Goal: Contribute content: Contribute content

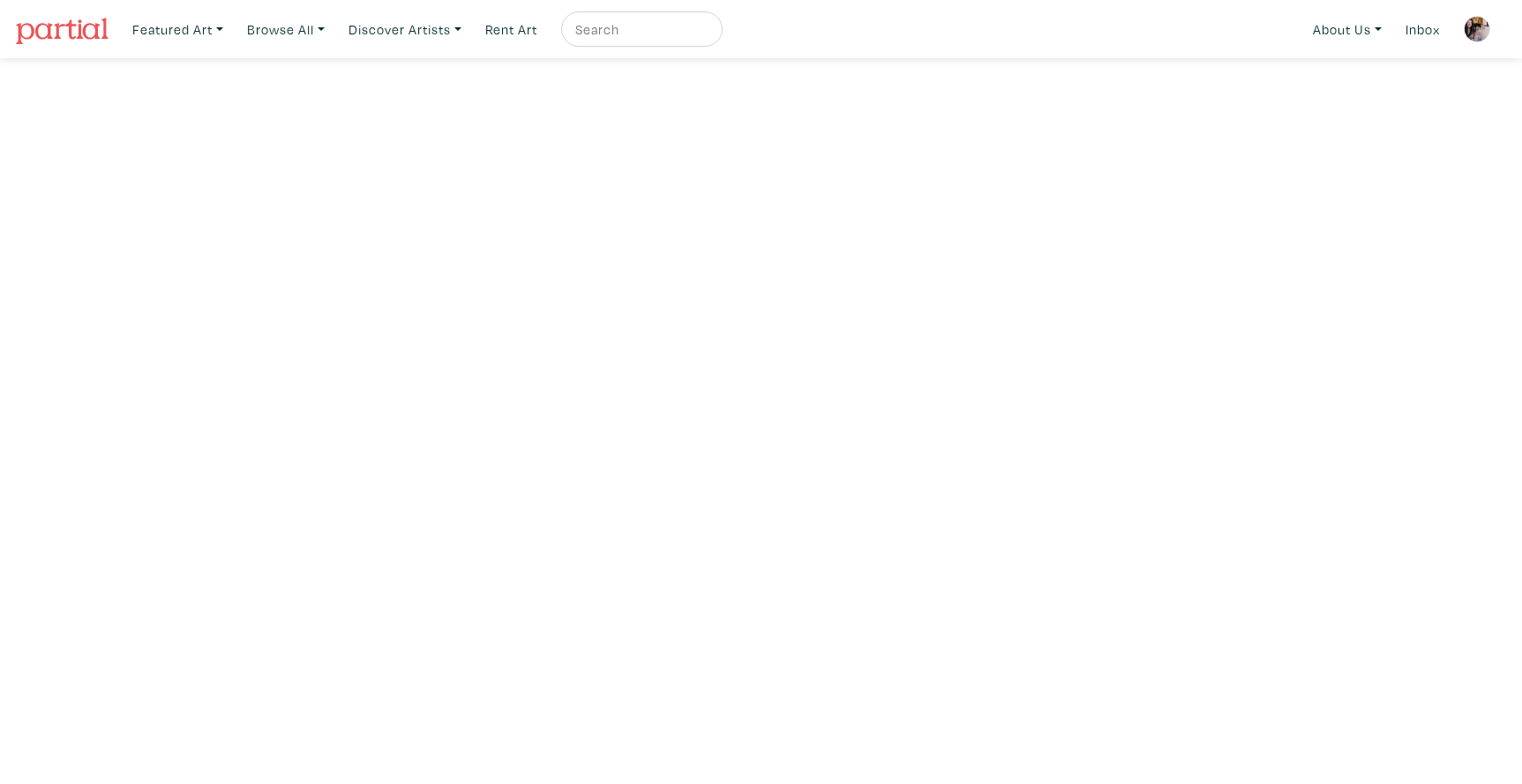
click at [1474, 28] on img at bounding box center [1477, 28] width 26 height 26
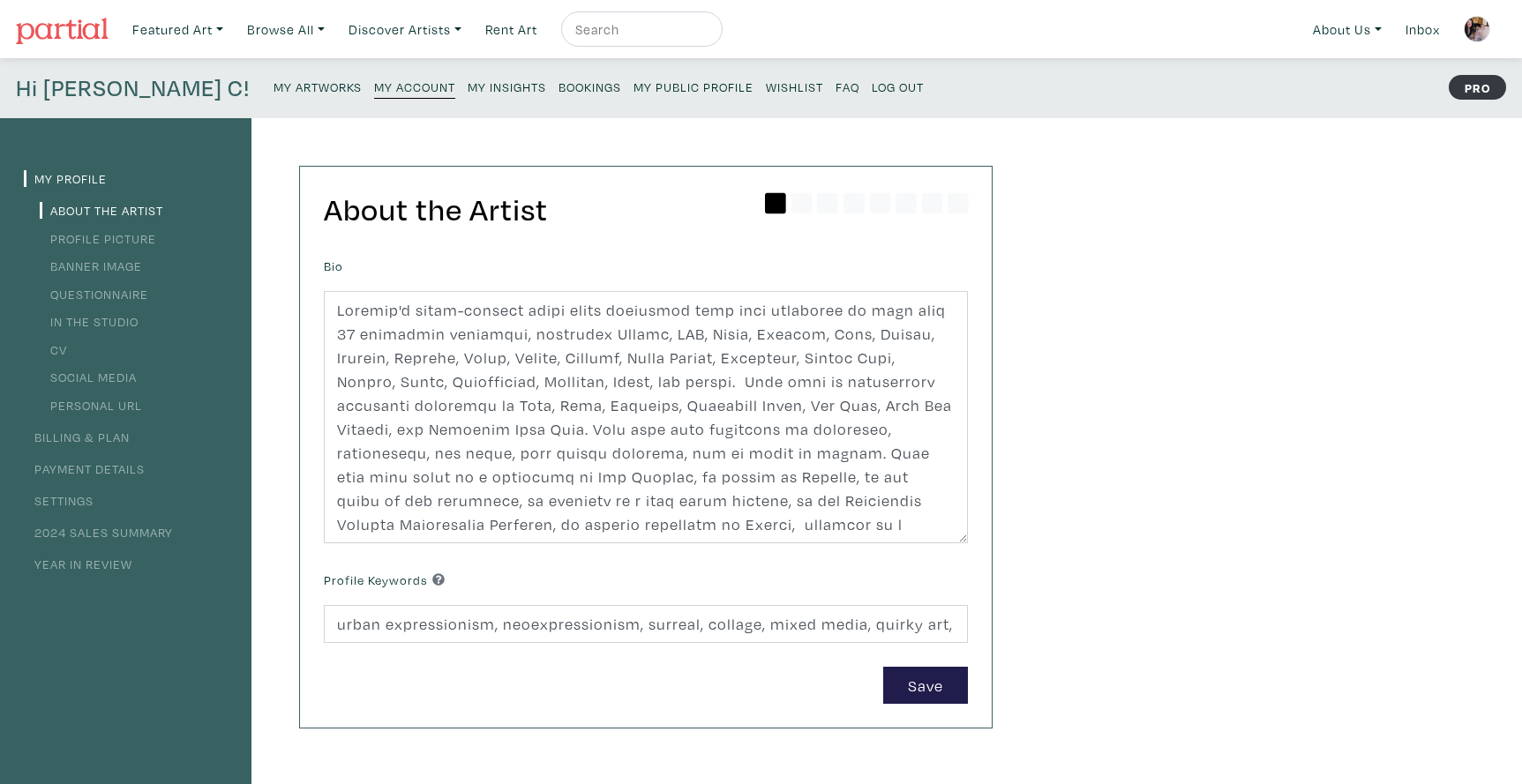
click at [274, 85] on small "My Artworks" at bounding box center [318, 86] width 88 height 17
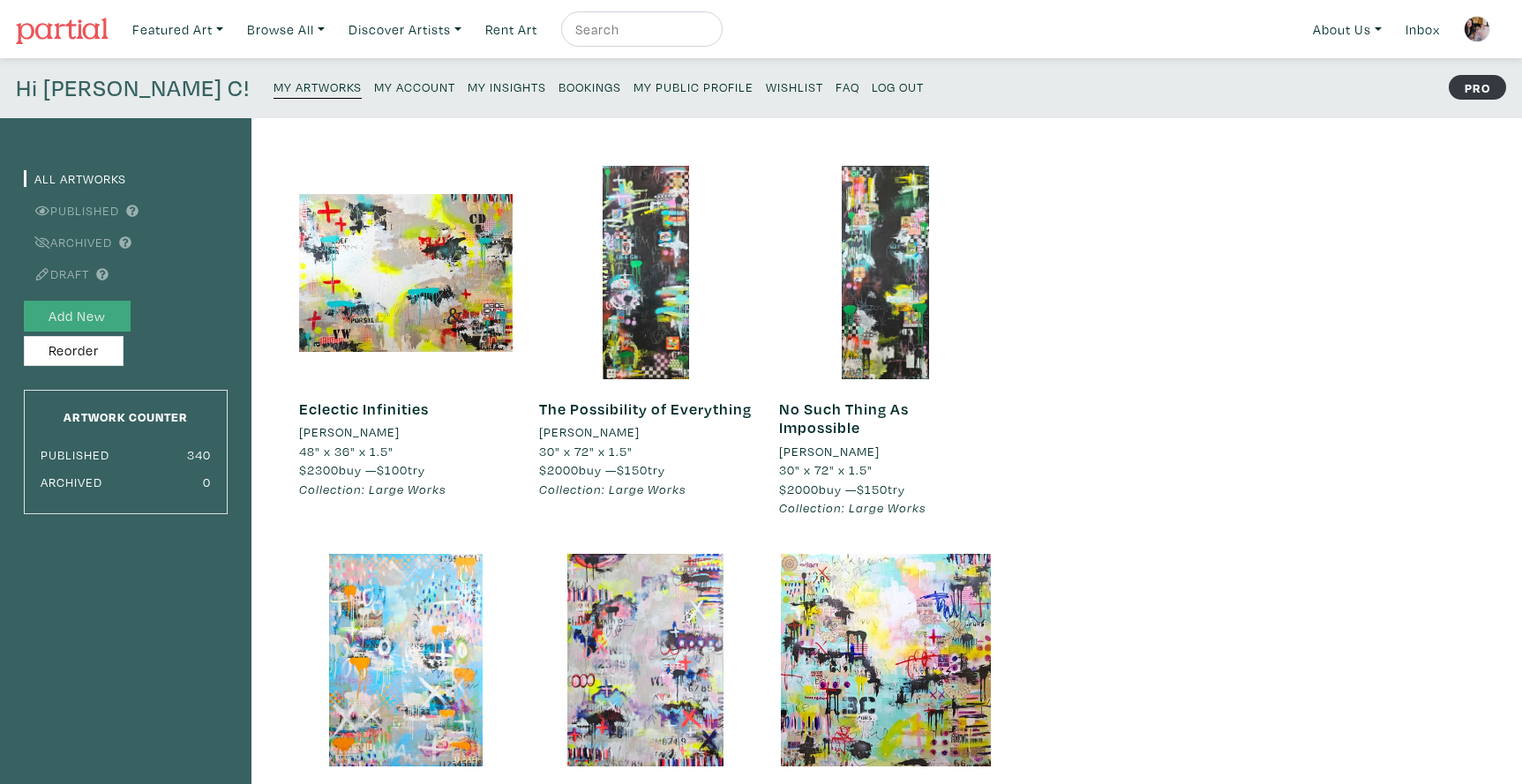
click at [71, 315] on button "Add New" at bounding box center [77, 316] width 107 height 30
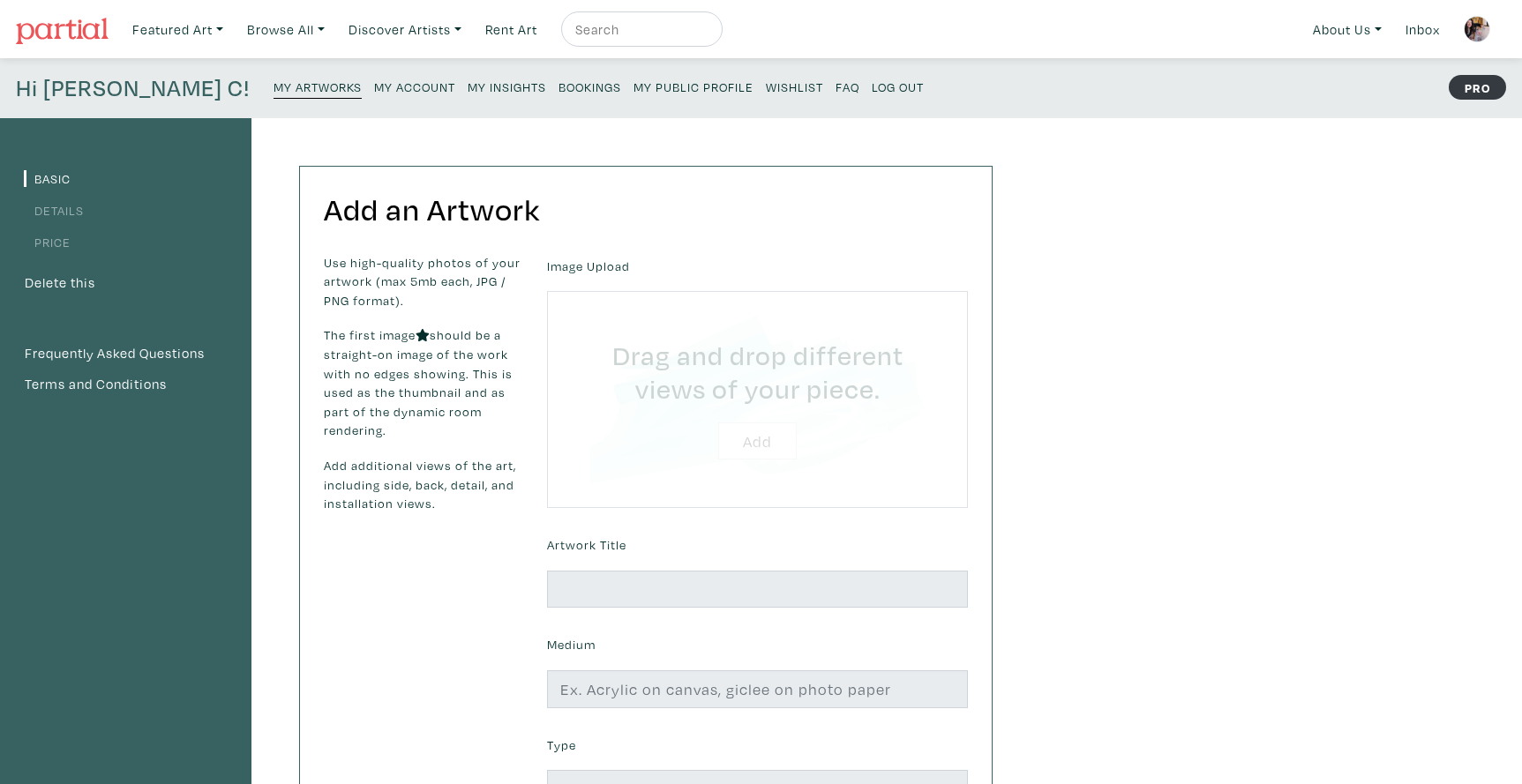
type input "C:\fakepath\Blooming Yellow 2025 Lorette C. Luzajic 16x20".jpg"
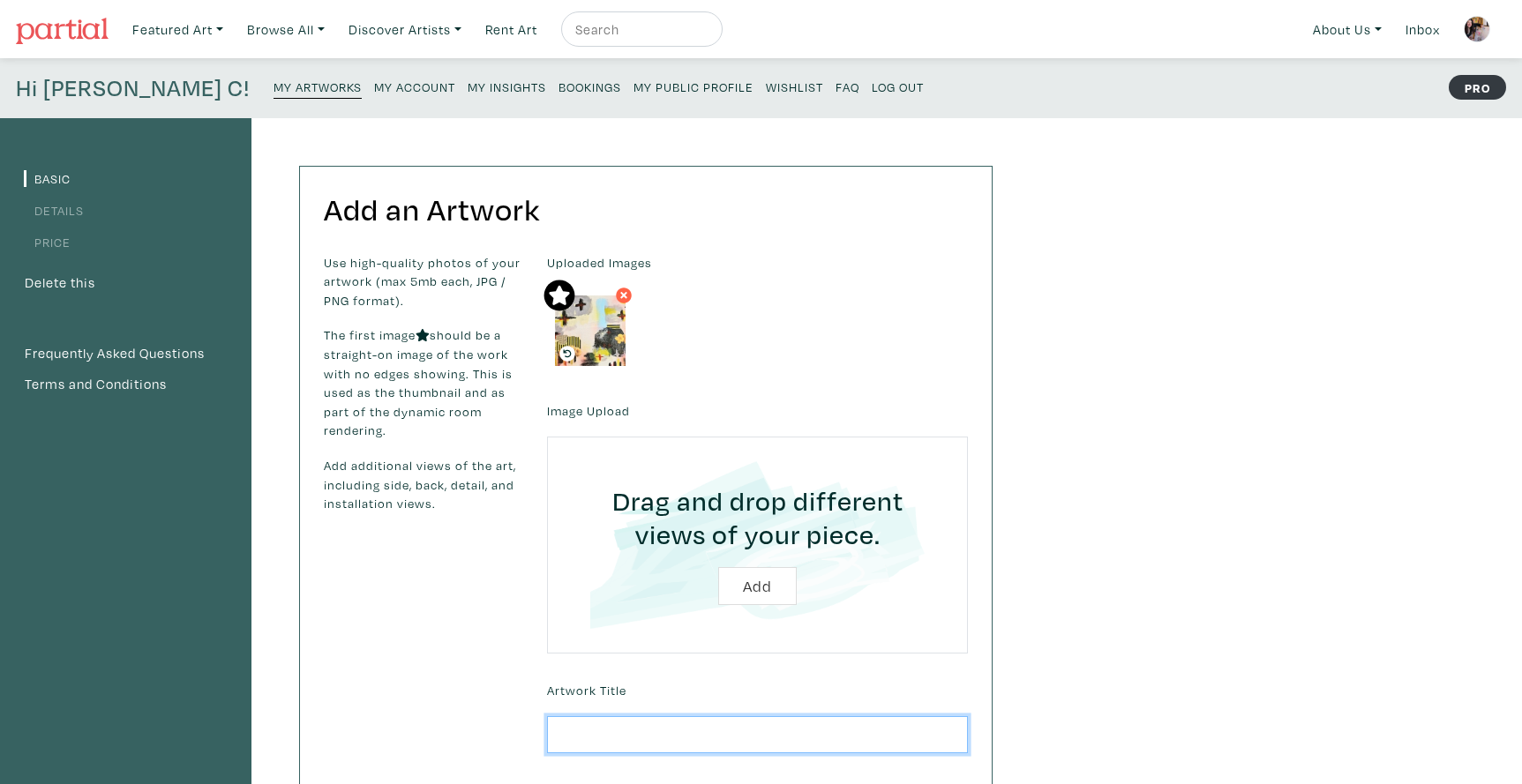
click at [617, 729] on input "text" at bounding box center [757, 735] width 421 height 38
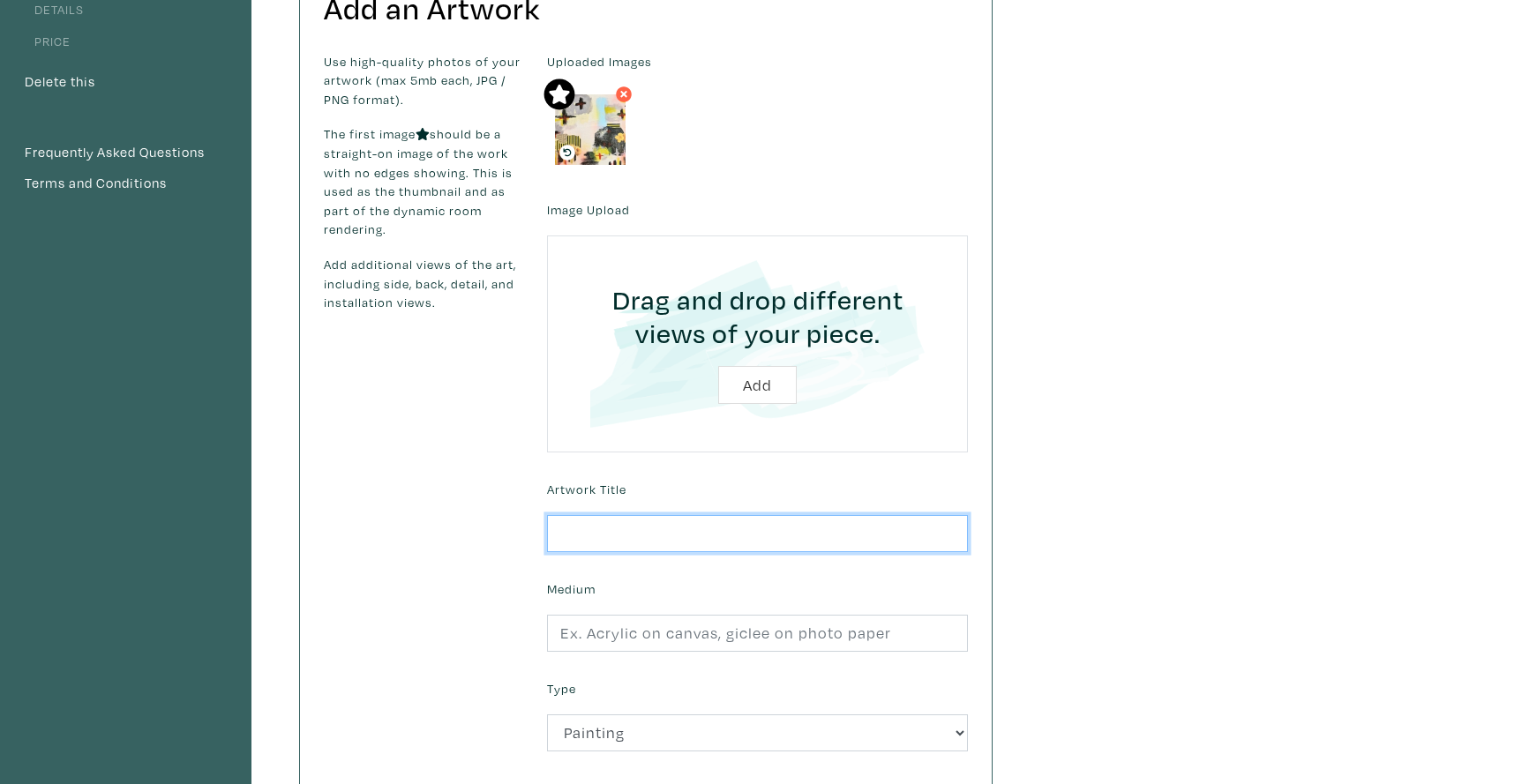
scroll to position [202, 0]
type input "Blooming Yellow"
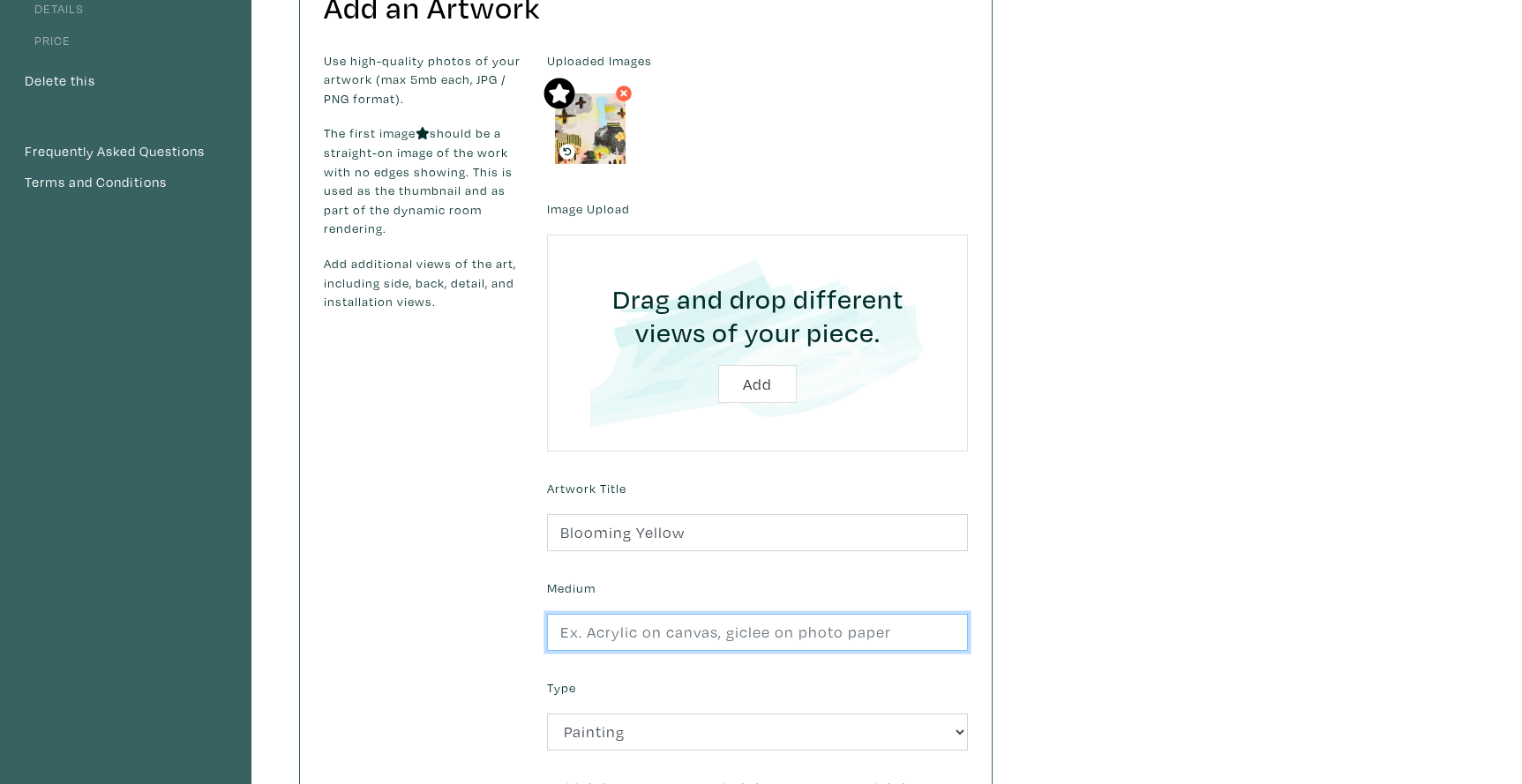
click at [619, 632] on input "text" at bounding box center [757, 633] width 421 height 38
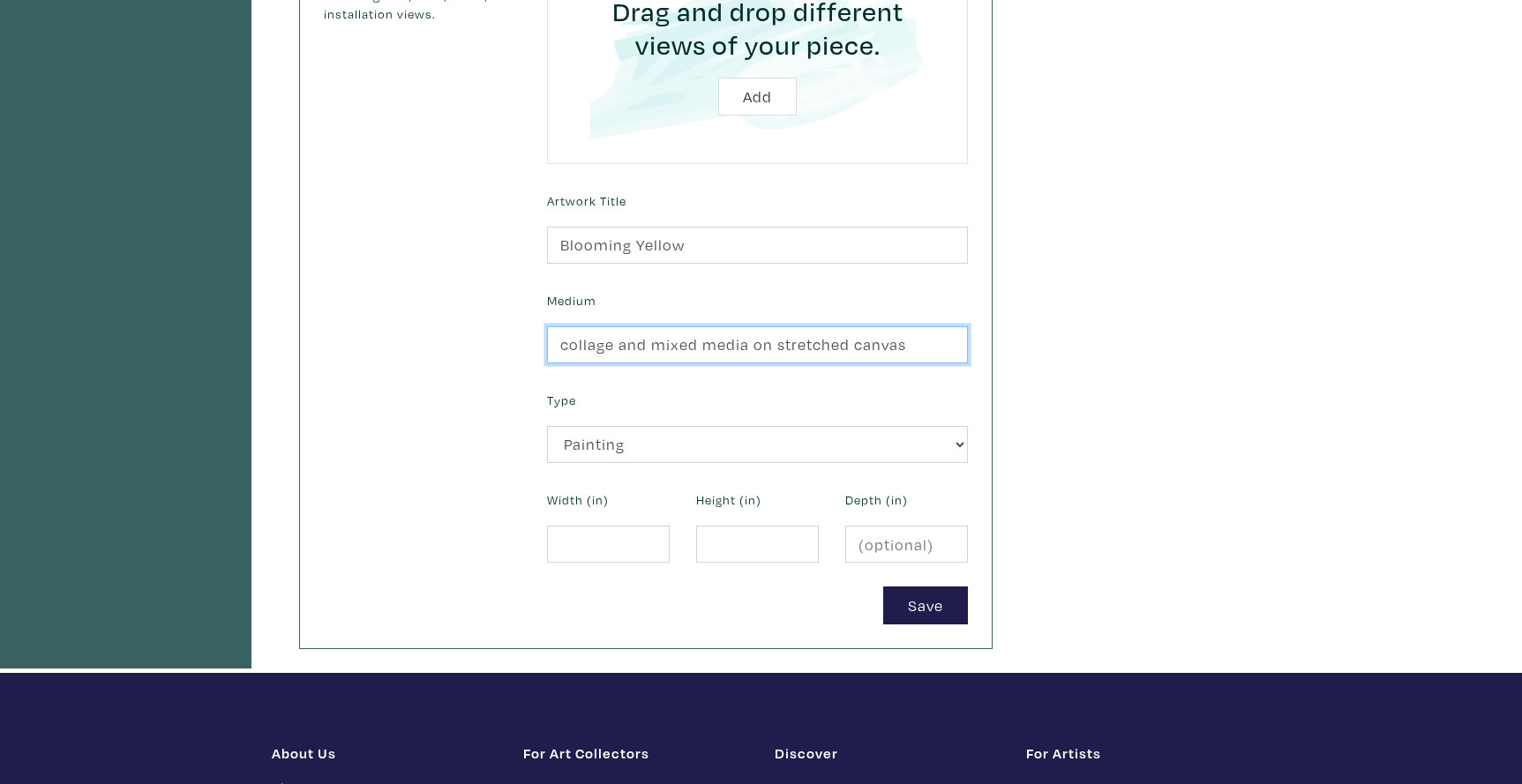
scroll to position [496, 0]
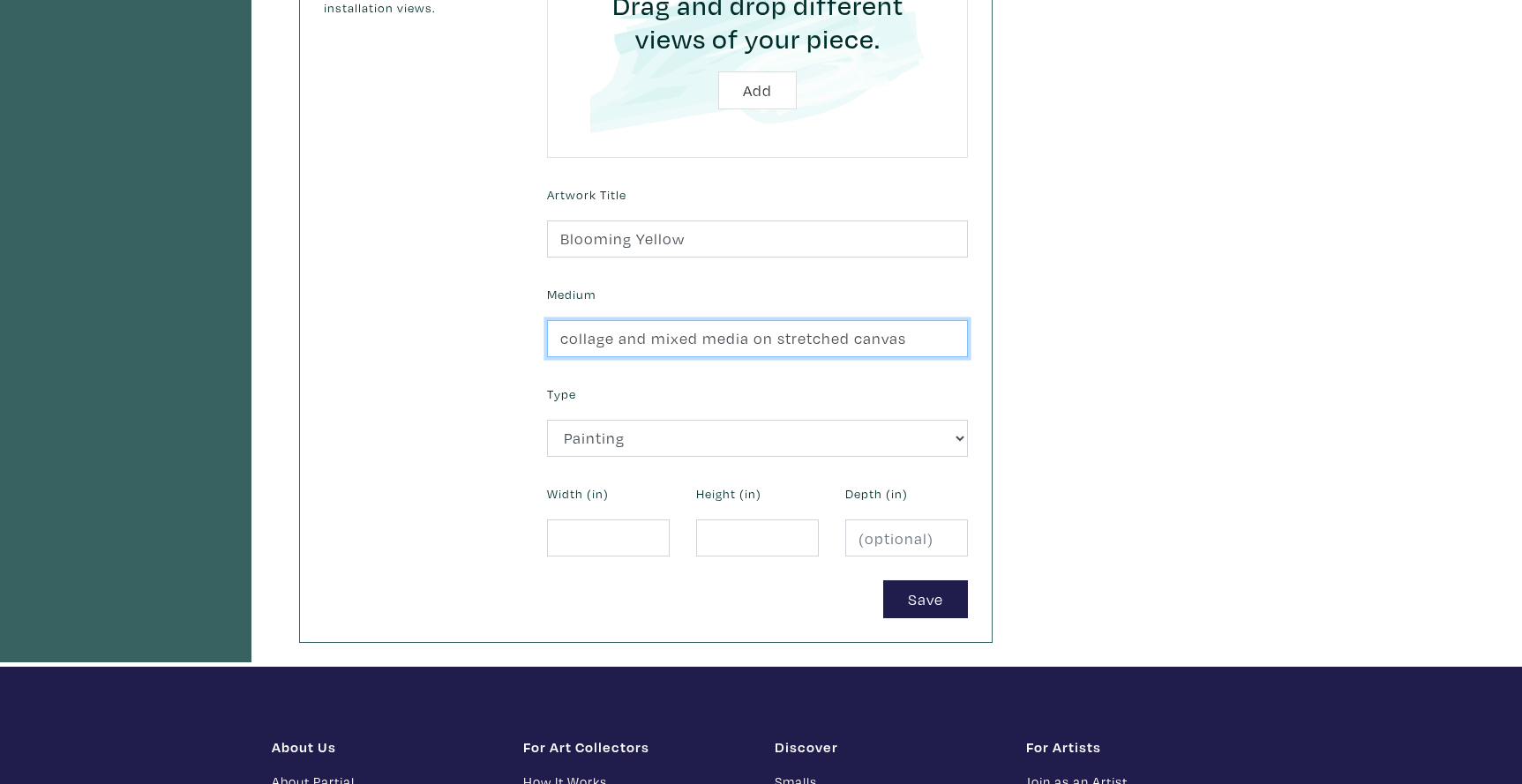
type input "collage and mixed media on stretched canvas"
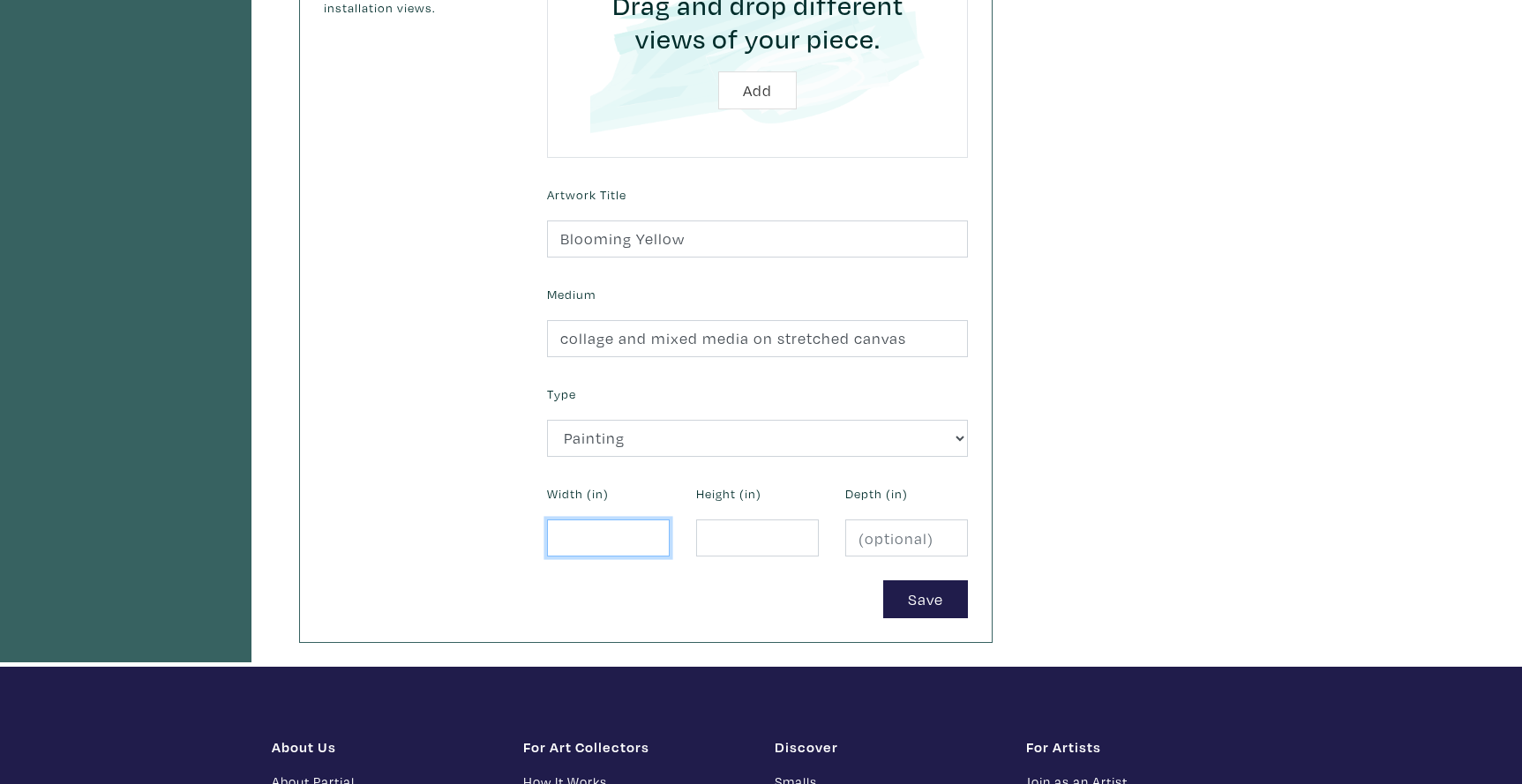
click at [595, 537] on input "number" at bounding box center [607, 539] width 123 height 38
type input "20"
click at [739, 538] on input "number" at bounding box center [757, 539] width 123 height 38
type input "16"
click at [914, 593] on button "Save" at bounding box center [925, 600] width 84 height 38
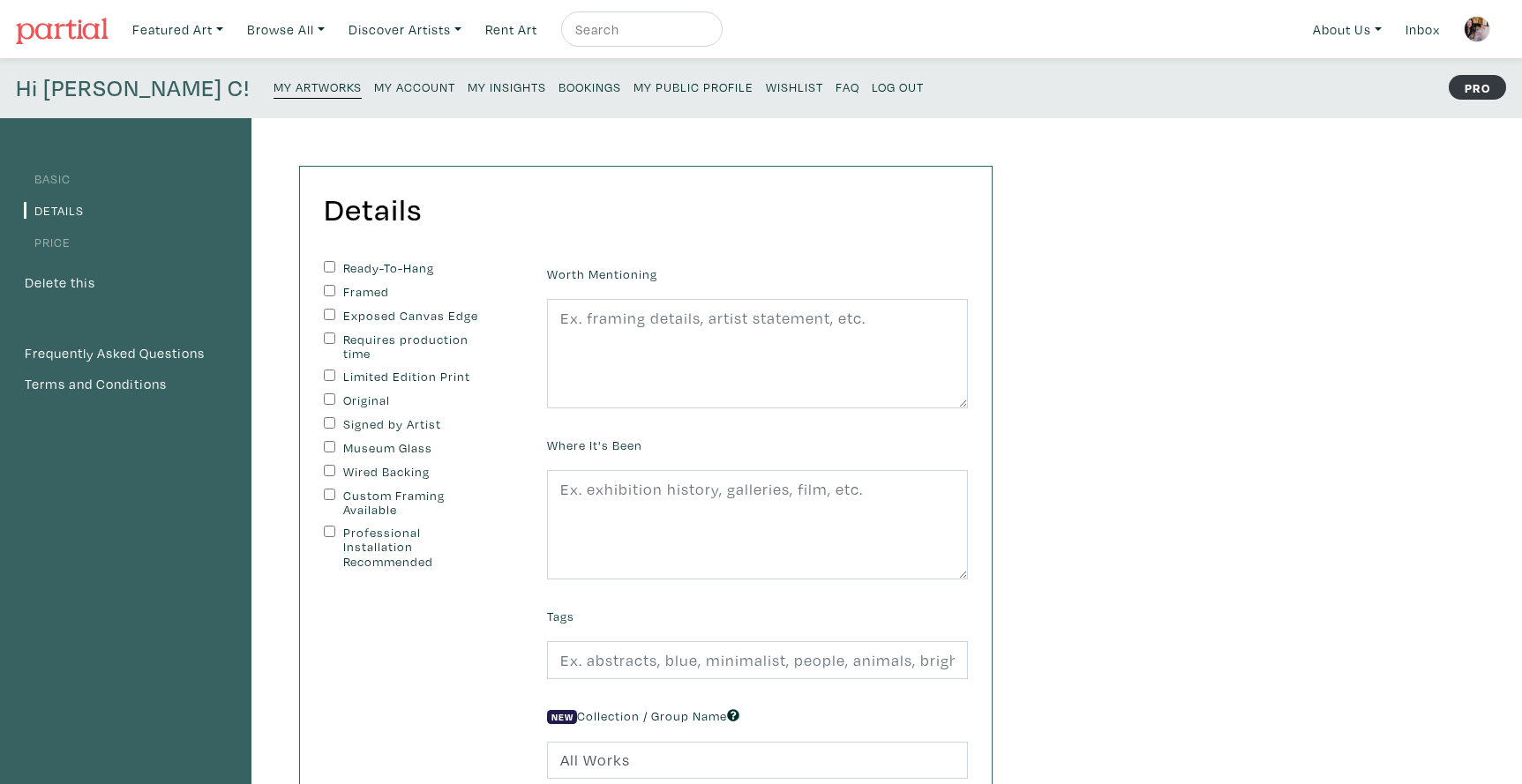
click at [328, 263] on input "Ready-To-Hang" at bounding box center [330, 267] width 12 height 12
checkbox input "true"
click at [330, 310] on input "Exposed Canvas Edge" at bounding box center [330, 315] width 12 height 12
checkbox input "true"
click at [327, 393] on input "Original" at bounding box center [330, 399] width 12 height 12
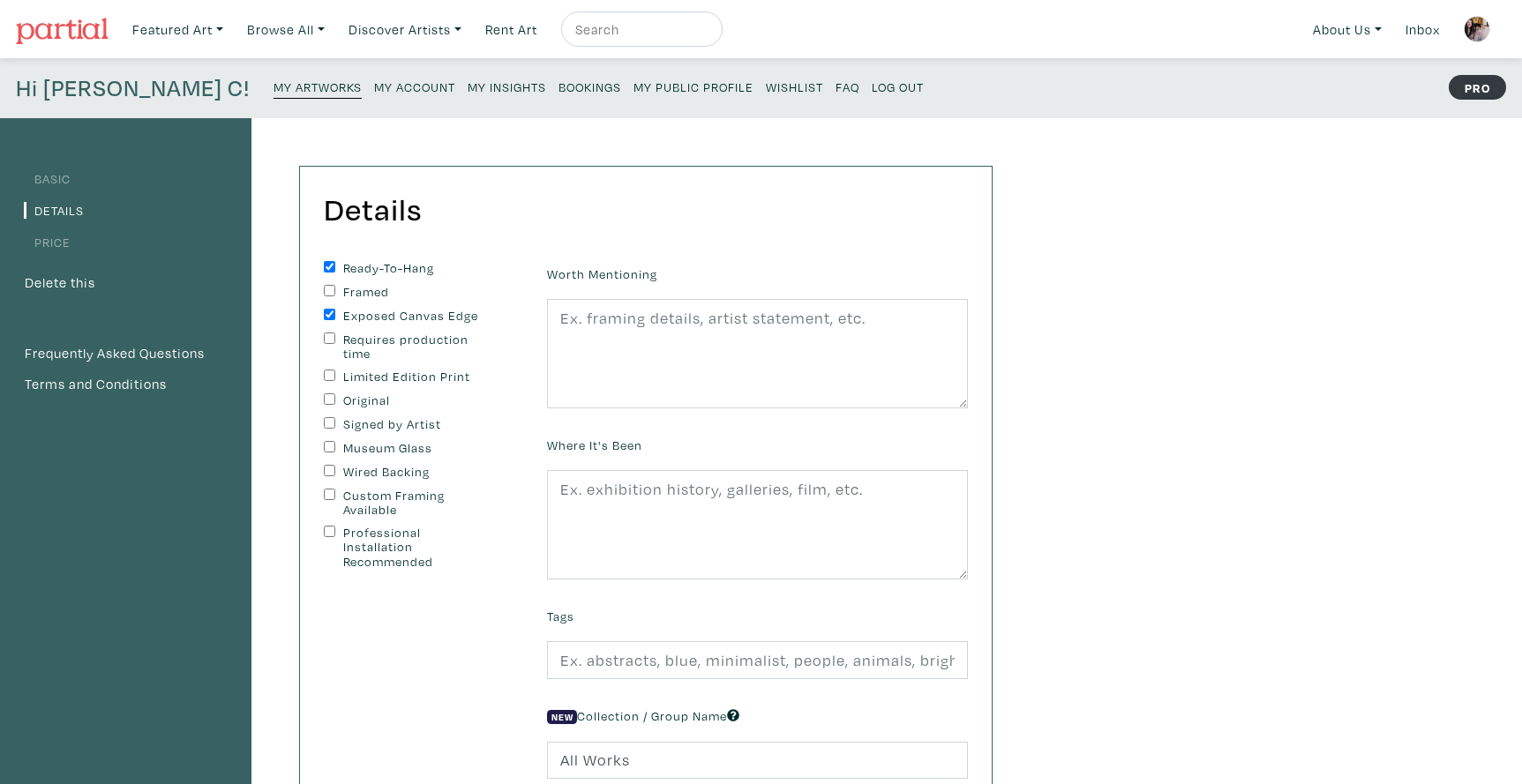
checkbox input "true"
click at [327, 417] on input "Signed by Artist" at bounding box center [330, 423] width 12 height 12
checkbox input "true"
drag, startPoint x: 325, startPoint y: 466, endPoint x: 361, endPoint y: 472, distance: 36.5
click at [326, 467] on input "Wired Backing" at bounding box center [330, 471] width 12 height 12
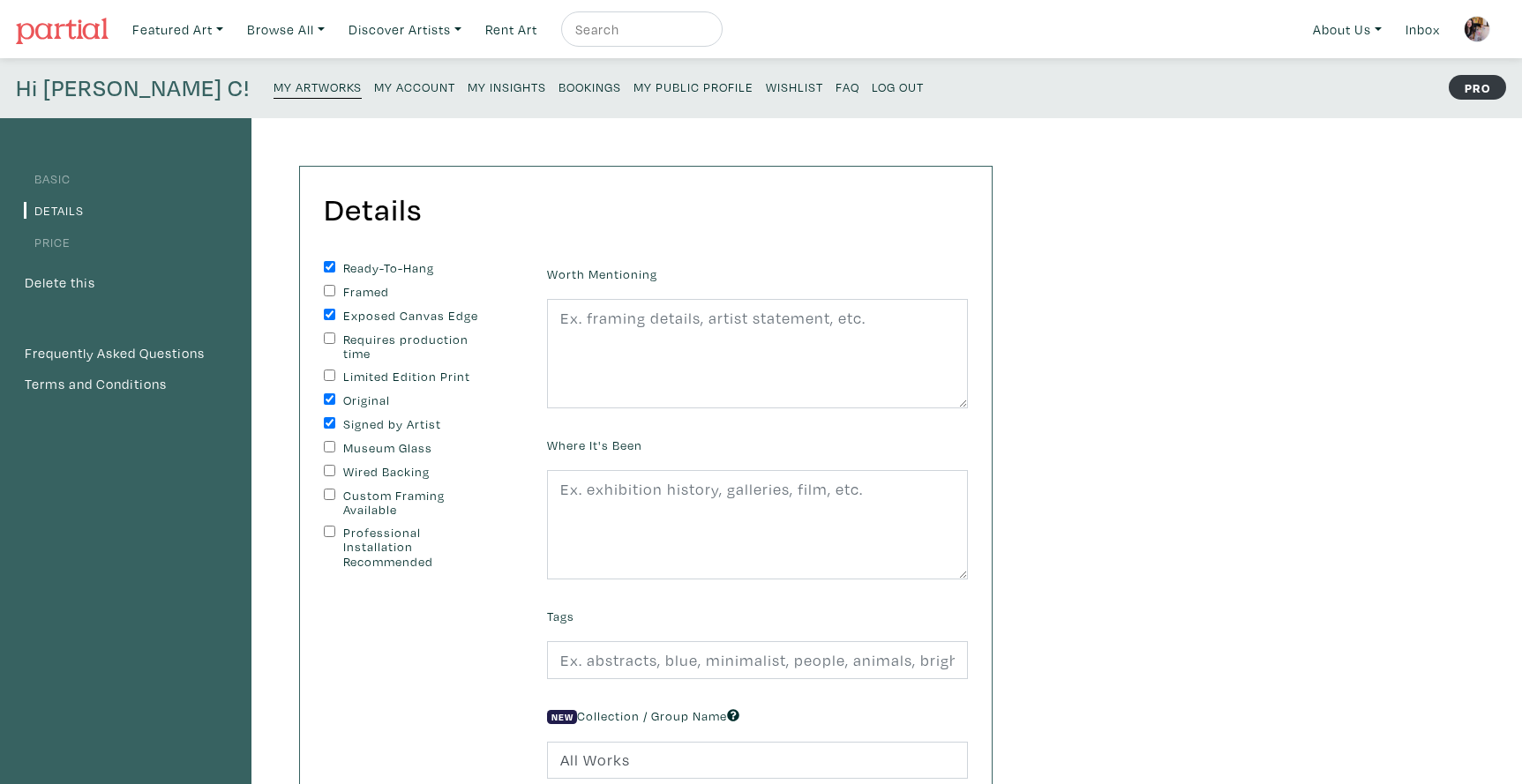
checkbox input "true"
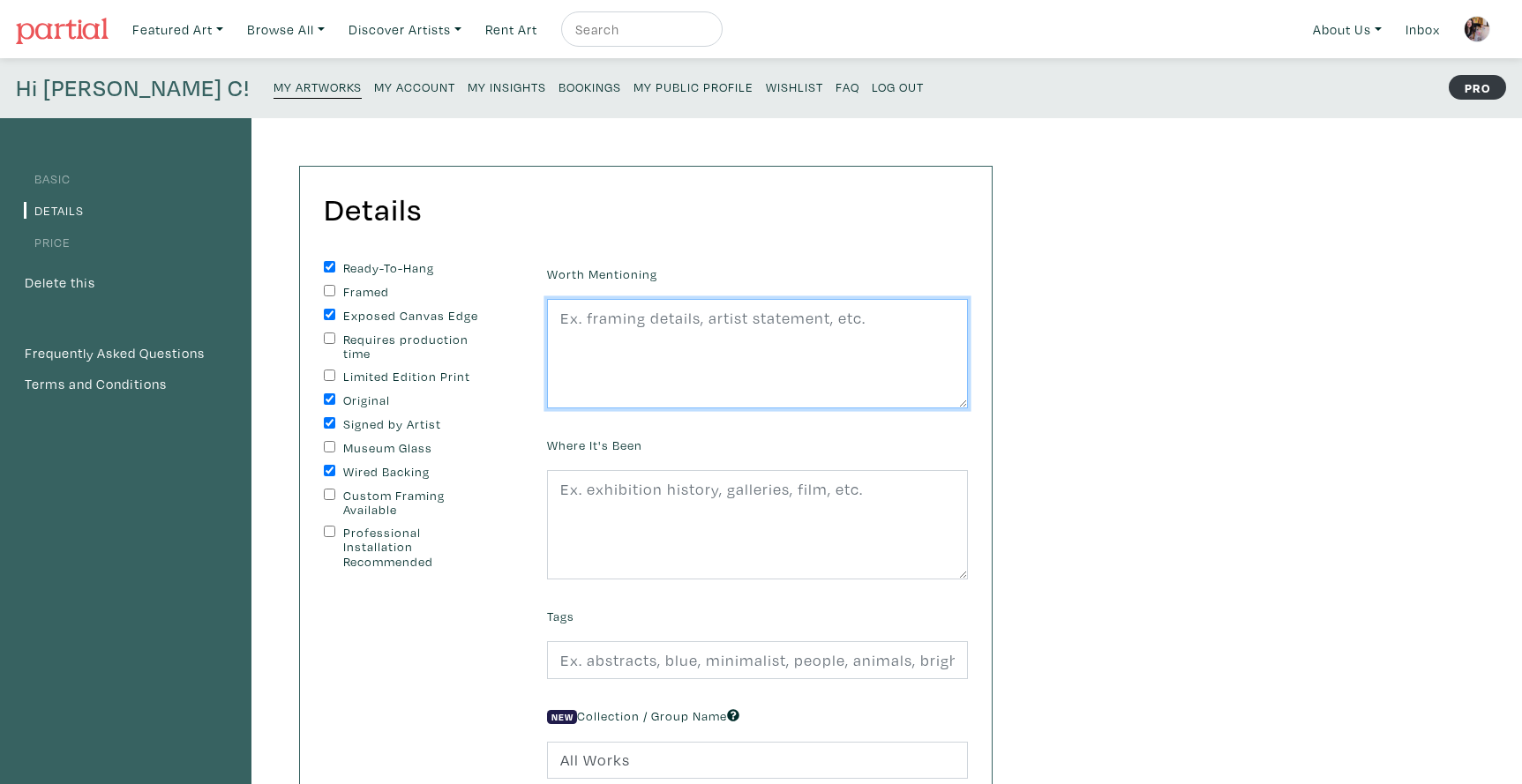
click at [601, 351] on textarea at bounding box center [757, 353] width 421 height 109
type textarea "edges painted black, wire on back, ready to hang"
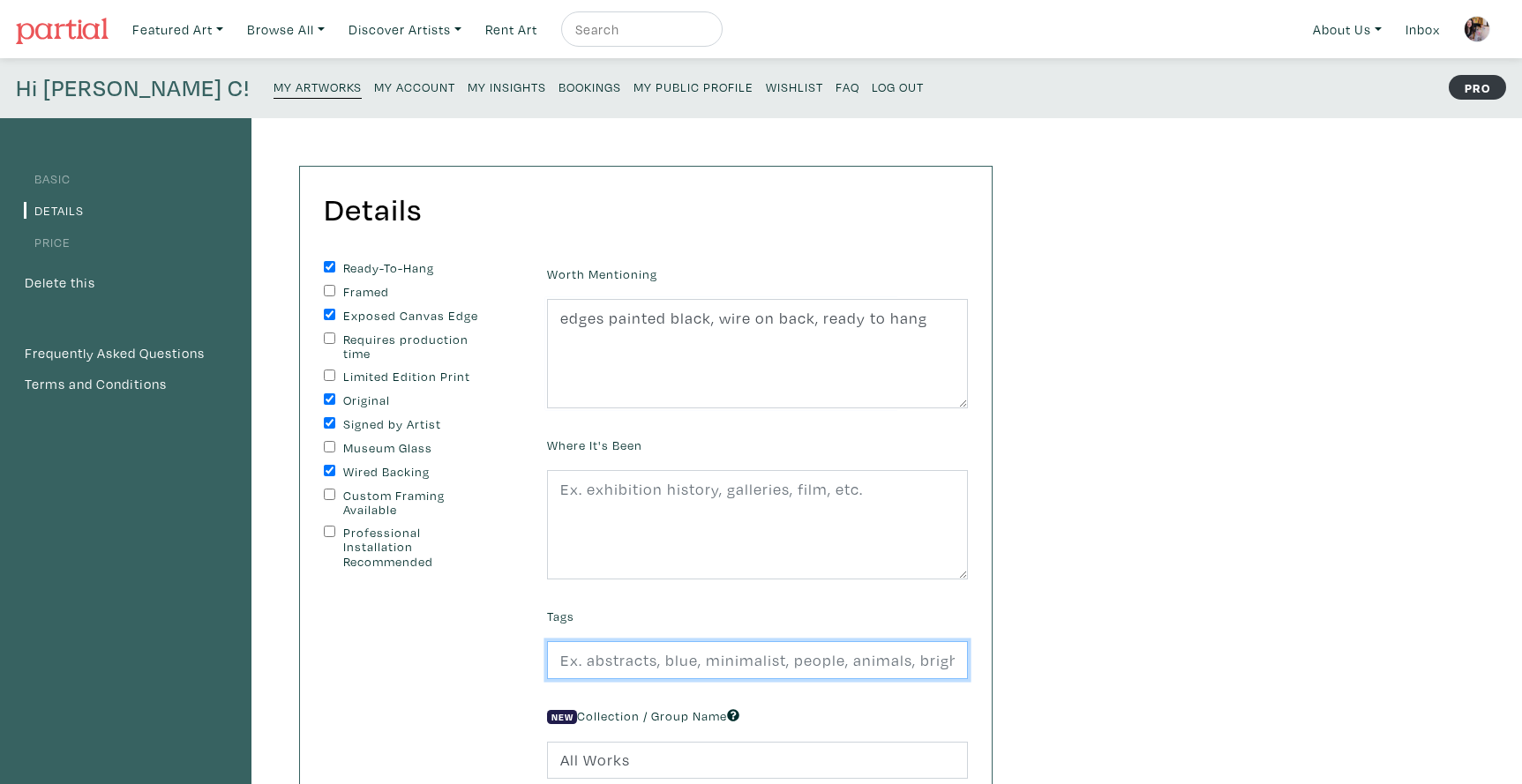
click at [601, 659] on input "text" at bounding box center [757, 660] width 421 height 38
type input "yellow flowers, street art, abstract, yellow, mixed media, small art, small spa…"
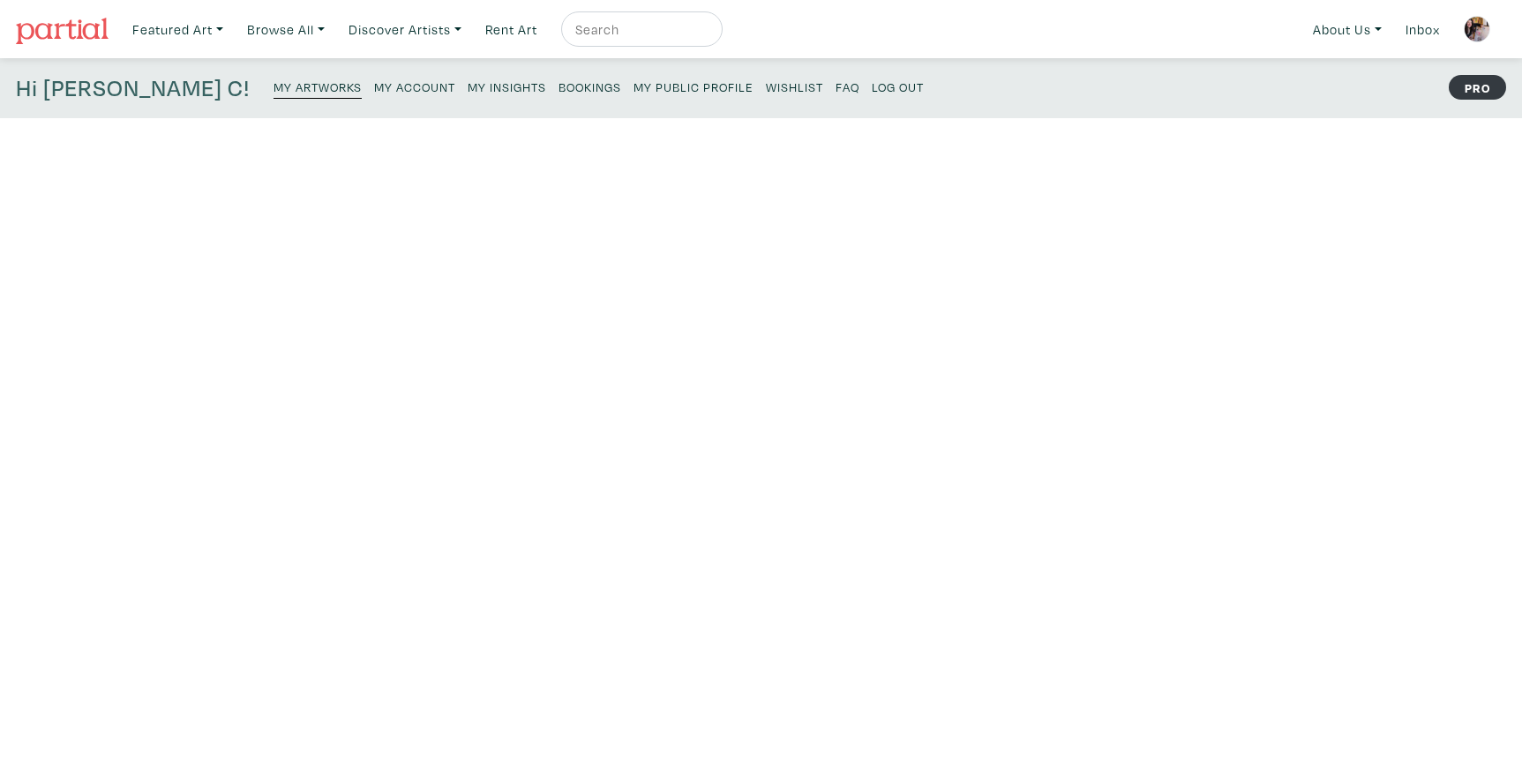
scroll to position [1, 0]
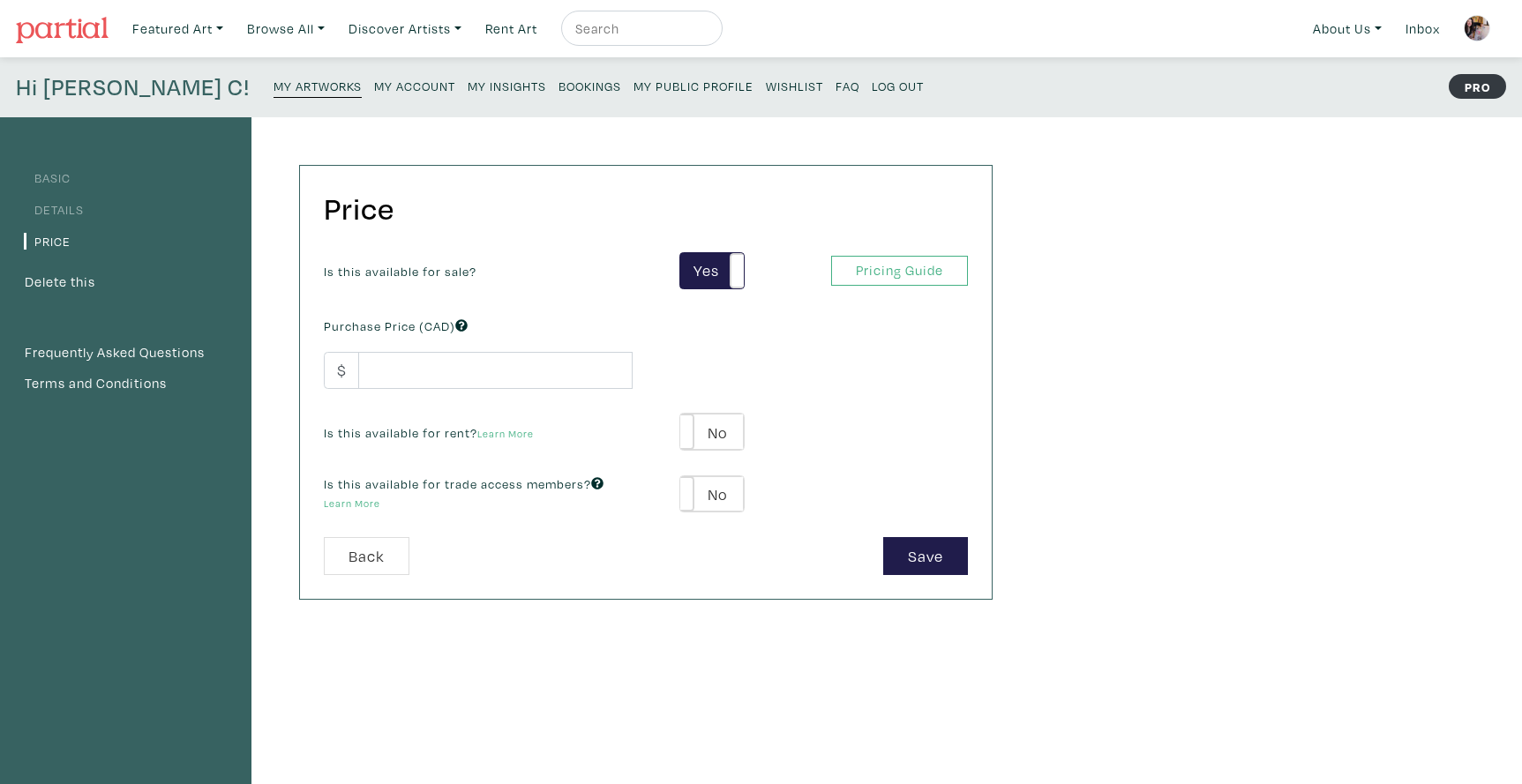
click at [58, 208] on link "Details" at bounding box center [53, 209] width 60 height 17
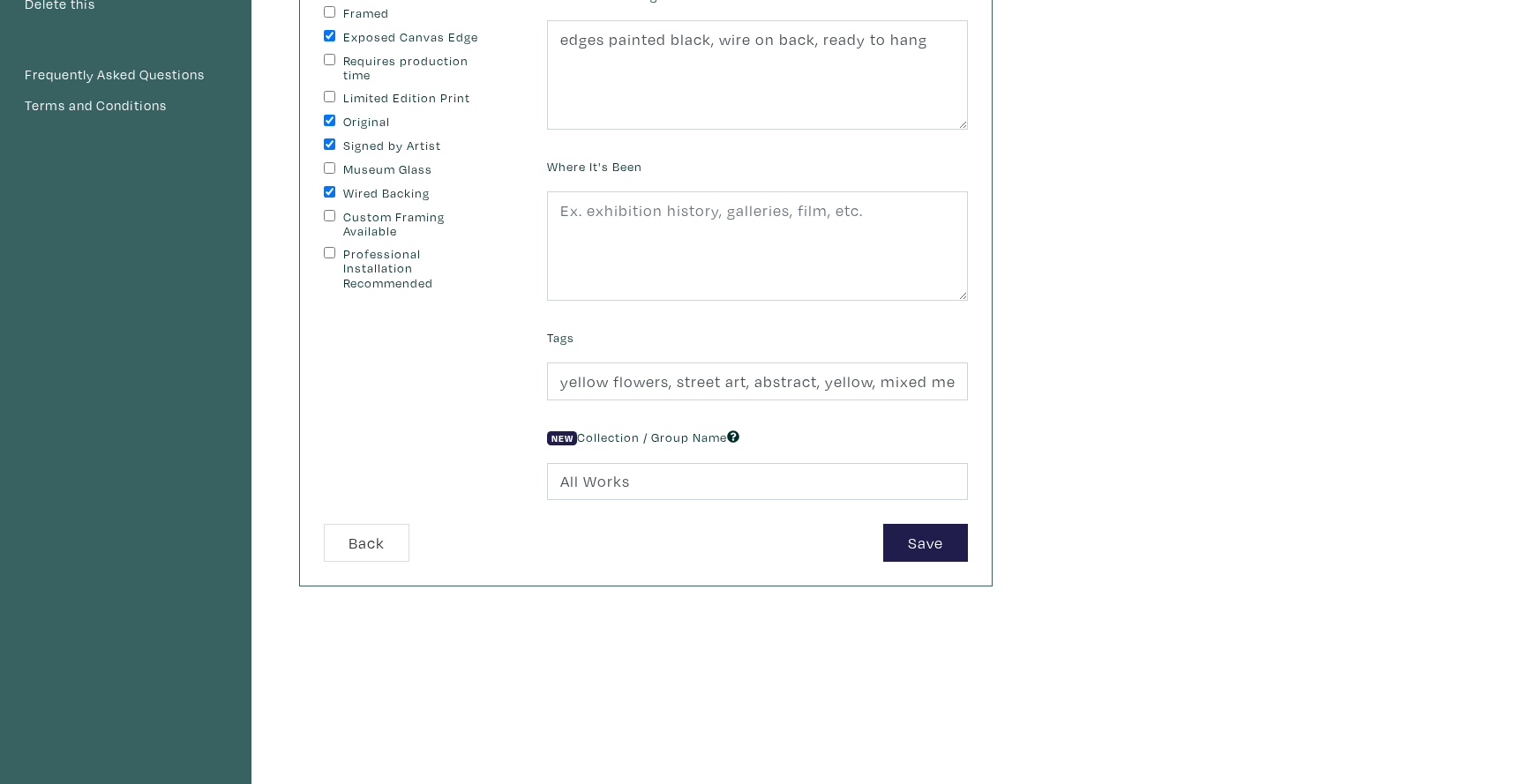
scroll to position [281, 0]
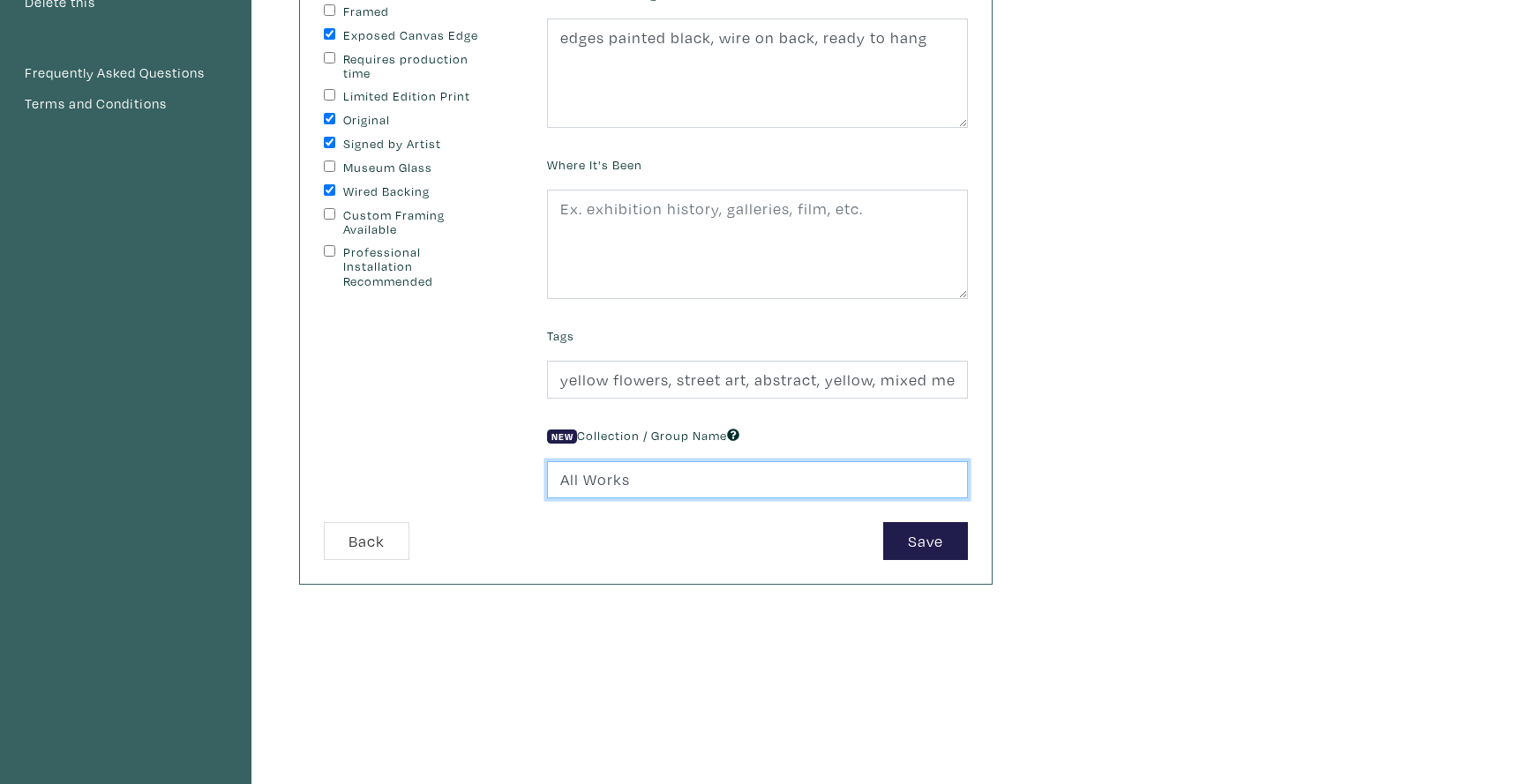
drag, startPoint x: 633, startPoint y: 483, endPoint x: 545, endPoint y: 481, distance: 88.0
click at [545, 481] on div "New Collection / Group Name All Works" at bounding box center [758, 460] width 447 height 76
type input "Small Works"
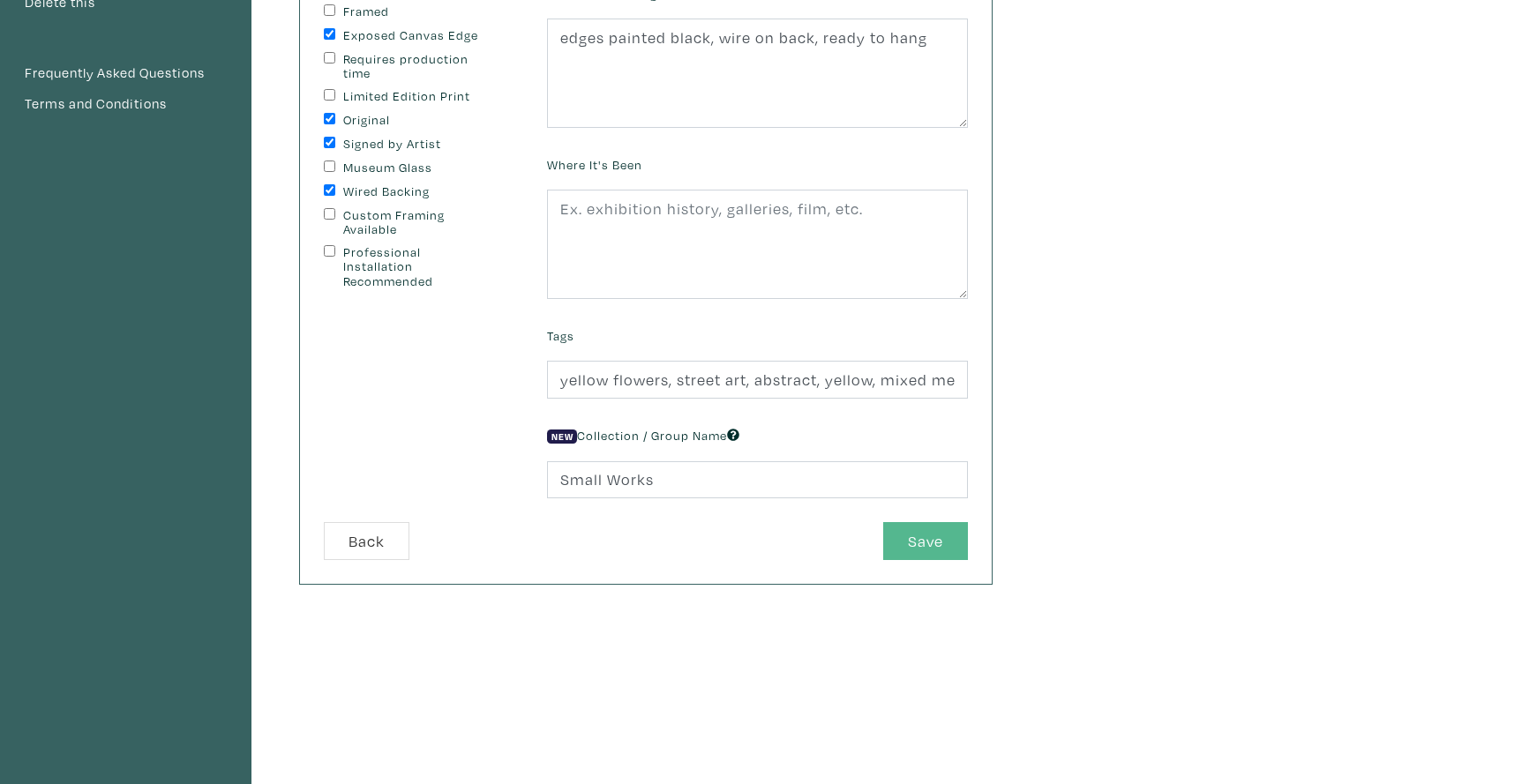
click at [924, 536] on button "Save" at bounding box center [925, 541] width 84 height 38
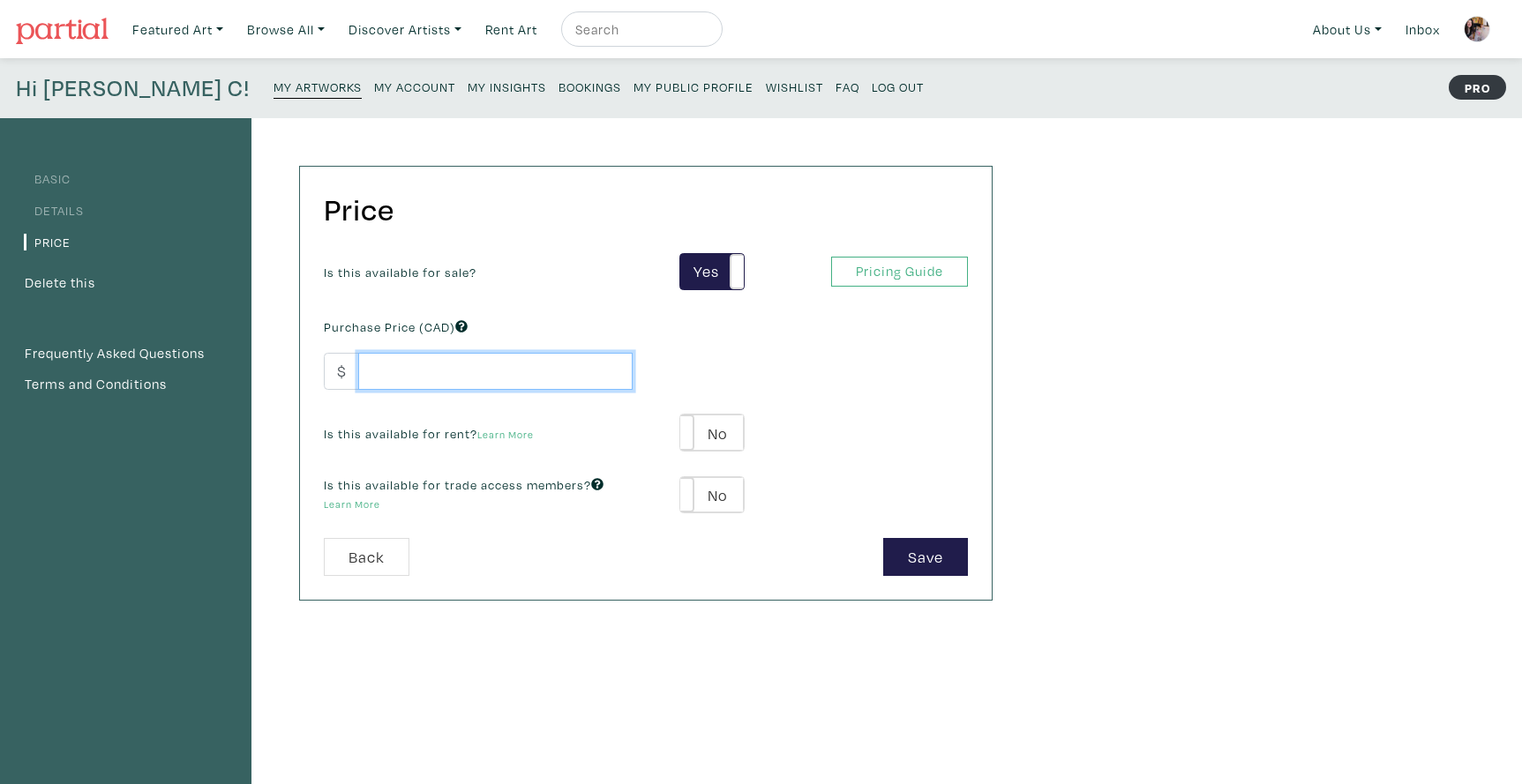
click at [467, 375] on input "number" at bounding box center [496, 372] width 275 height 38
type input "450"
click at [721, 431] on label "No" at bounding box center [711, 433] width 63 height 36
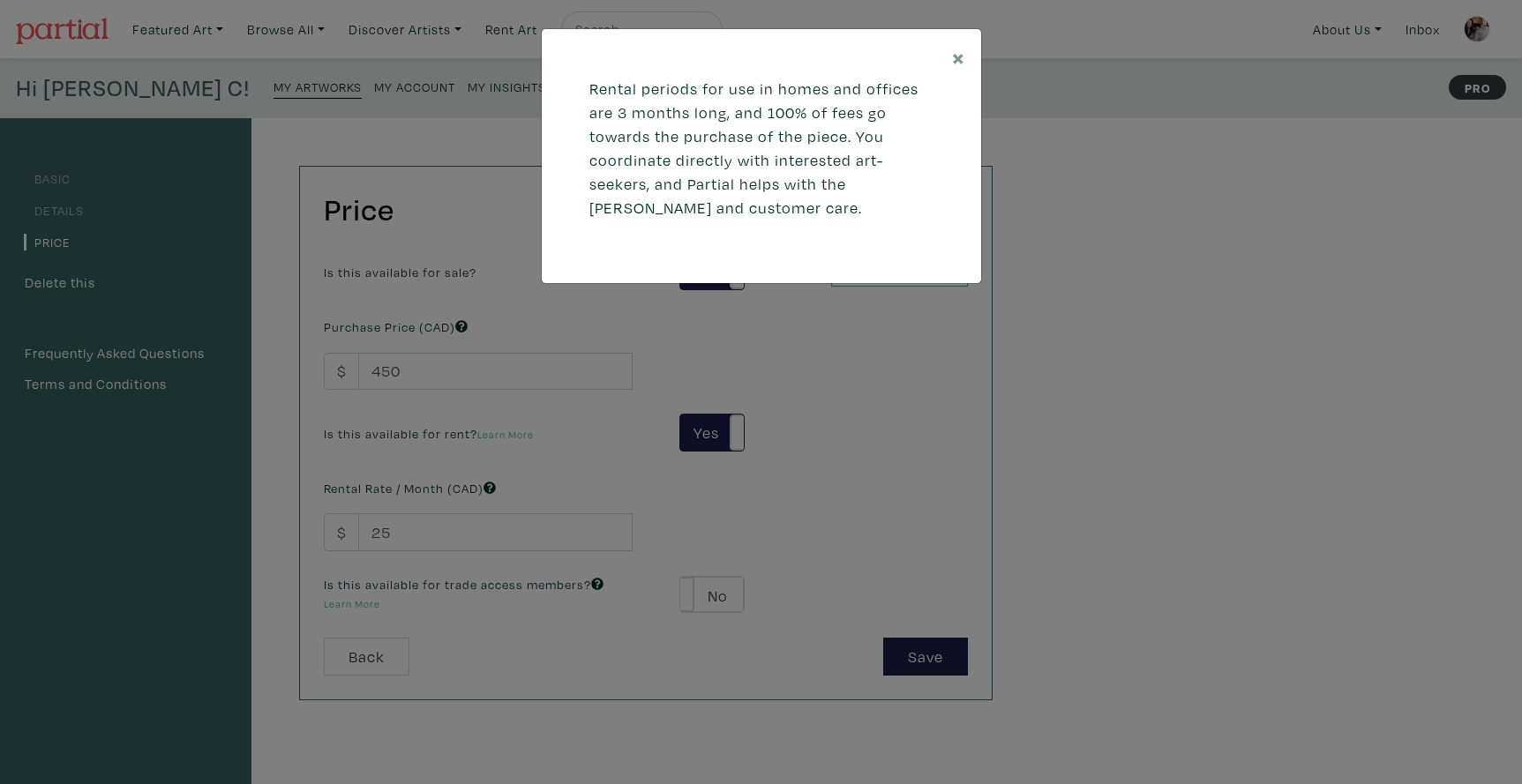
click at [420, 521] on div "× Rental periods for use in homes and offices are 3 months long, and 100% of fe…" at bounding box center [761, 392] width 1522 height 784
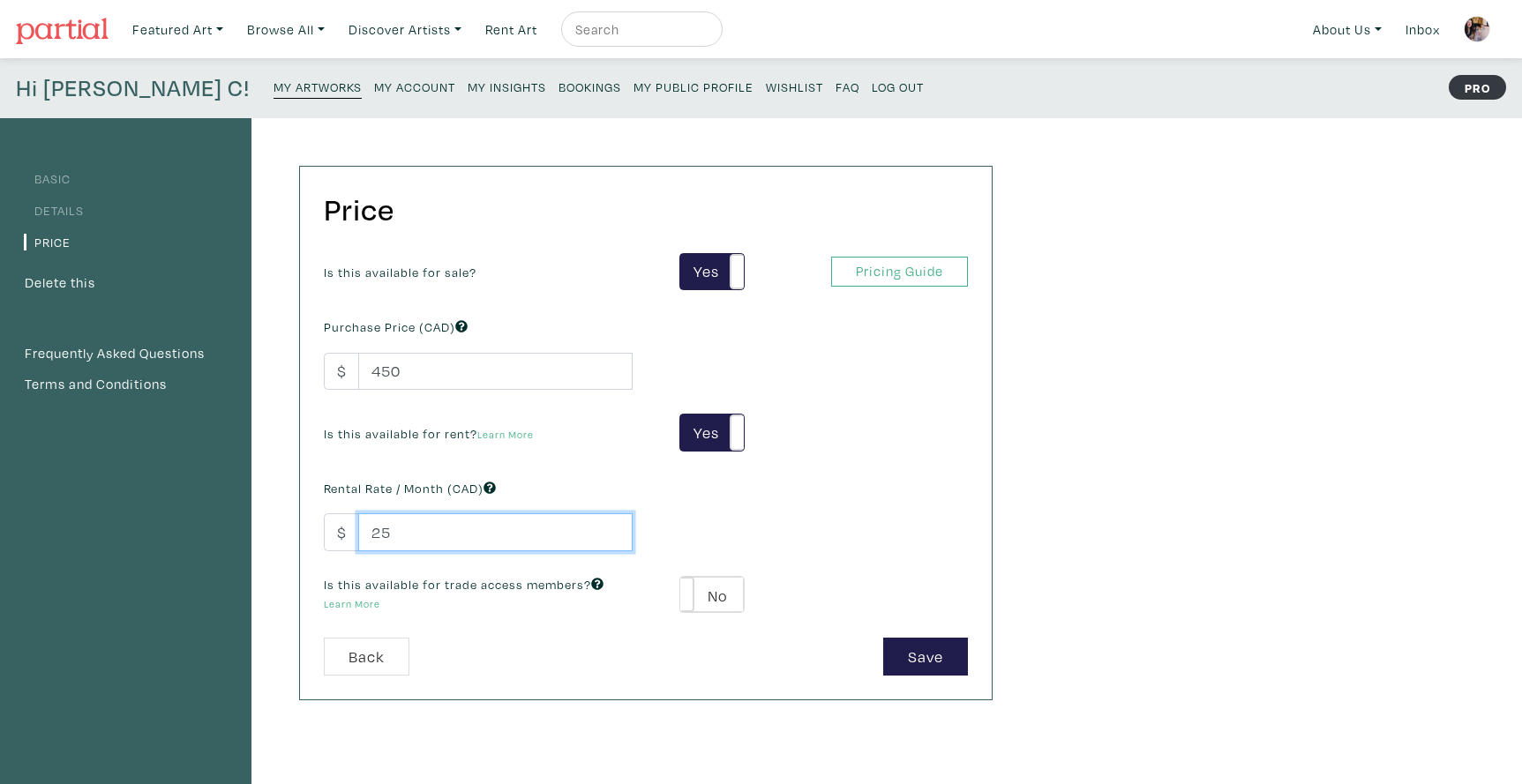
drag, startPoint x: 396, startPoint y: 530, endPoint x: 367, endPoint y: 530, distance: 29.0
click at [367, 530] on input "25" at bounding box center [496, 532] width 275 height 38
drag, startPoint x: 405, startPoint y: 533, endPoint x: 369, endPoint y: 534, distance: 36.0
click at [369, 534] on input "100" at bounding box center [496, 532] width 275 height 38
type input "75"
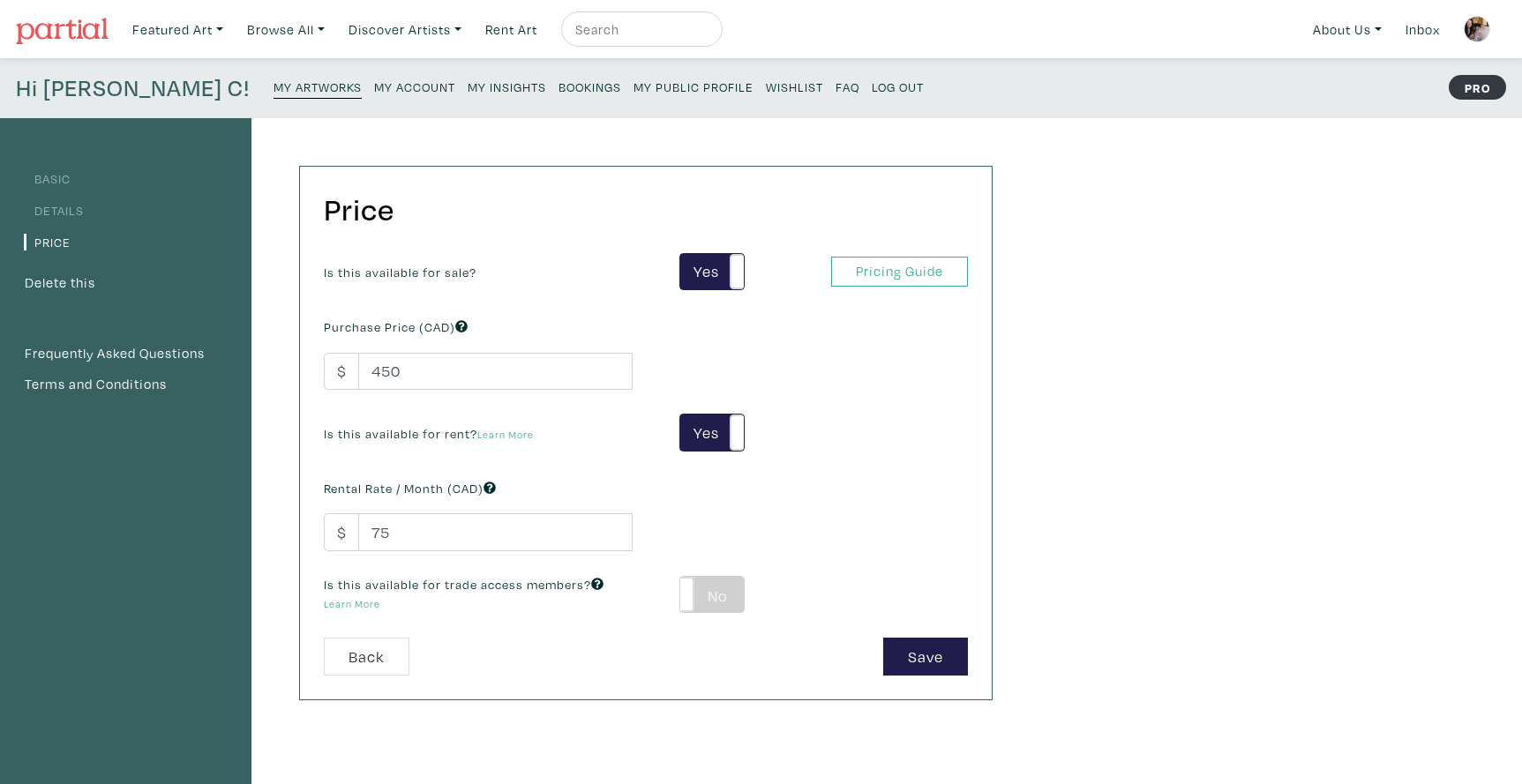
click at [732, 588] on label "No" at bounding box center [711, 595] width 63 height 36
type input "39"
type input "81"
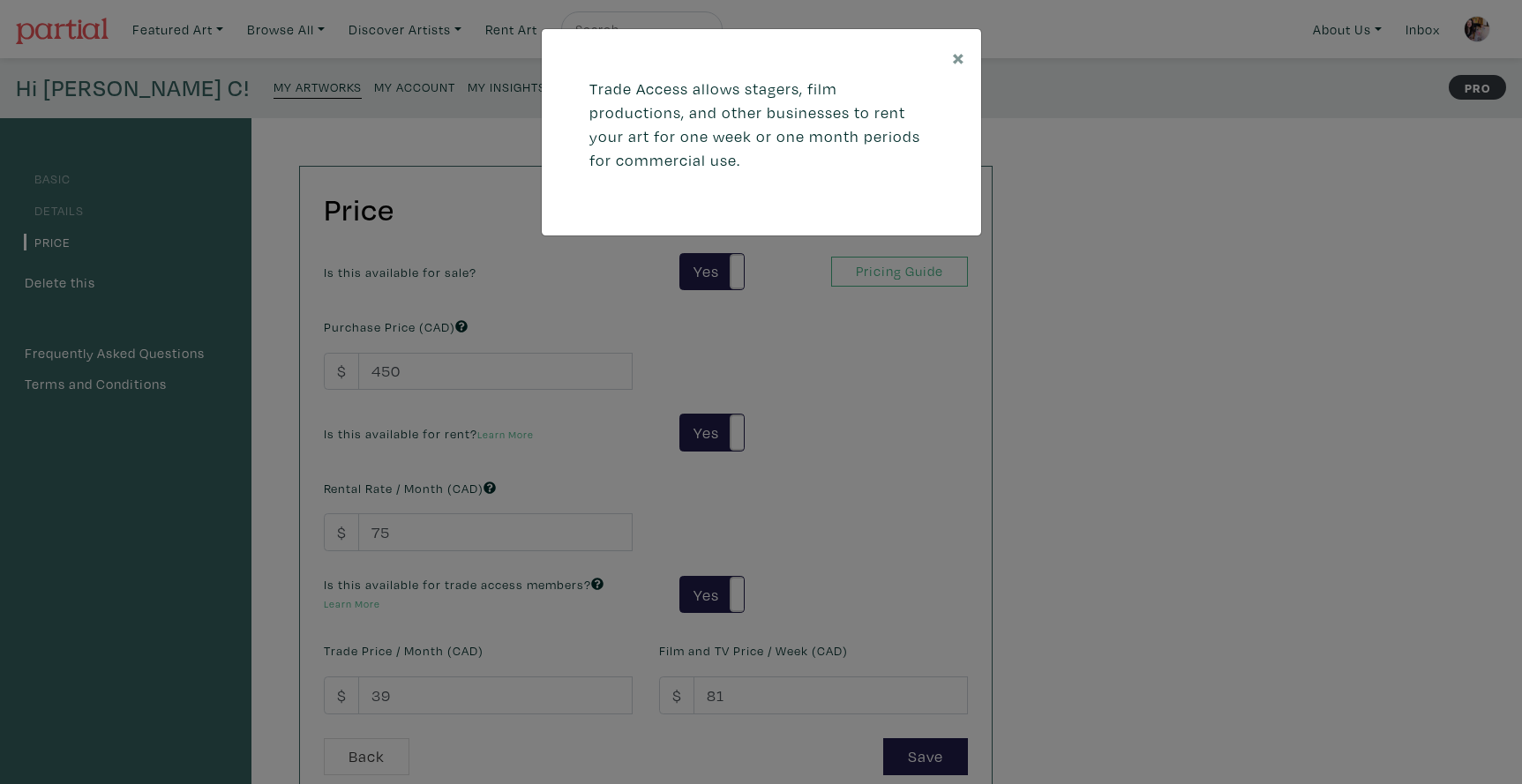
click at [814, 561] on div "× Trade Access allows stagers, film productions, and other businesses to rent y…" at bounding box center [761, 392] width 1522 height 784
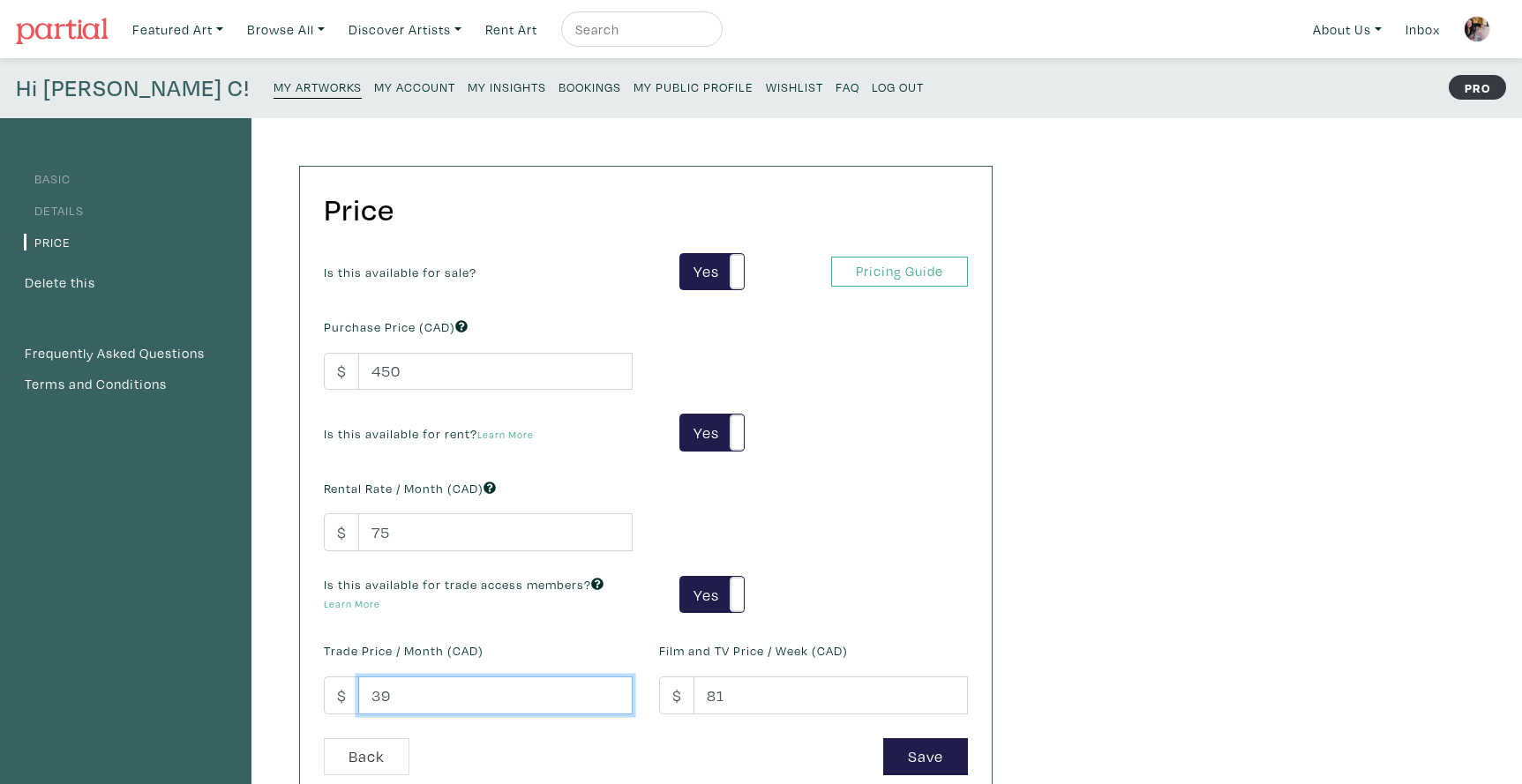
drag, startPoint x: 387, startPoint y: 696, endPoint x: 368, endPoint y: 696, distance: 19.0
click at [368, 696] on input "39" at bounding box center [496, 696] width 275 height 38
drag, startPoint x: 392, startPoint y: 695, endPoint x: 367, endPoint y: 696, distance: 25.0
click at [367, 696] on input "50" at bounding box center [496, 696] width 275 height 38
type input "75"
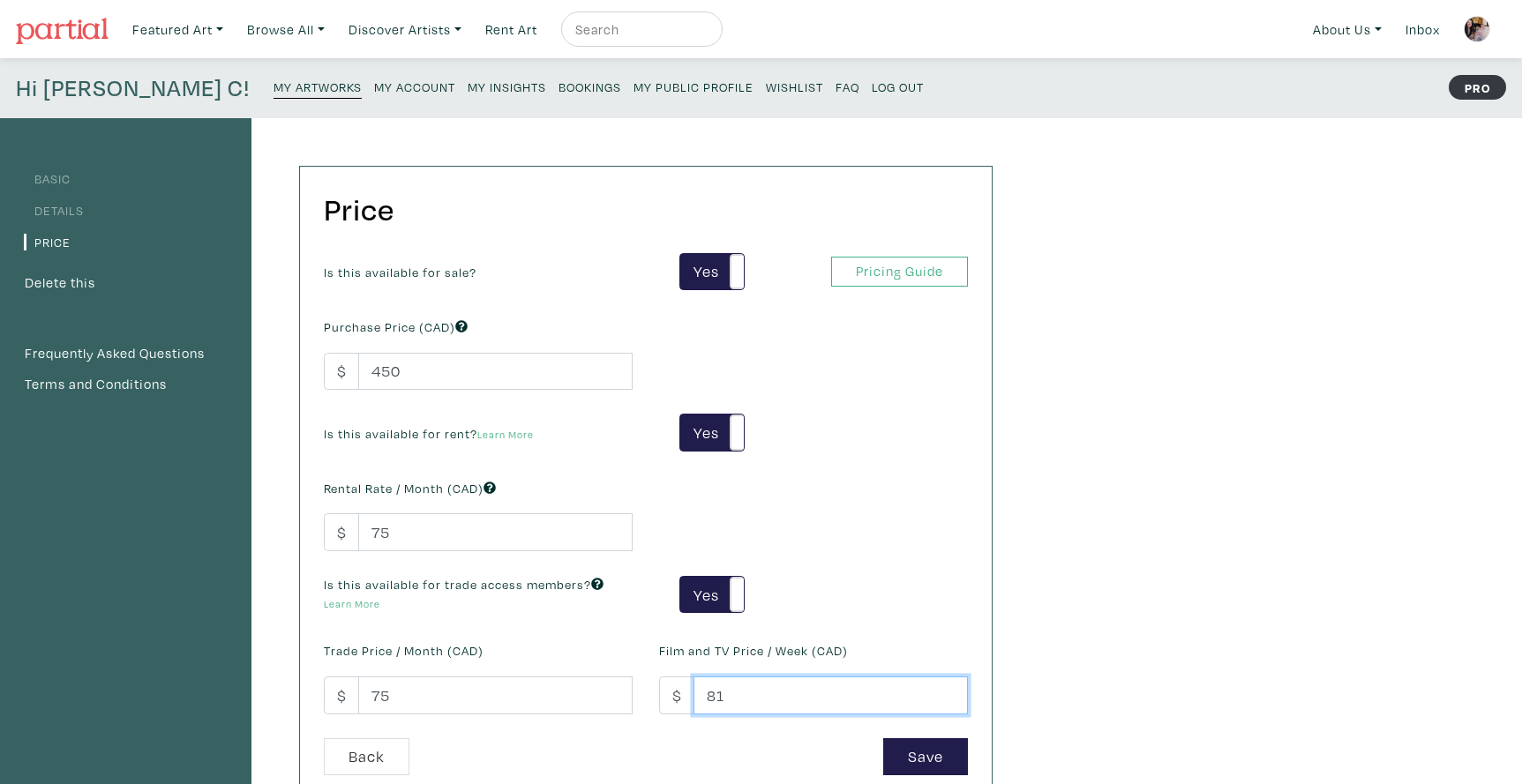
drag, startPoint x: 726, startPoint y: 695, endPoint x: 707, endPoint y: 696, distance: 19.0
click at [707, 696] on input "81" at bounding box center [831, 696] width 275 height 38
type input "75"
click at [933, 750] on button "Save" at bounding box center [925, 758] width 84 height 38
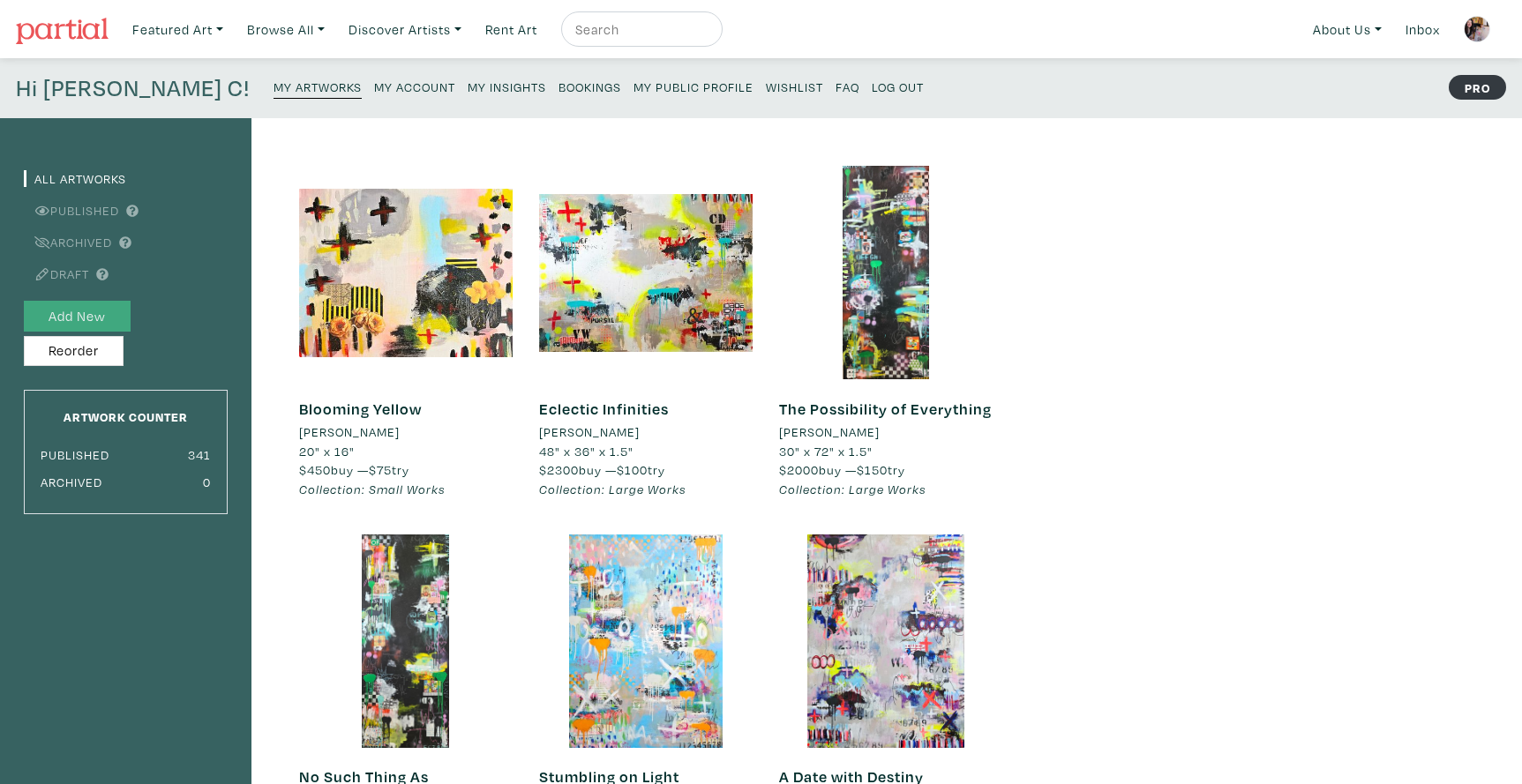
click at [102, 313] on button "Add New" at bounding box center [77, 316] width 107 height 30
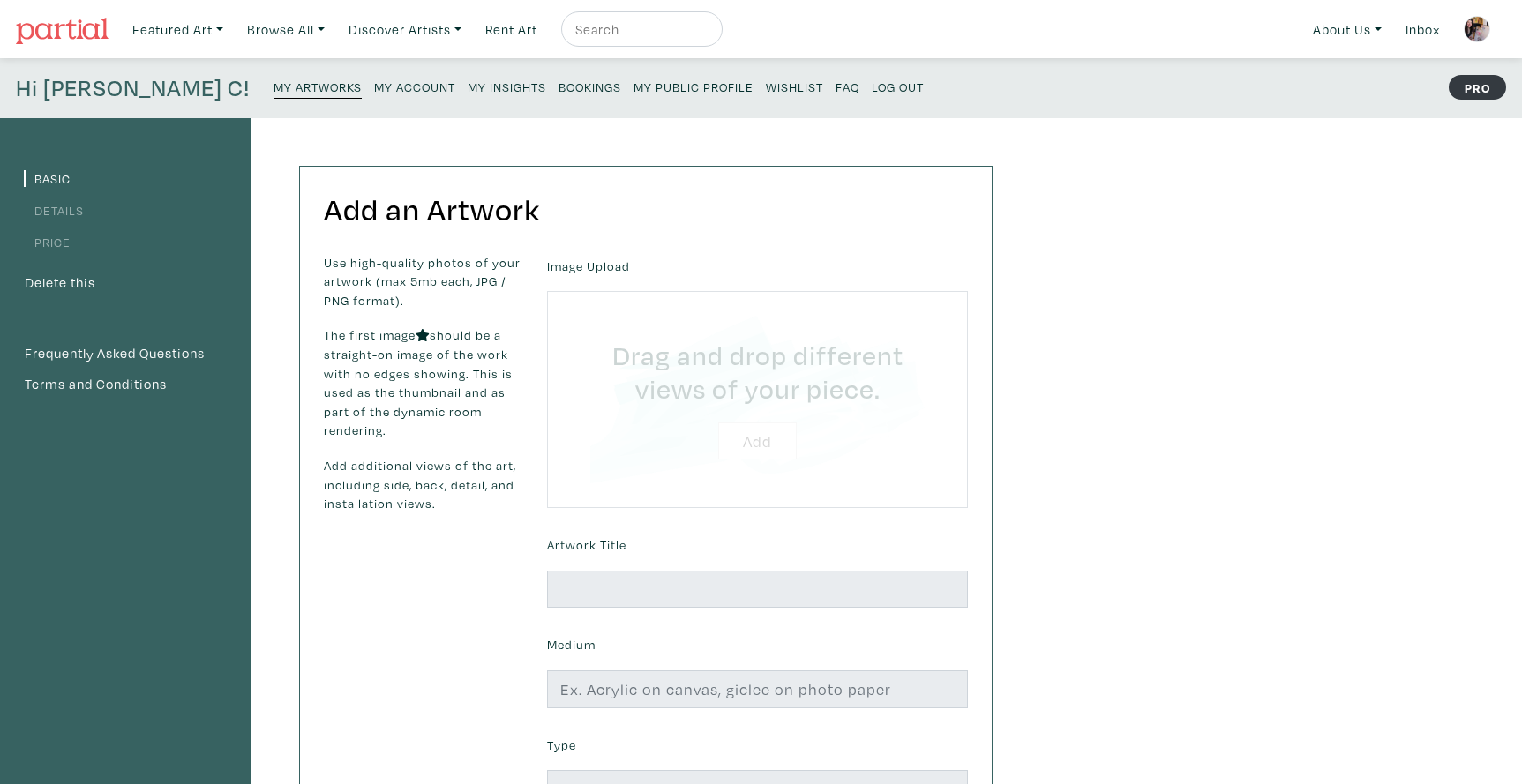
type input "C:\fakepath\Still Life with Polka Dots 2025 [PERSON_NAME] Luzajic 16x20".jpg"
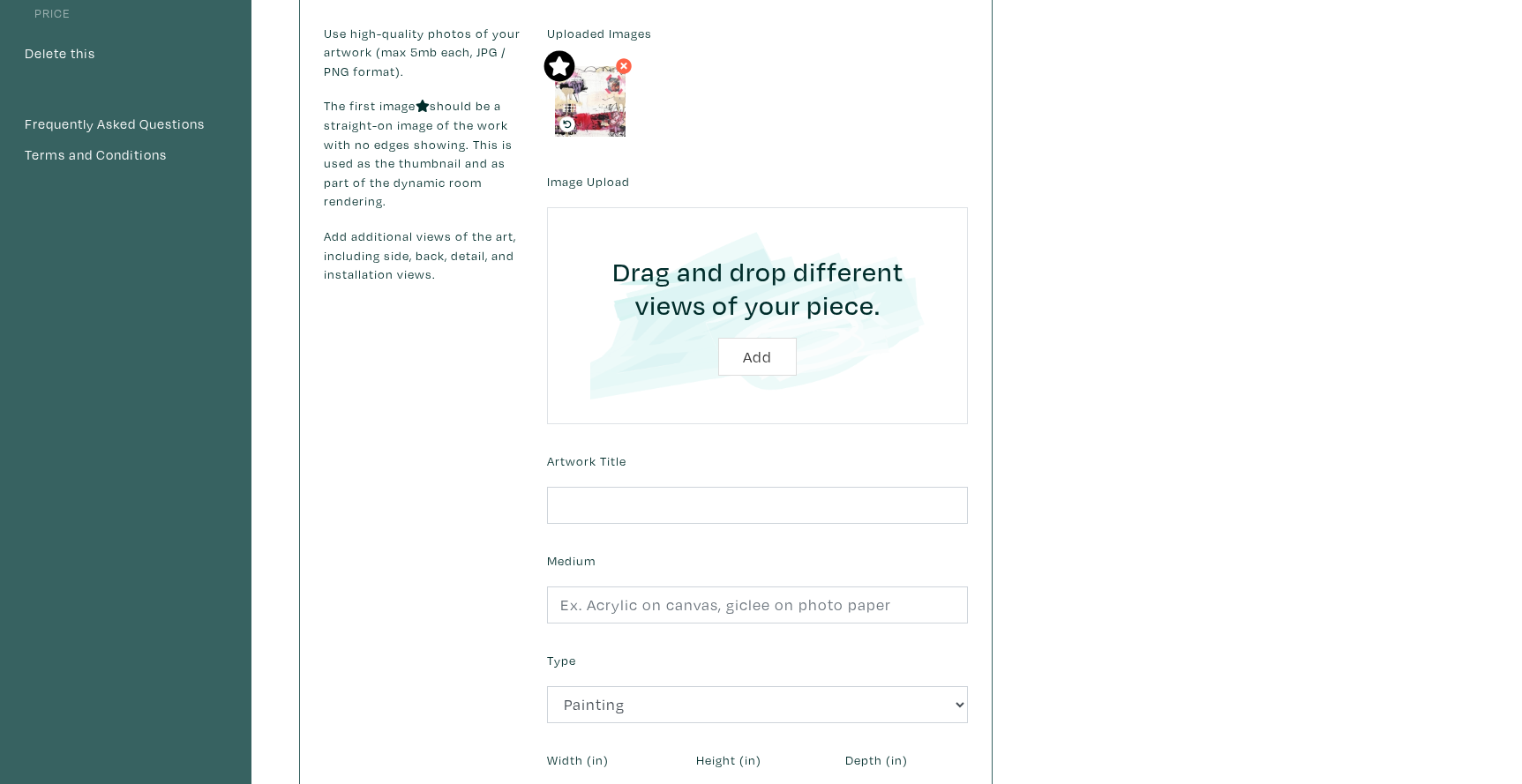
scroll to position [238, 0]
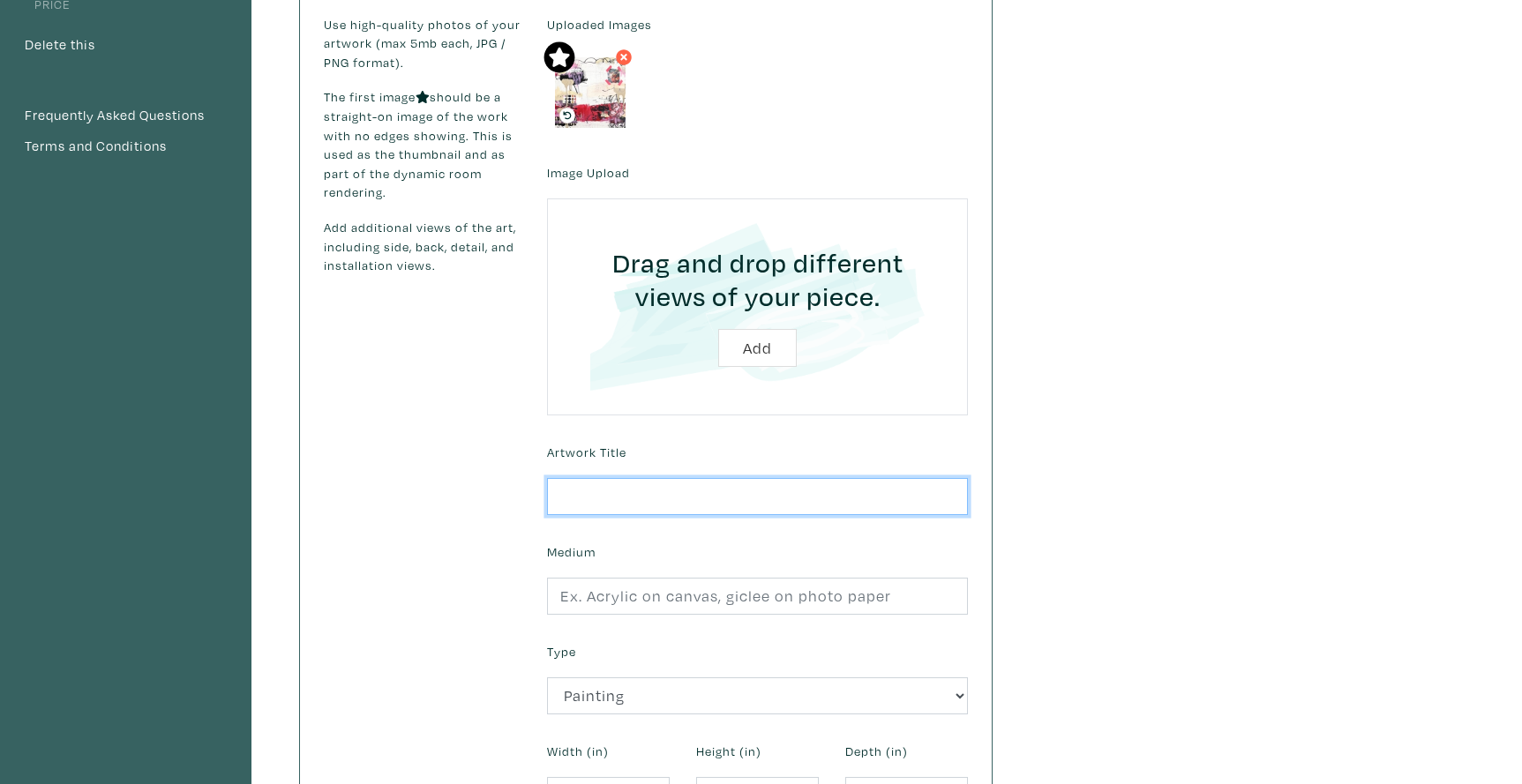
click at [595, 495] on input "text" at bounding box center [757, 497] width 421 height 38
type input "Still Life with Polka Dots"
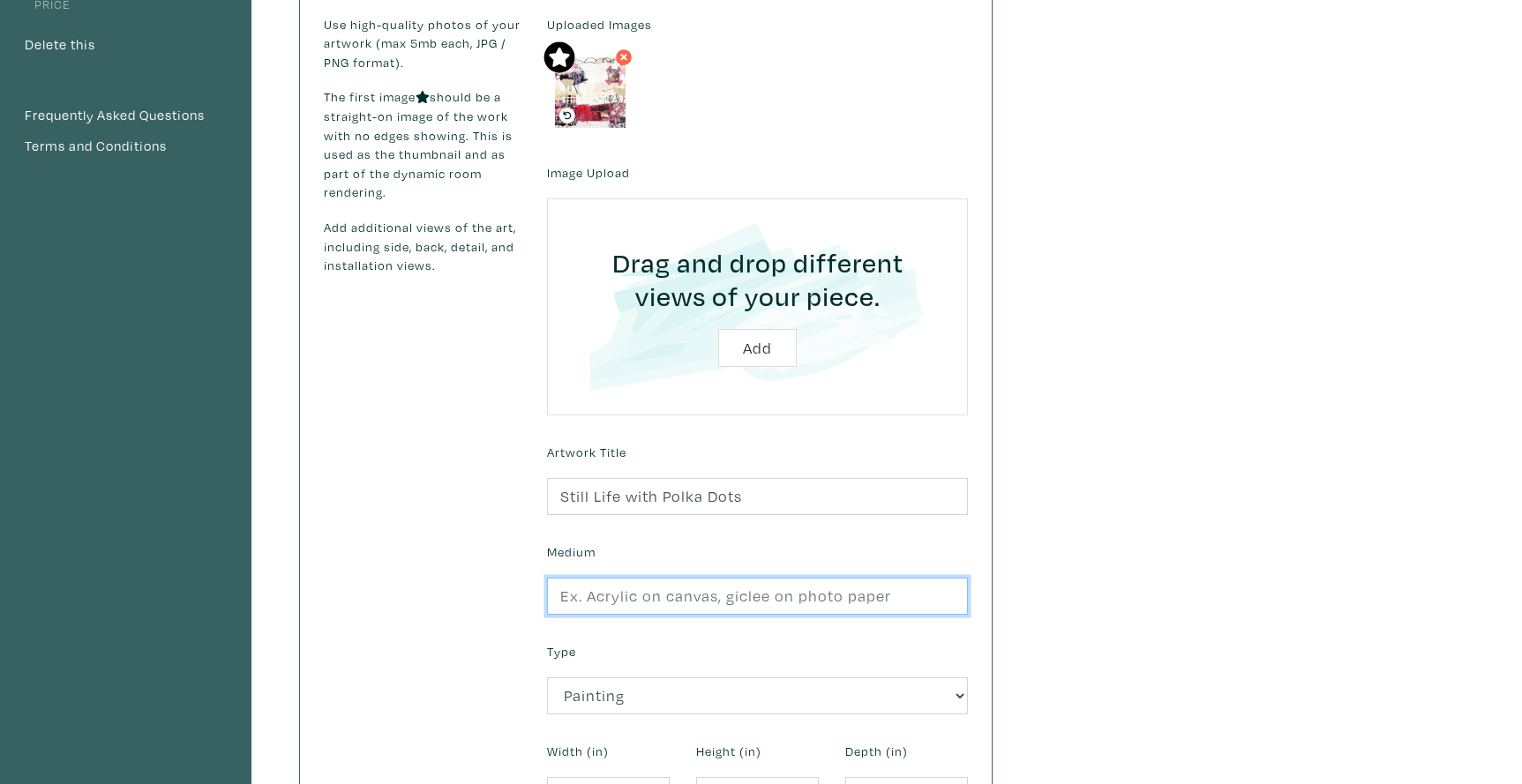
click at [583, 588] on input "text" at bounding box center [757, 597] width 421 height 38
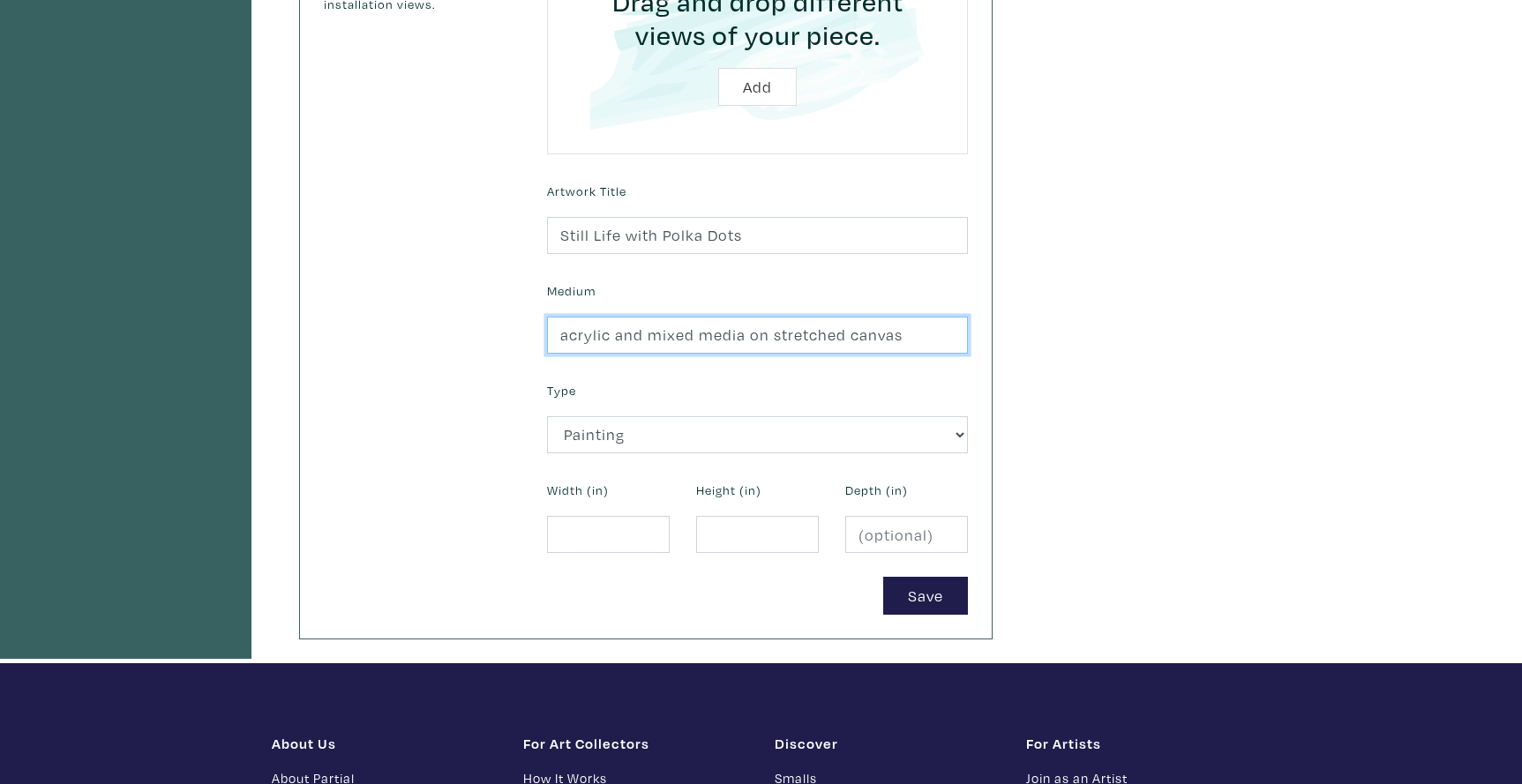
scroll to position [504, 0]
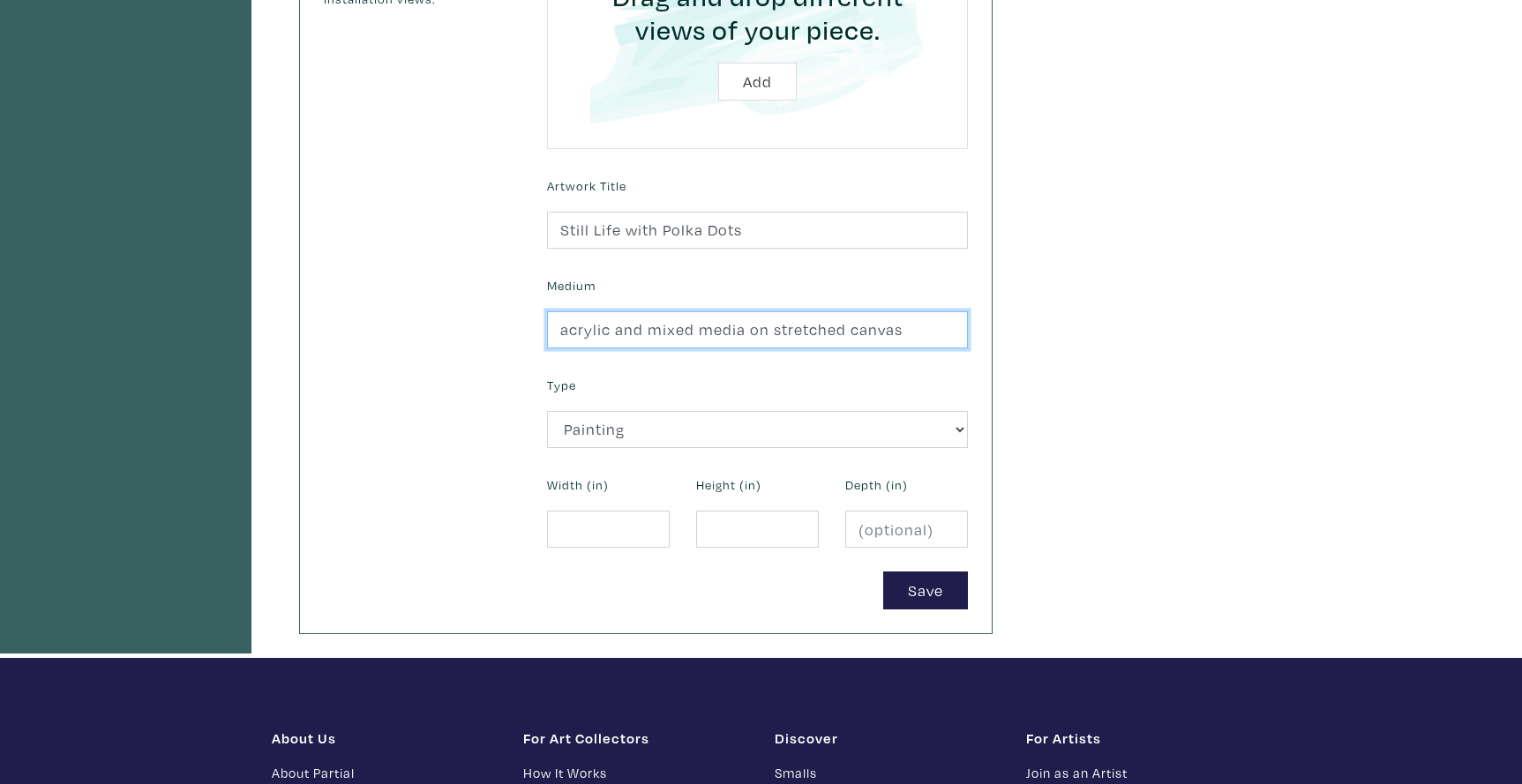
type input "acrylic and mixed media on stretched canvas"
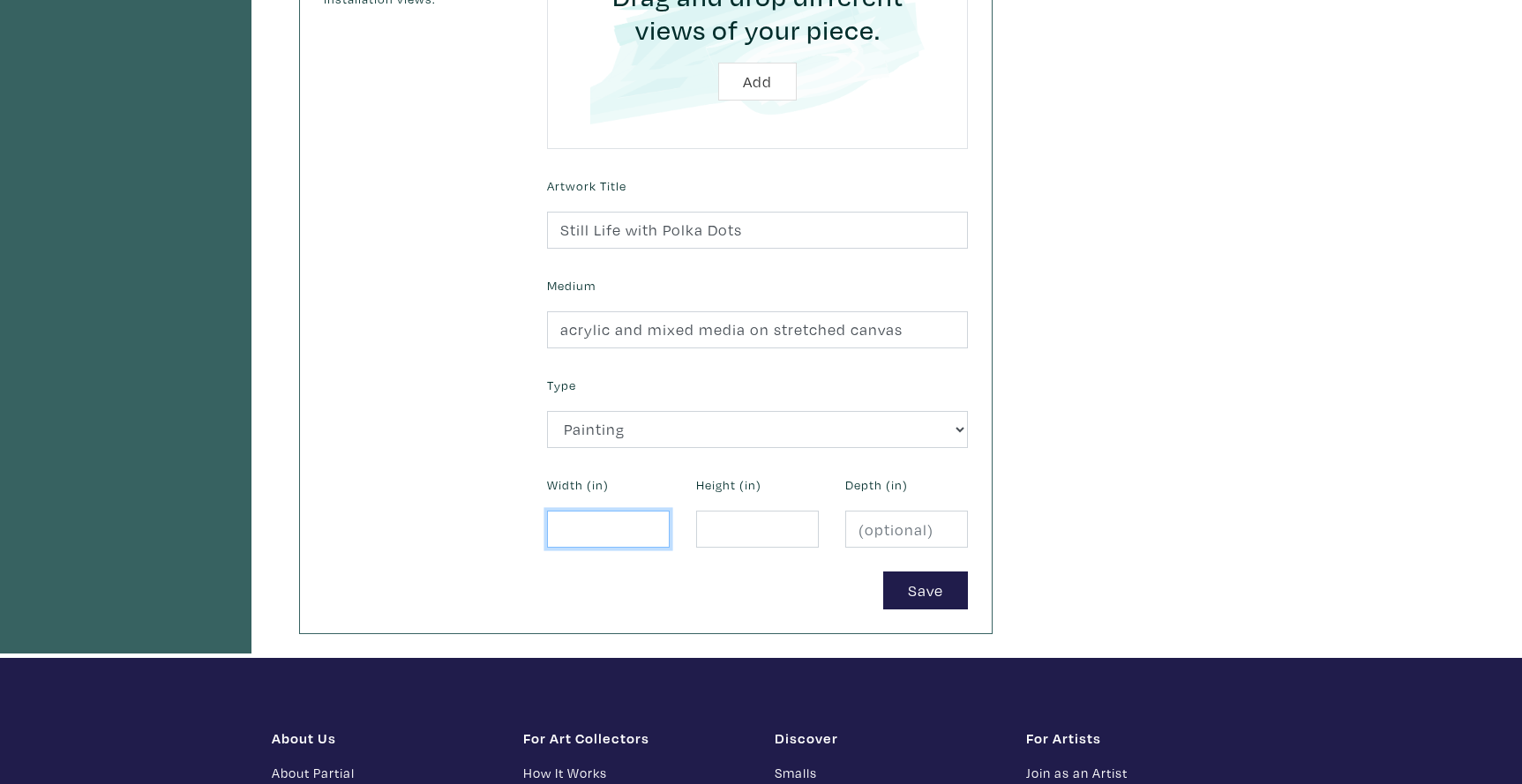
click at [572, 527] on input "number" at bounding box center [607, 530] width 123 height 38
type input "20"
click at [713, 532] on input "number" at bounding box center [757, 530] width 123 height 38
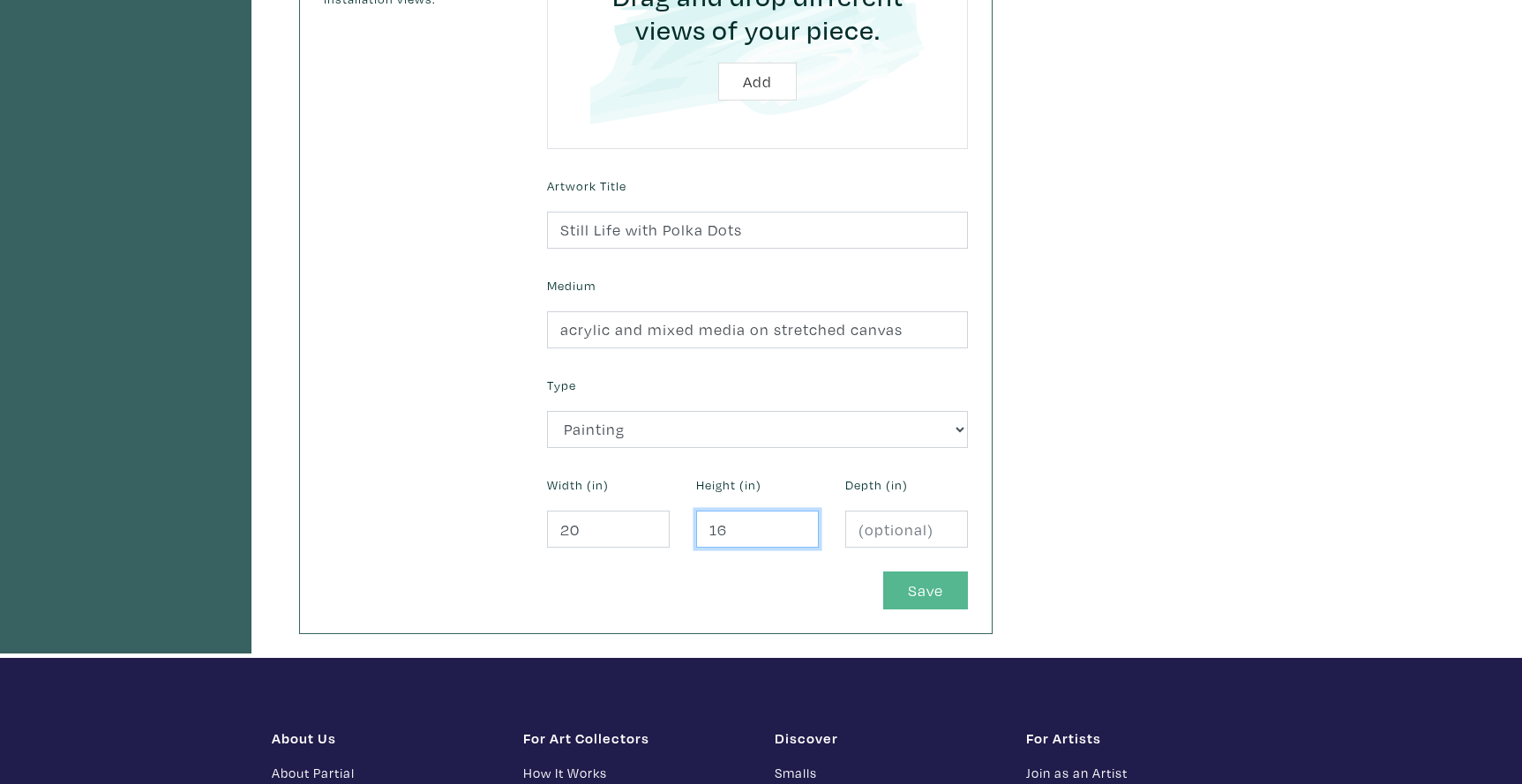
type input "16"
click at [923, 580] on button "Save" at bounding box center [925, 591] width 84 height 38
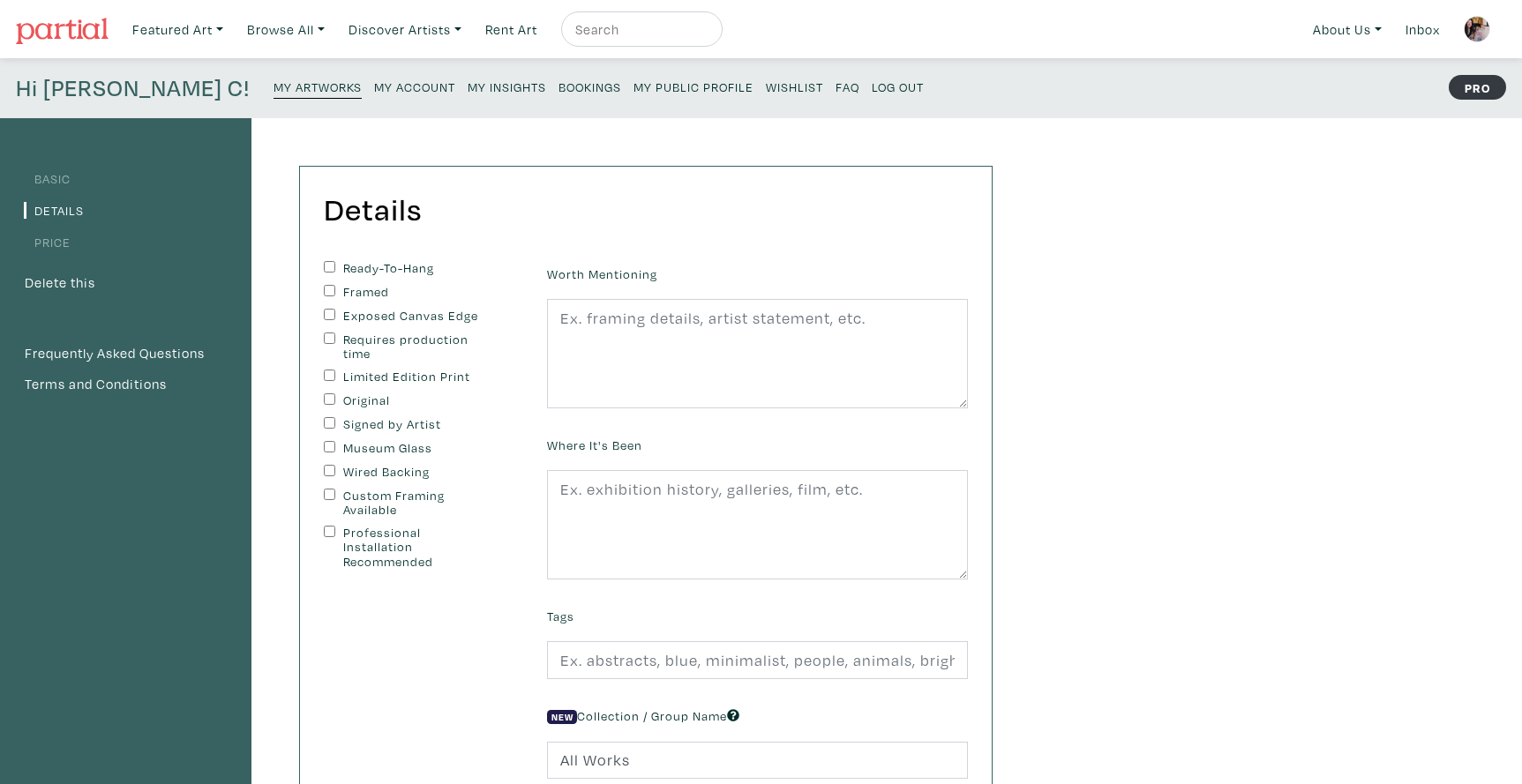
click at [326, 261] on input "Ready-To-Hang" at bounding box center [330, 267] width 12 height 12
checkbox input "true"
click at [327, 309] on input "Exposed Canvas Edge" at bounding box center [330, 315] width 12 height 12
checkbox input "true"
click at [324, 393] on input "Original" at bounding box center [330, 399] width 12 height 12
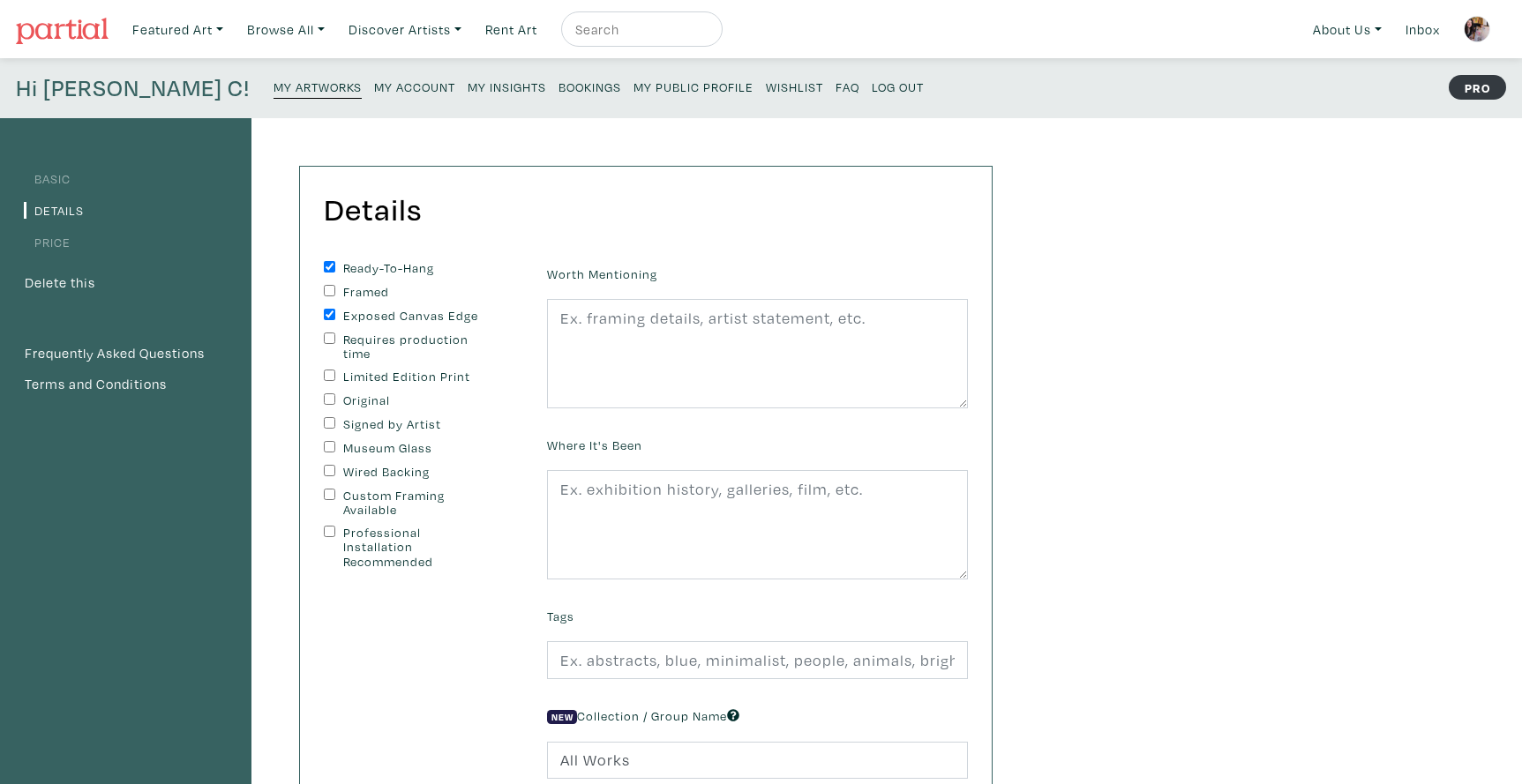
checkbox input "true"
click at [325, 417] on input "Signed by Artist" at bounding box center [330, 423] width 12 height 12
checkbox input "true"
click at [328, 467] on input "Wired Backing" at bounding box center [330, 471] width 12 height 12
checkbox input "true"
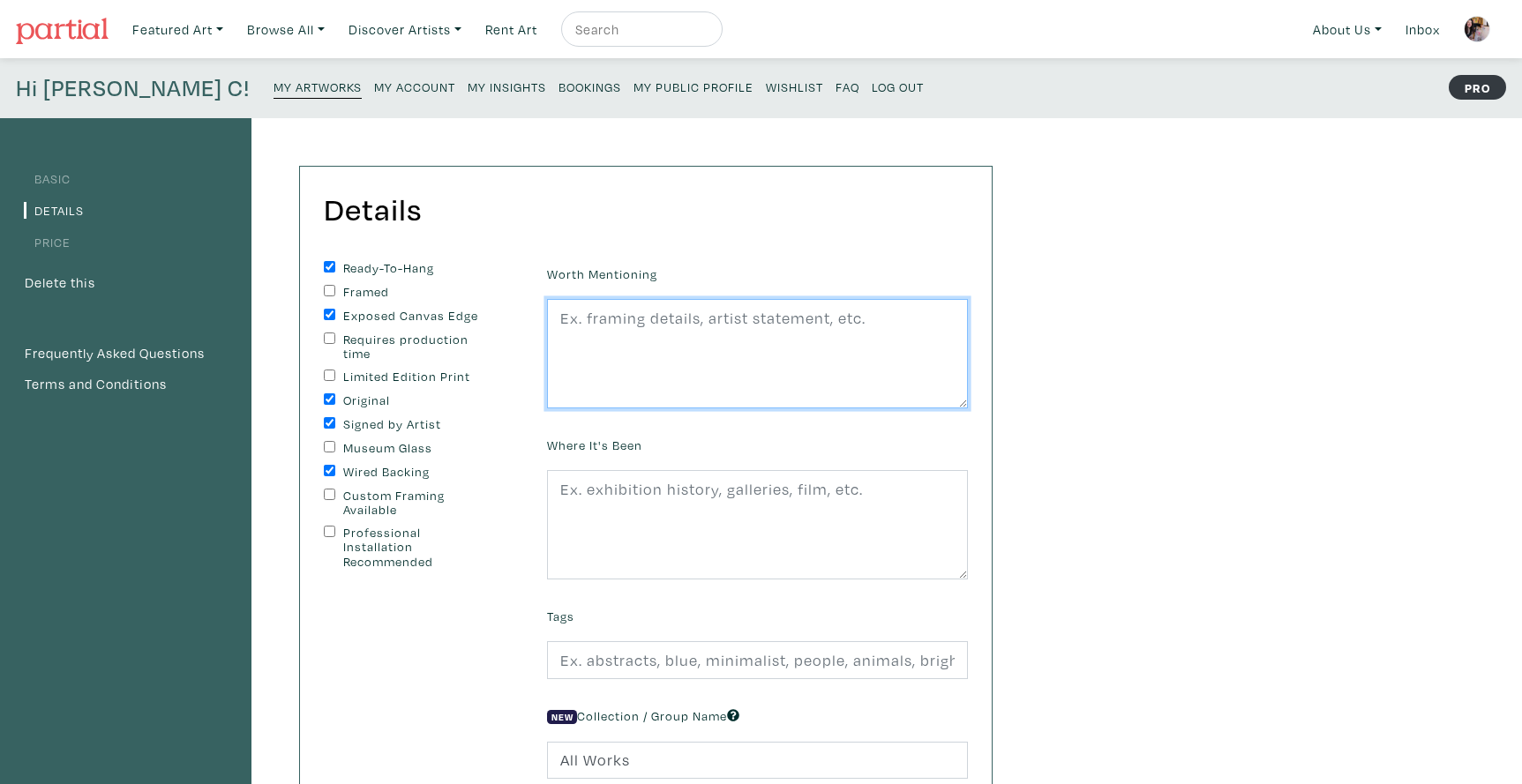
click at [608, 363] on textarea at bounding box center [757, 353] width 421 height 109
type textarea "edges painted black, wire on back, ready to hang"
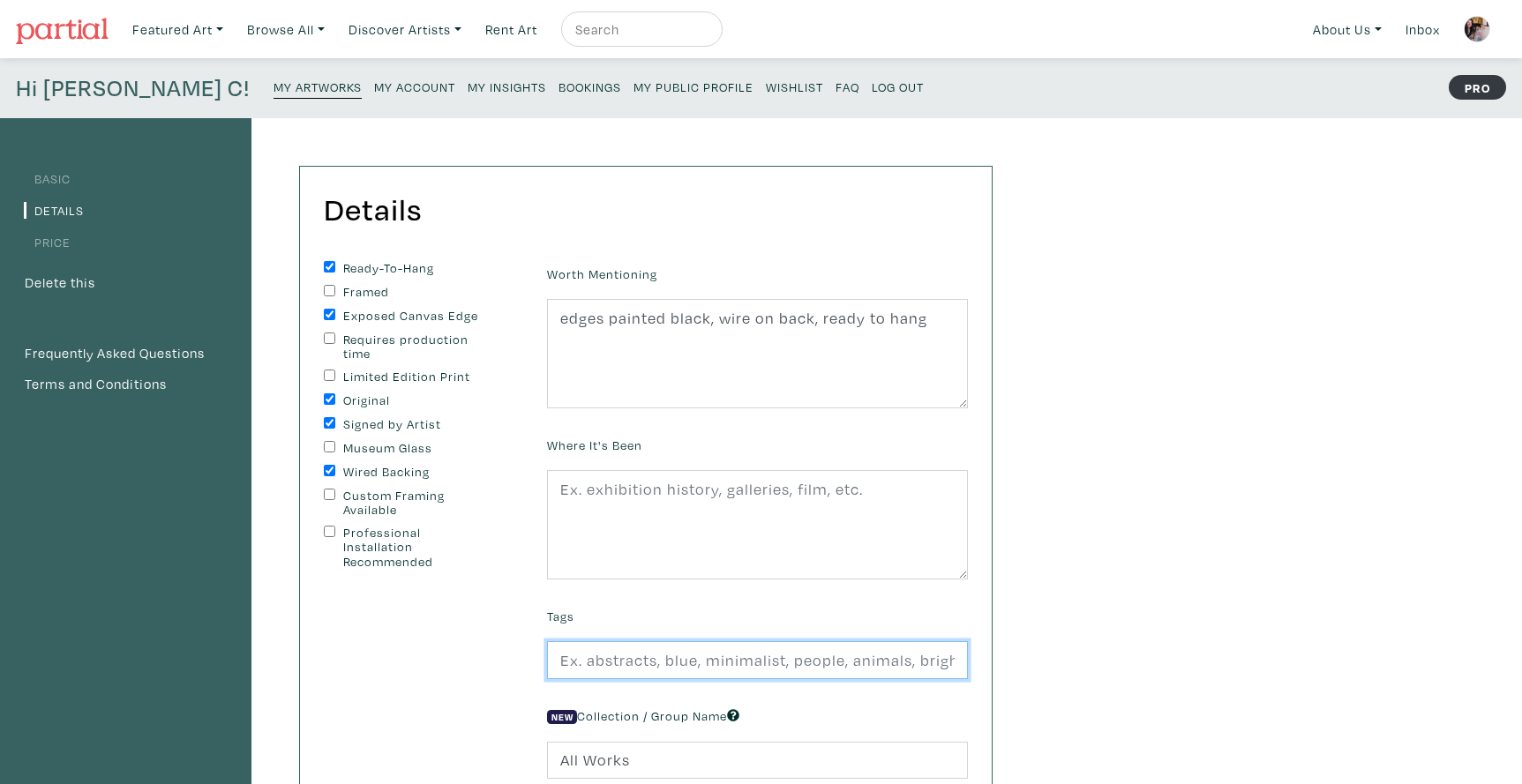
click at [612, 666] on input "text" at bounding box center [757, 660] width 421 height 38
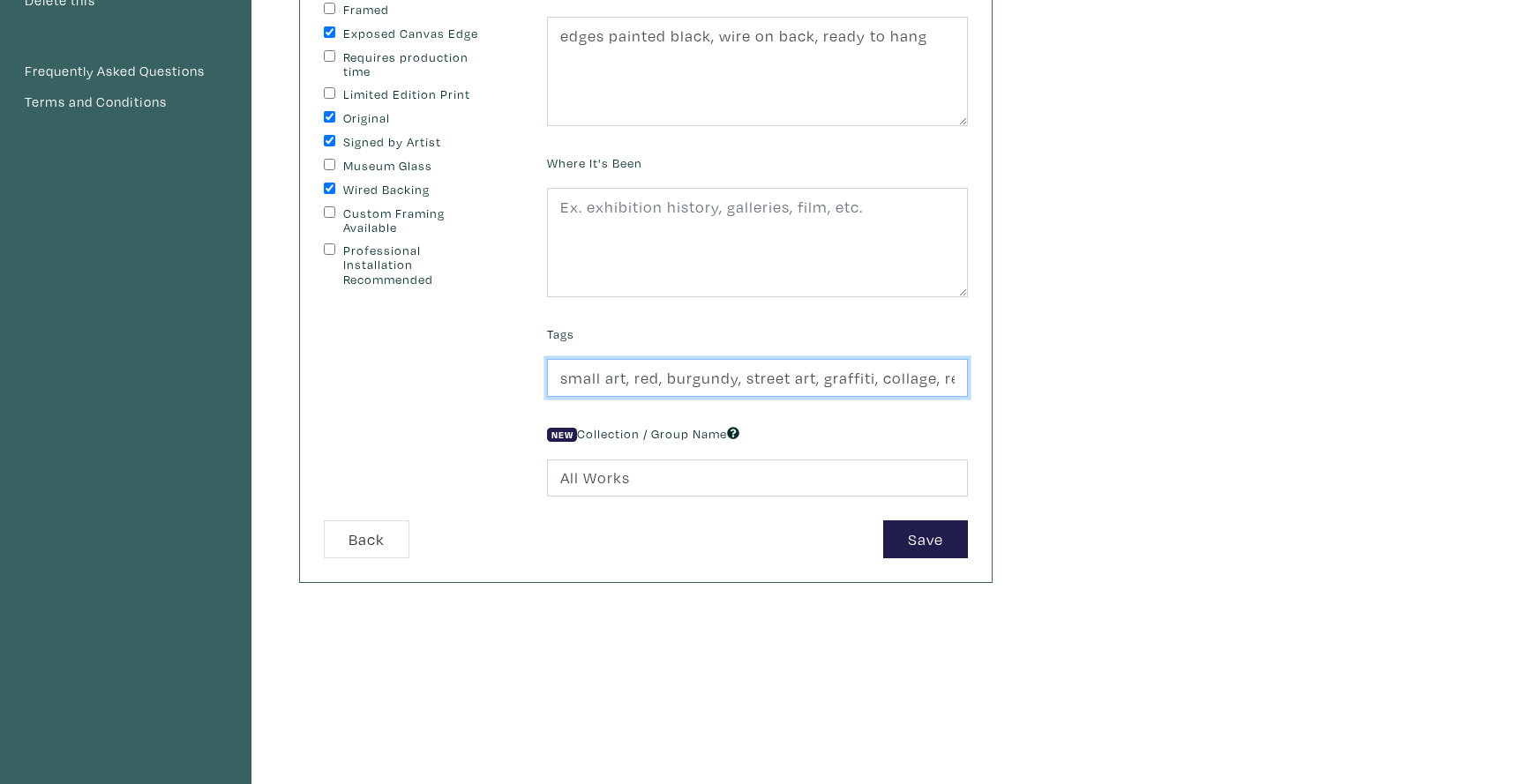
scroll to position [285, 0]
type input "small art, red, burgundy, street art, graffiti, collage, red flowers, fuchsia, …"
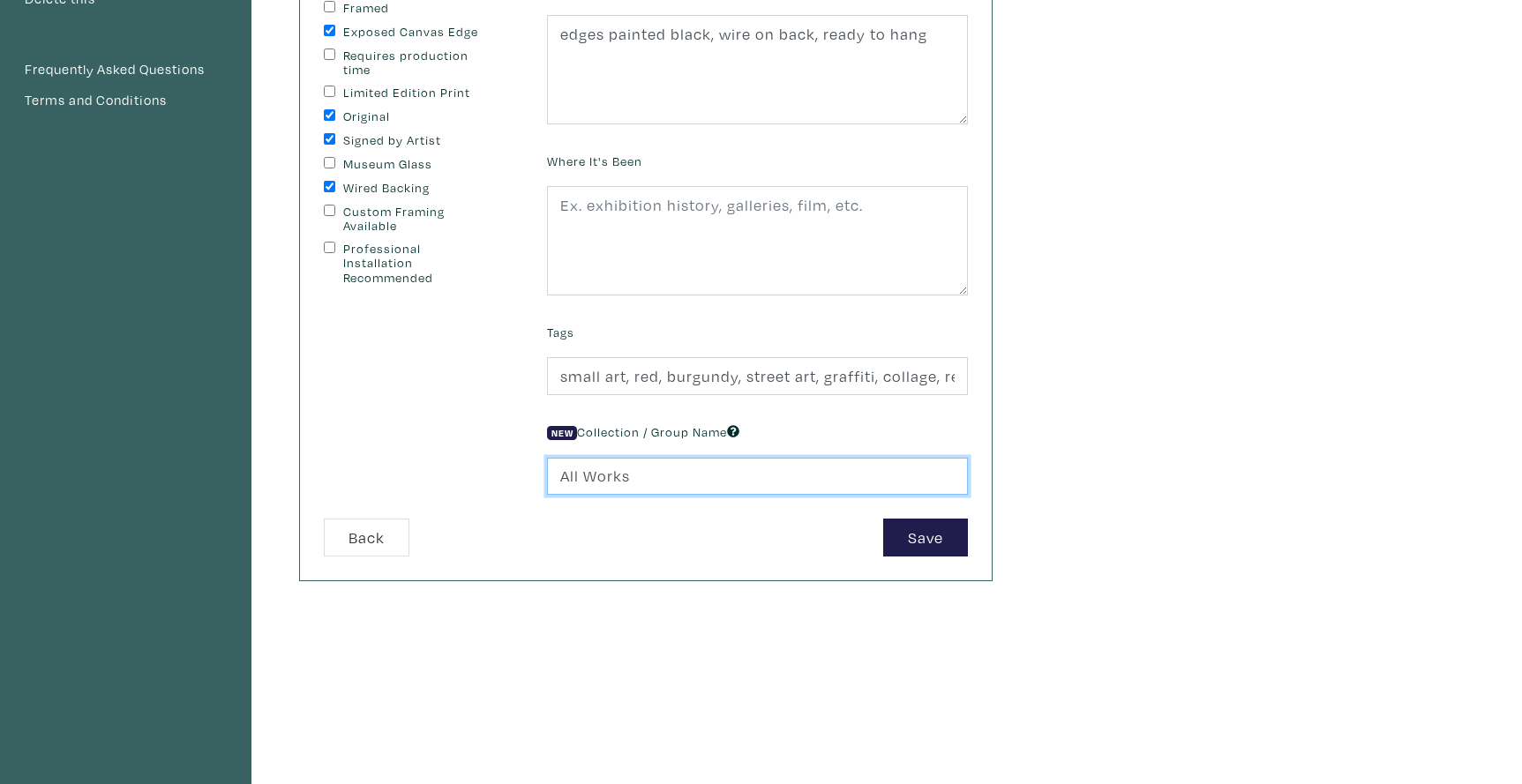
drag, startPoint x: 618, startPoint y: 475, endPoint x: 540, endPoint y: 470, distance: 78.2
click at [540, 470] on div "New Collection / Group Name All Works" at bounding box center [758, 456] width 447 height 76
type input "Small Works"
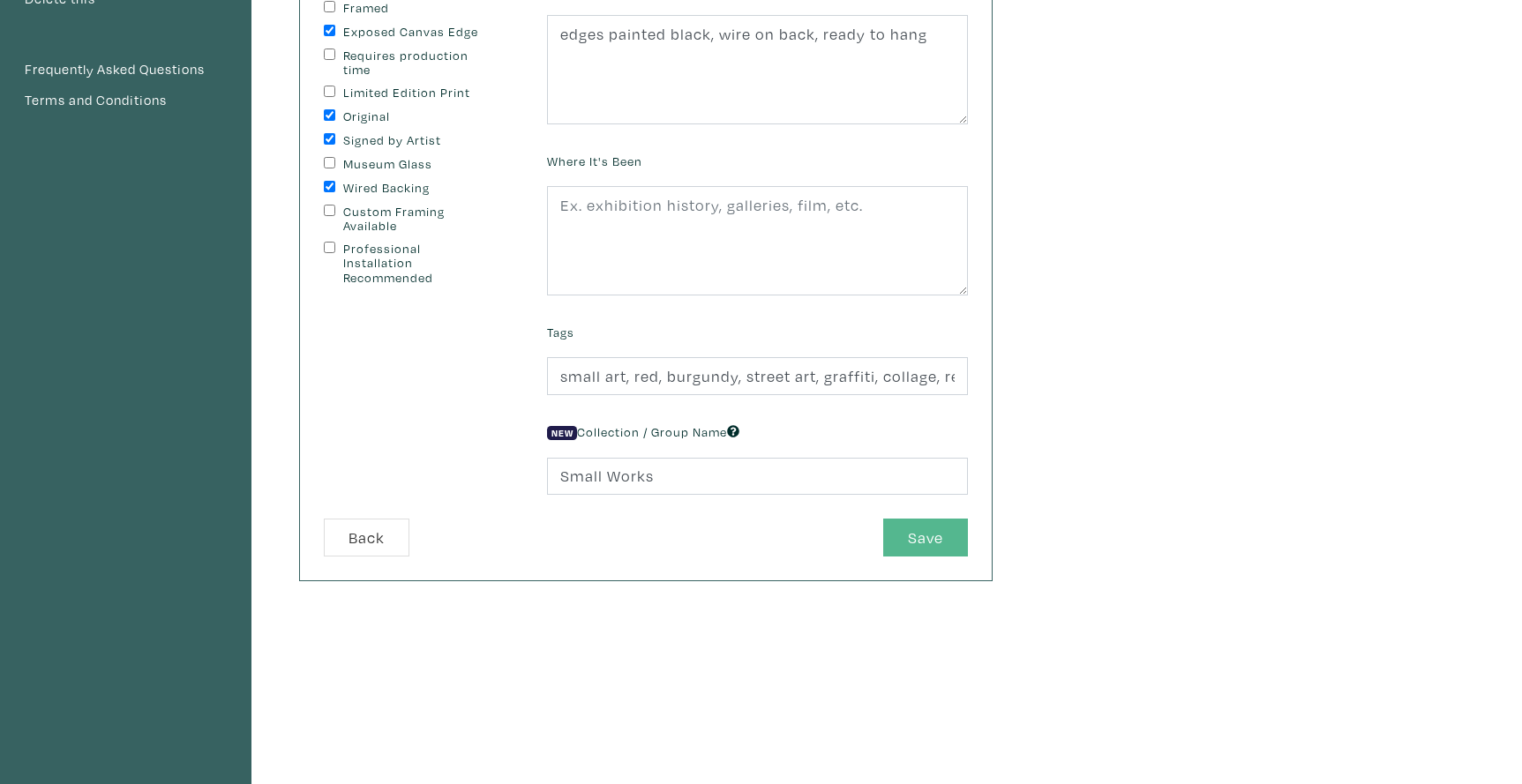
click at [923, 536] on button "Save" at bounding box center [925, 538] width 84 height 38
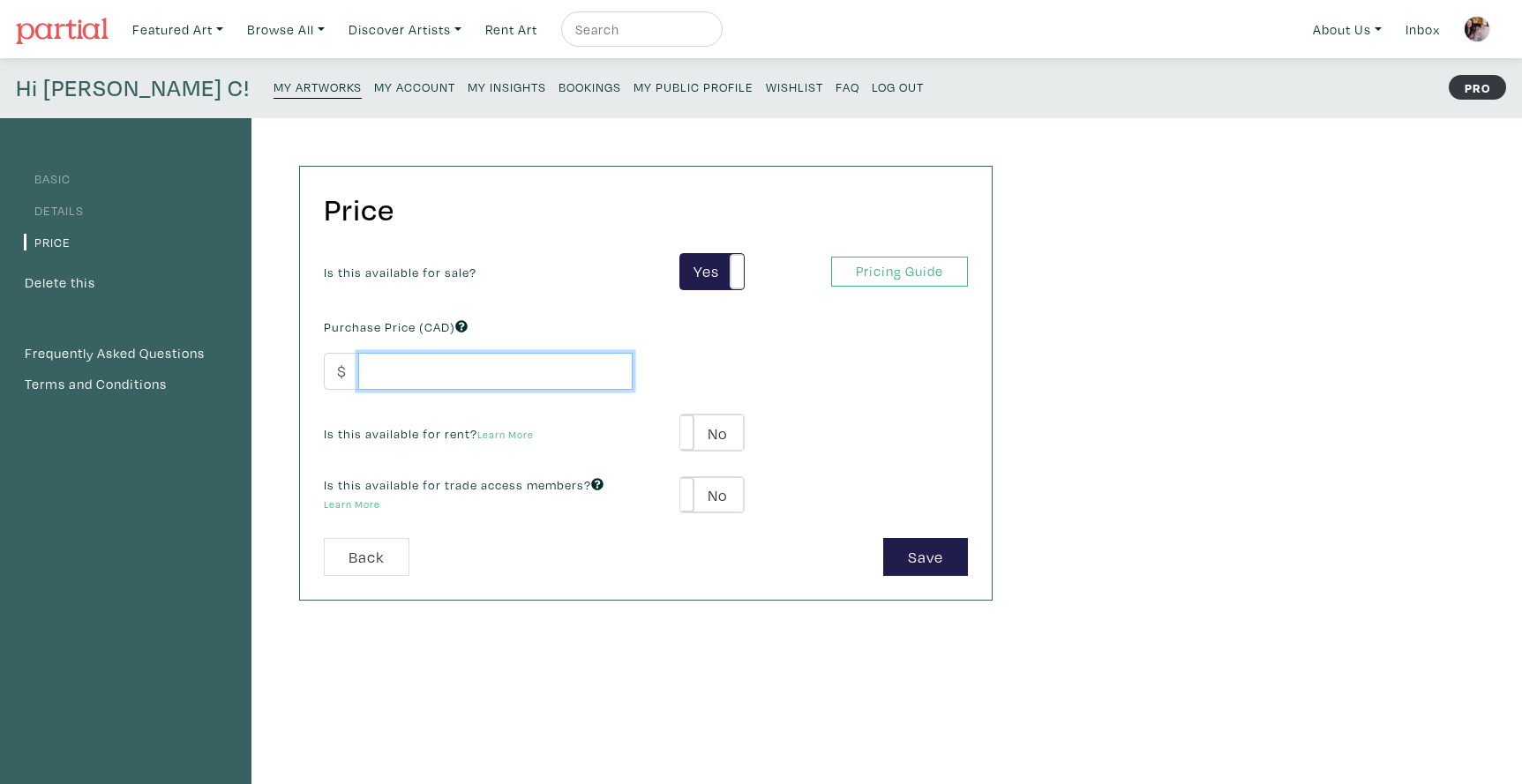
click at [471, 376] on input "number" at bounding box center [496, 372] width 275 height 38
type input "450"
click at [739, 430] on label "No" at bounding box center [711, 433] width 63 height 36
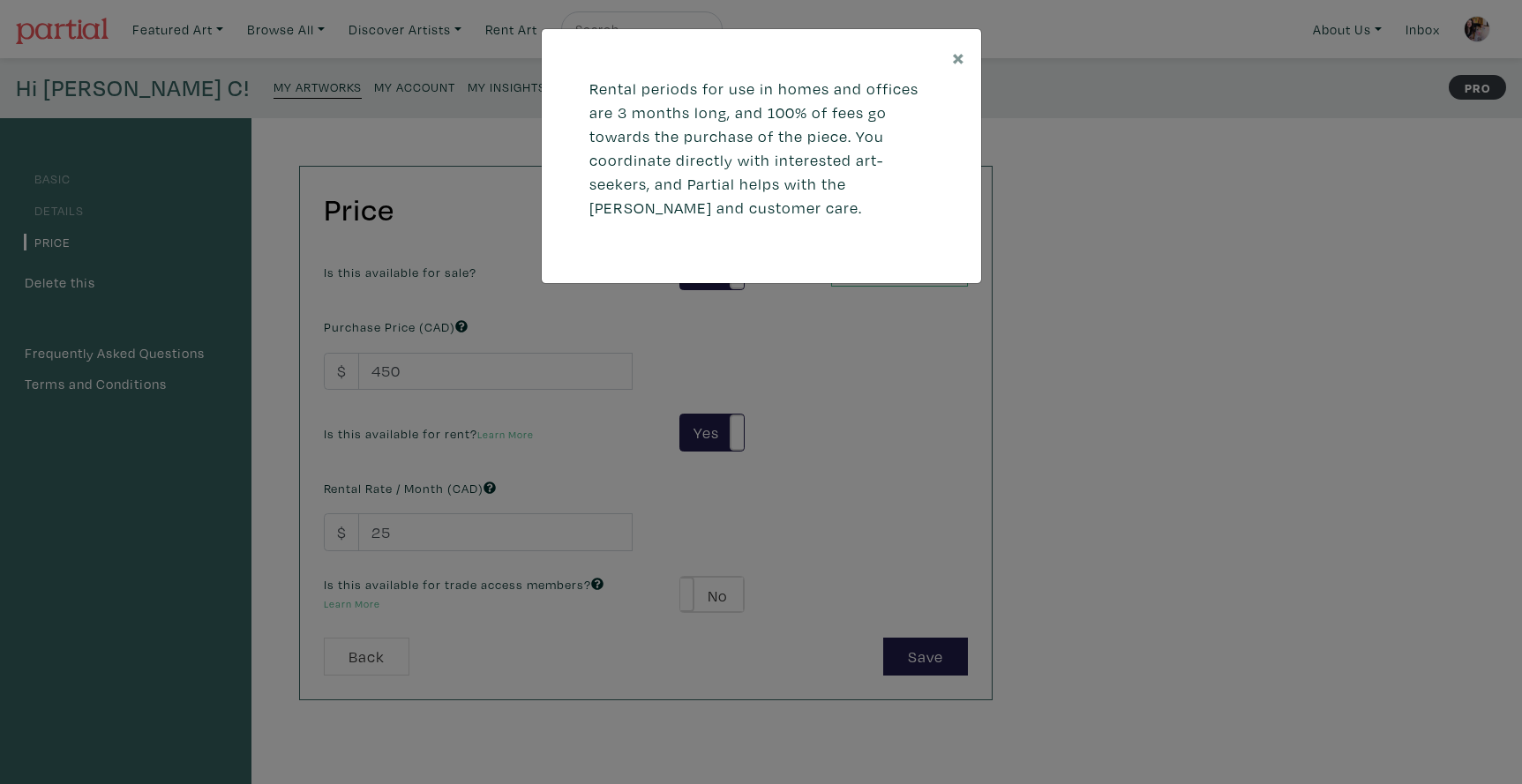
click at [429, 525] on div "× Rental periods for use in homes and offices are 3 months long, and 100% of fe…" at bounding box center [761, 392] width 1522 height 784
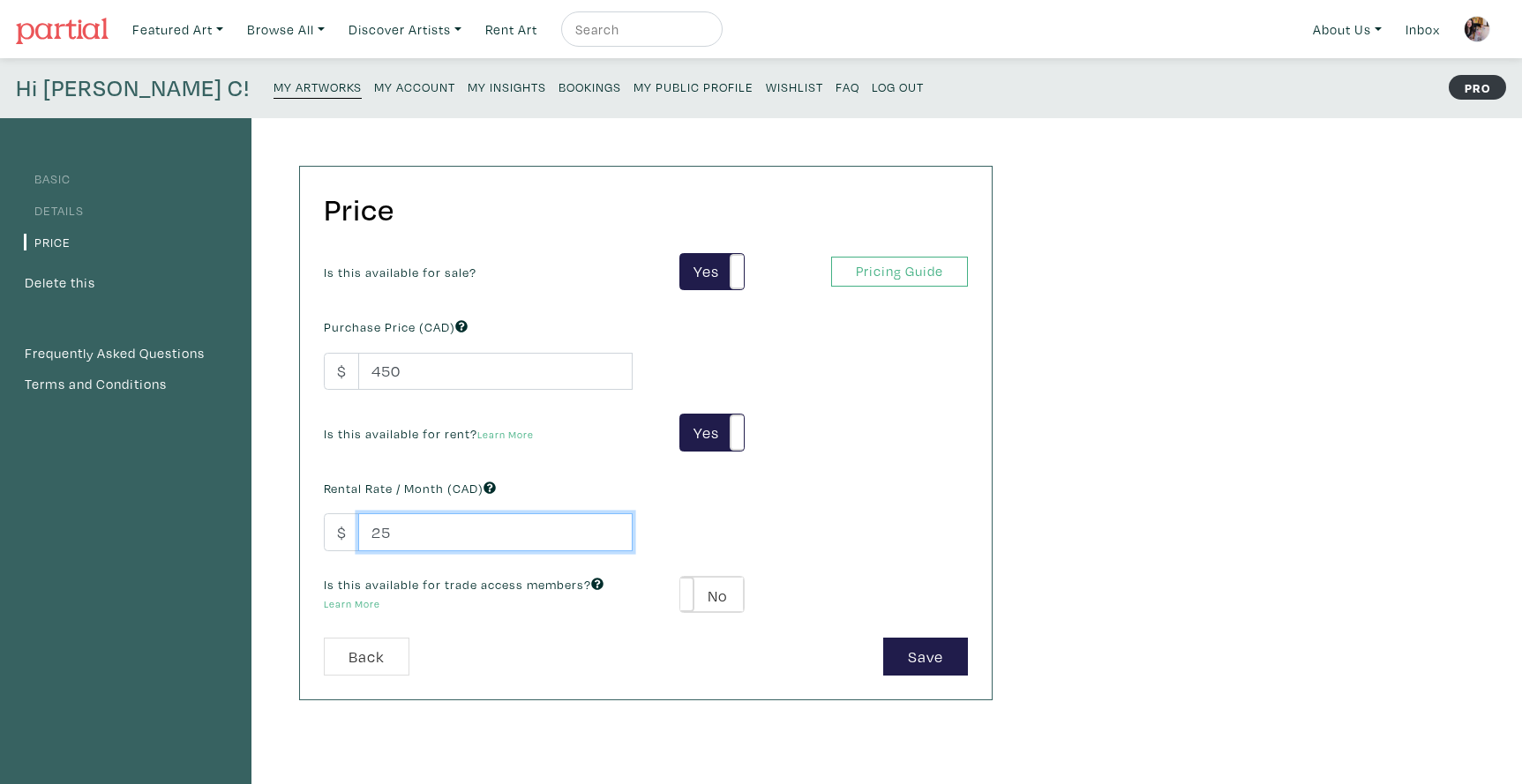
click at [396, 528] on input "25" at bounding box center [496, 532] width 275 height 38
drag, startPoint x: 395, startPoint y: 529, endPoint x: 379, endPoint y: 529, distance: 16.0
click at [379, 529] on input "25" at bounding box center [496, 532] width 275 height 38
type input "75"
click at [737, 590] on label "No" at bounding box center [711, 595] width 63 height 36
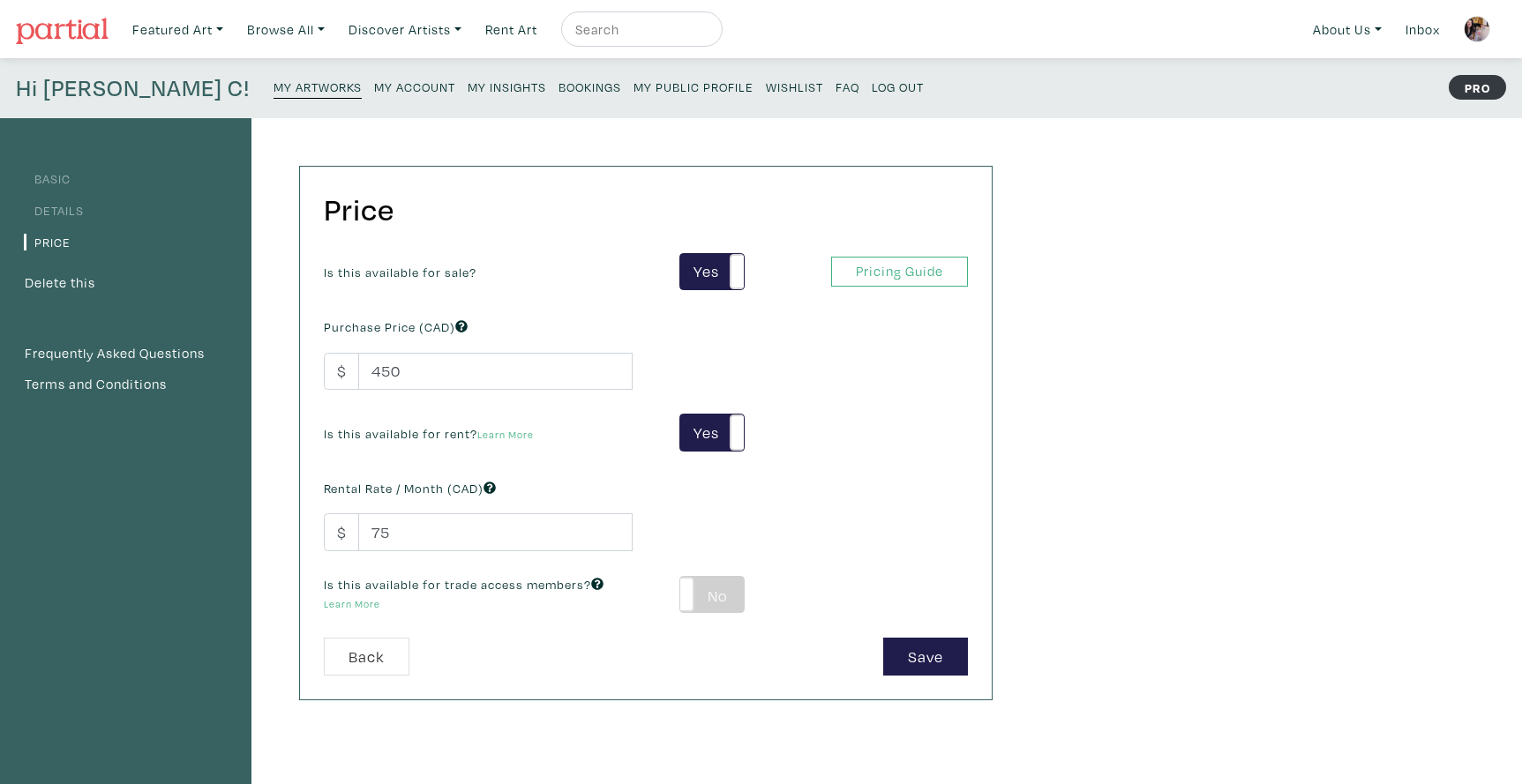
type input "39"
type input "81"
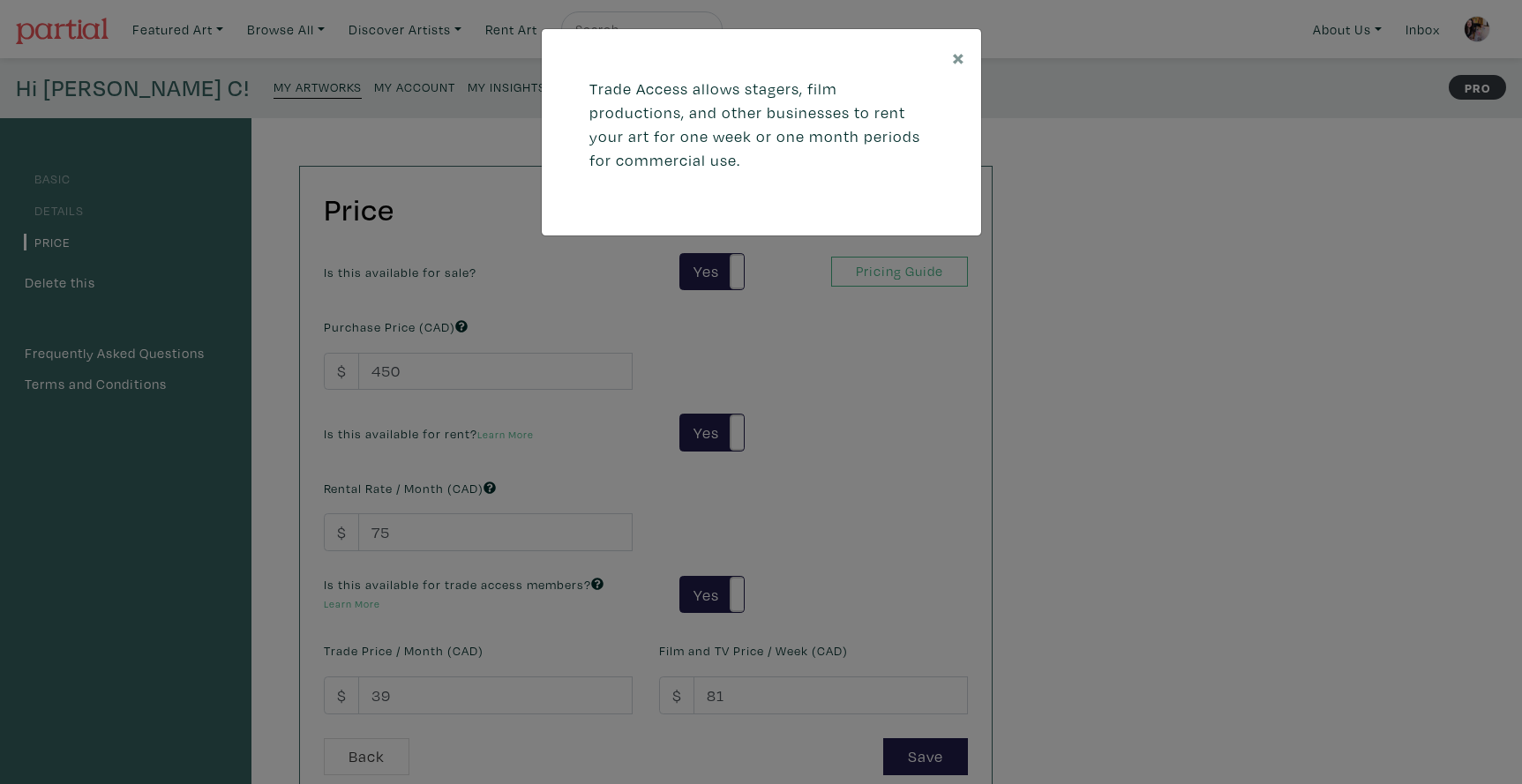
click at [398, 679] on div "× Trade Access allows stagers, film productions, and other businesses to rent y…" at bounding box center [761, 392] width 1522 height 784
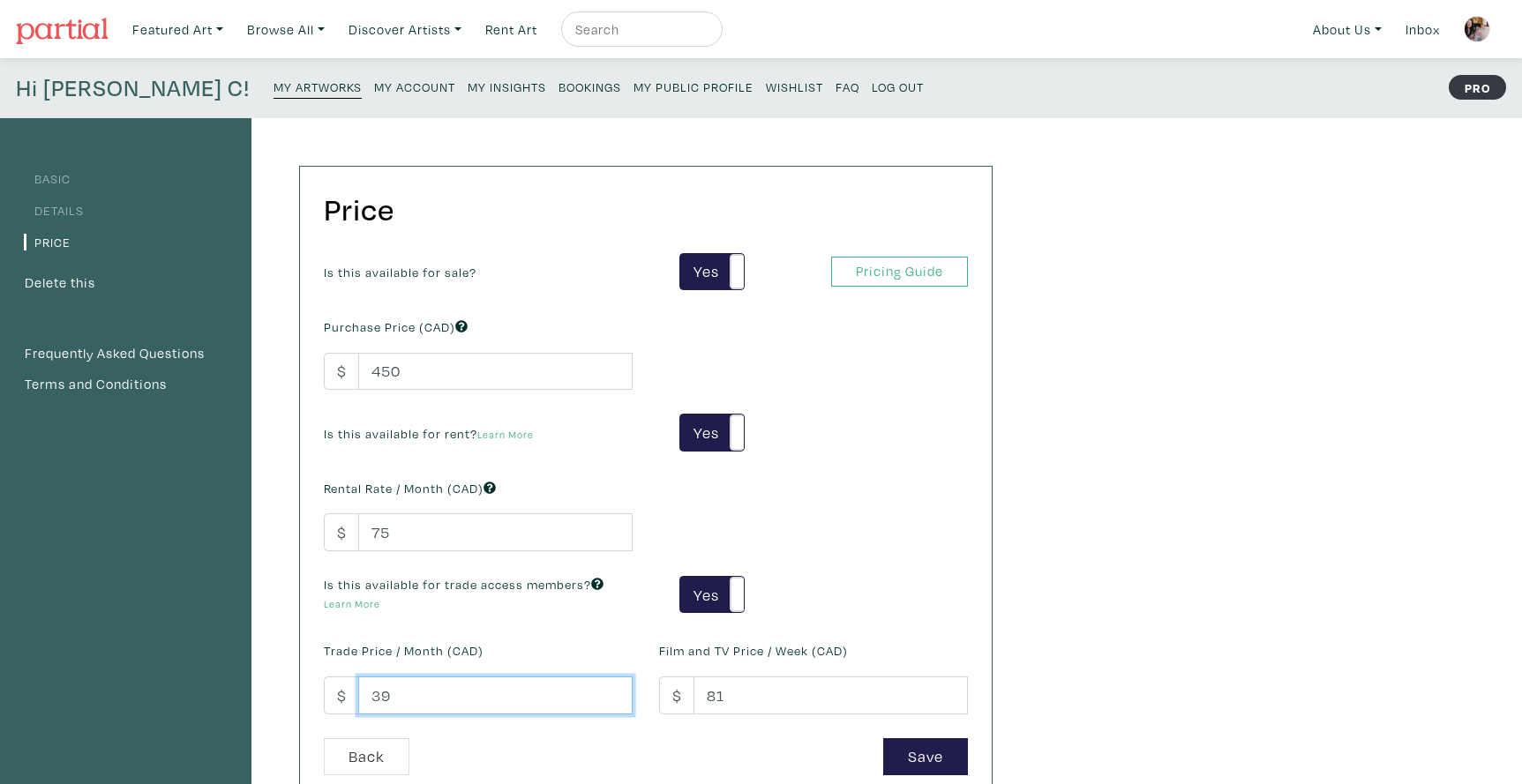
click at [392, 696] on input "39" at bounding box center [496, 696] width 275 height 38
drag, startPoint x: 393, startPoint y: 695, endPoint x: 363, endPoint y: 695, distance: 30.0
click at [363, 695] on input "39" at bounding box center [496, 696] width 275 height 38
type input "75"
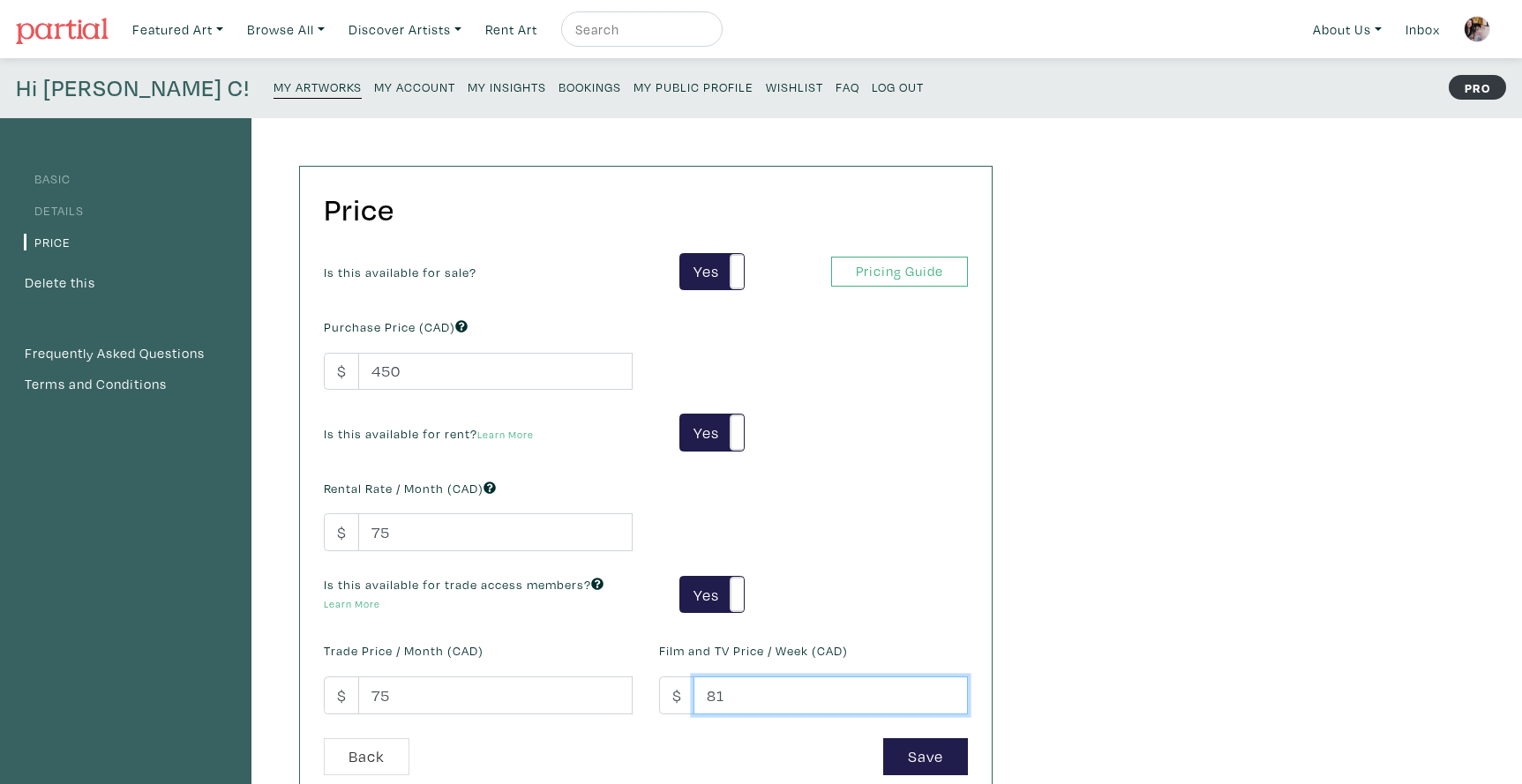
drag, startPoint x: 729, startPoint y: 693, endPoint x: 709, endPoint y: 695, distance: 20.1
click at [709, 695] on input "81" at bounding box center [831, 696] width 275 height 38
type input "75"
click at [907, 755] on button "Save" at bounding box center [925, 758] width 84 height 38
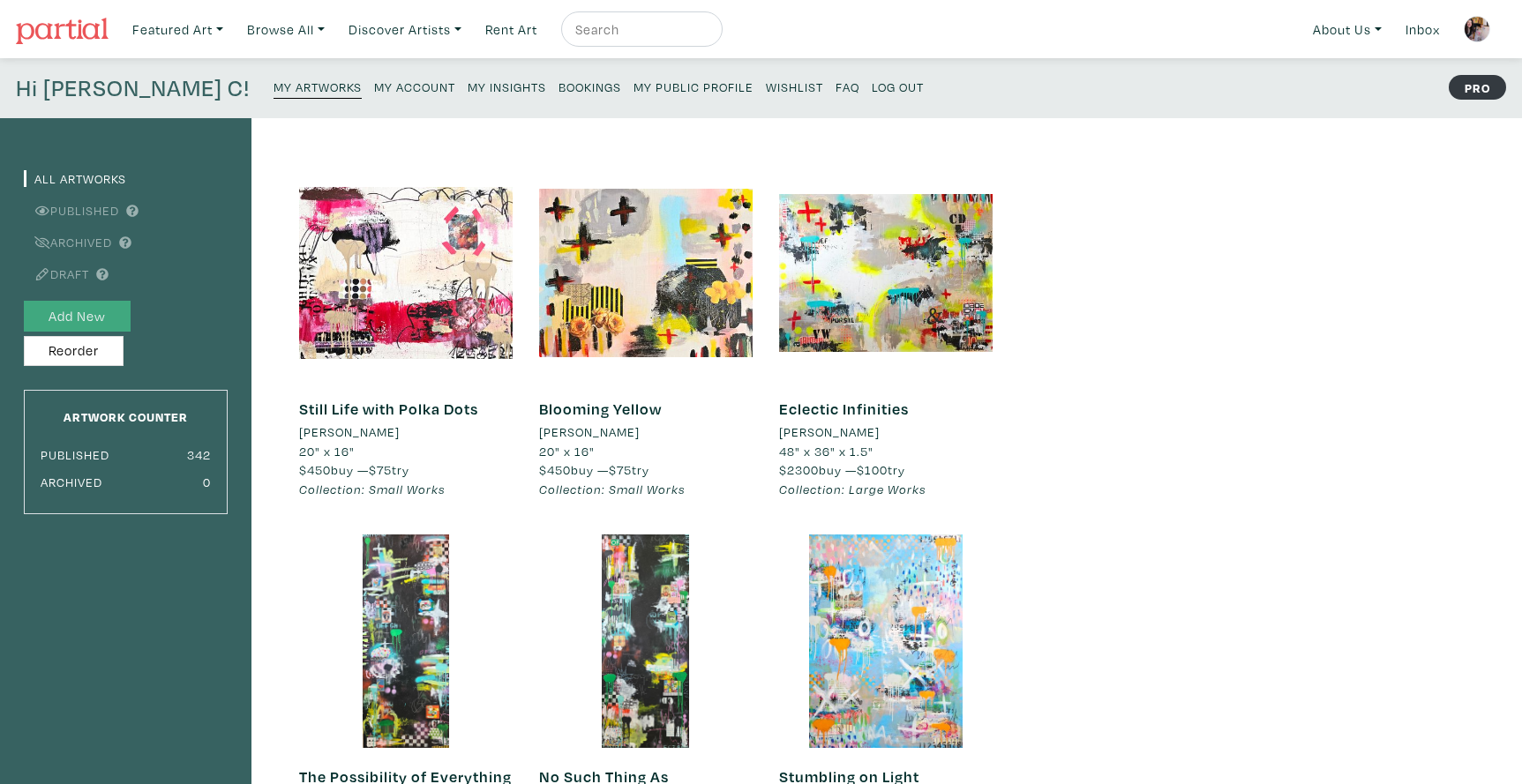
click at [101, 314] on button "Add New" at bounding box center [77, 316] width 107 height 30
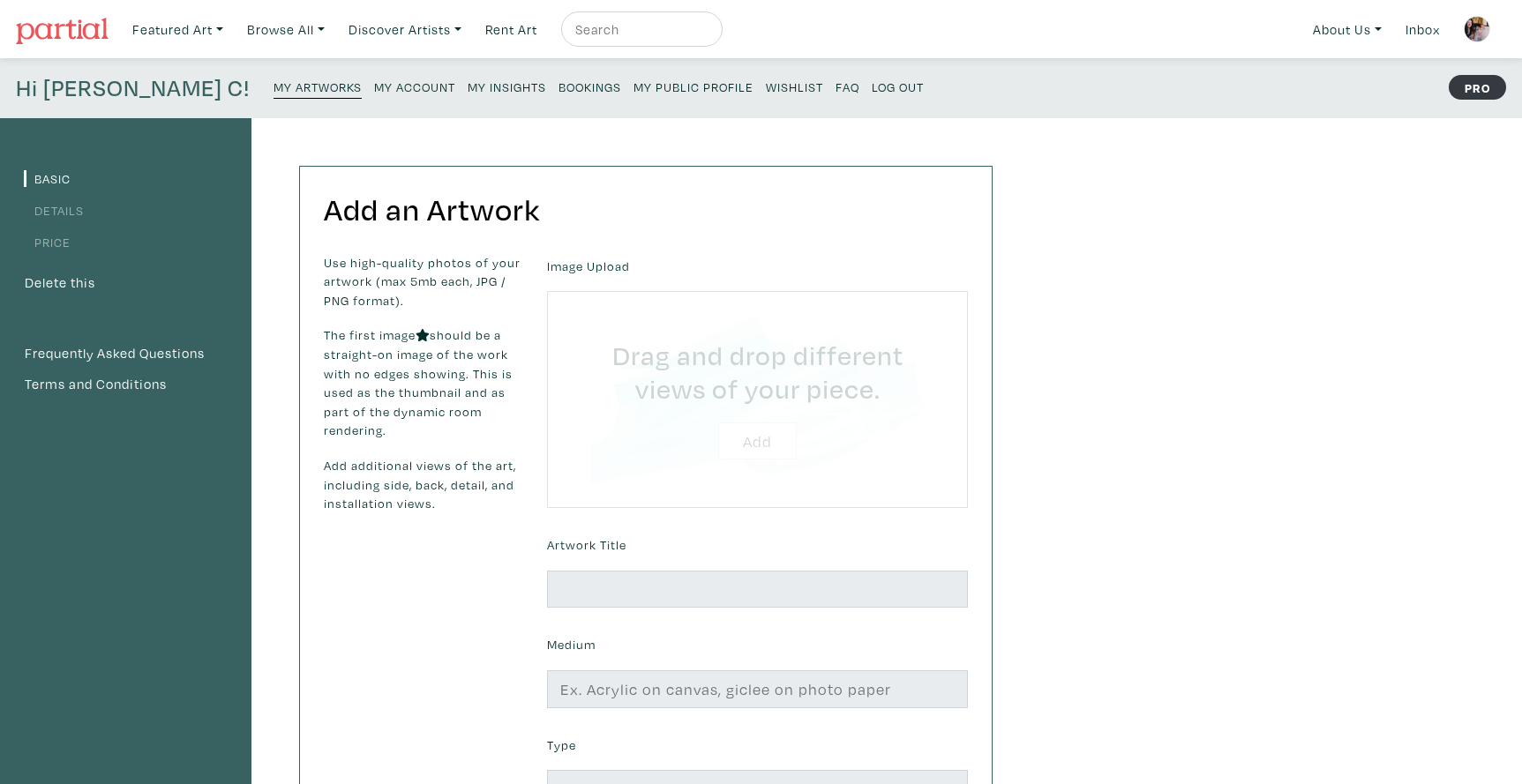
type input "C:\fakepath\Snakes and Ladders 16x20" [PERSON_NAME] Luzajic 2025.jpg"
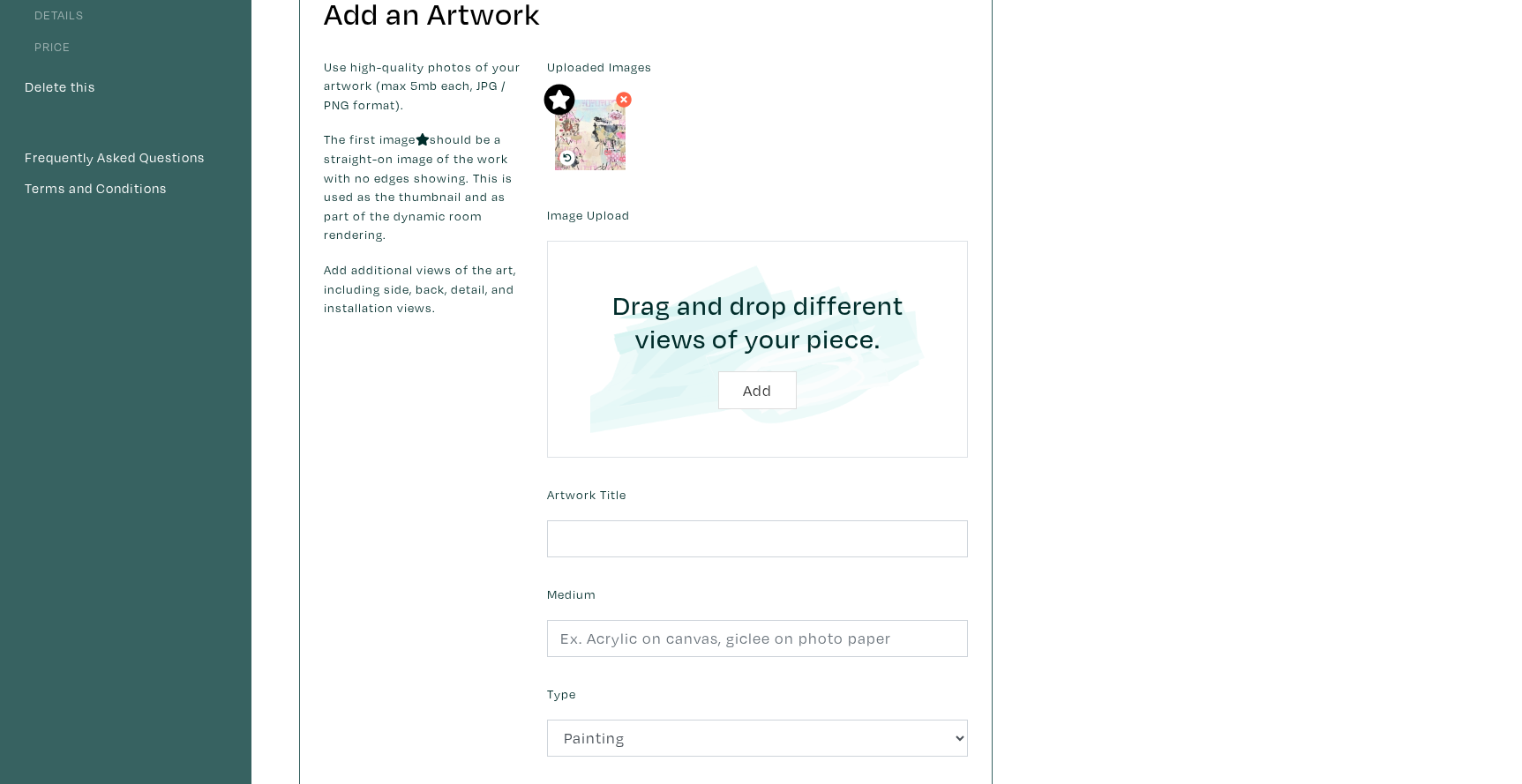
scroll to position [197, 0]
click at [588, 537] on input "text" at bounding box center [757, 539] width 421 height 38
type input "Snakes and Ladders"
click at [632, 633] on input "text" at bounding box center [757, 638] width 421 height 38
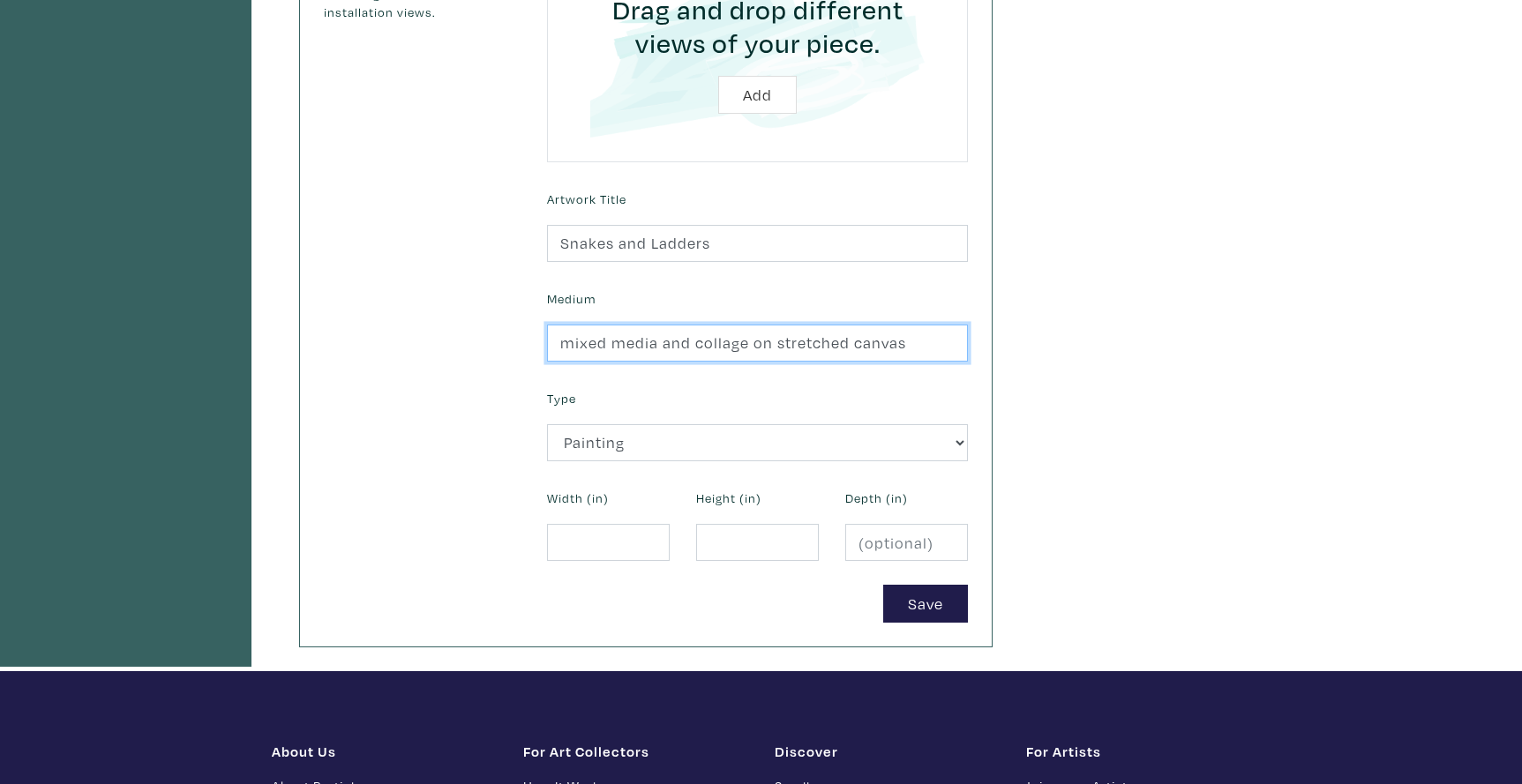
scroll to position [522, 0]
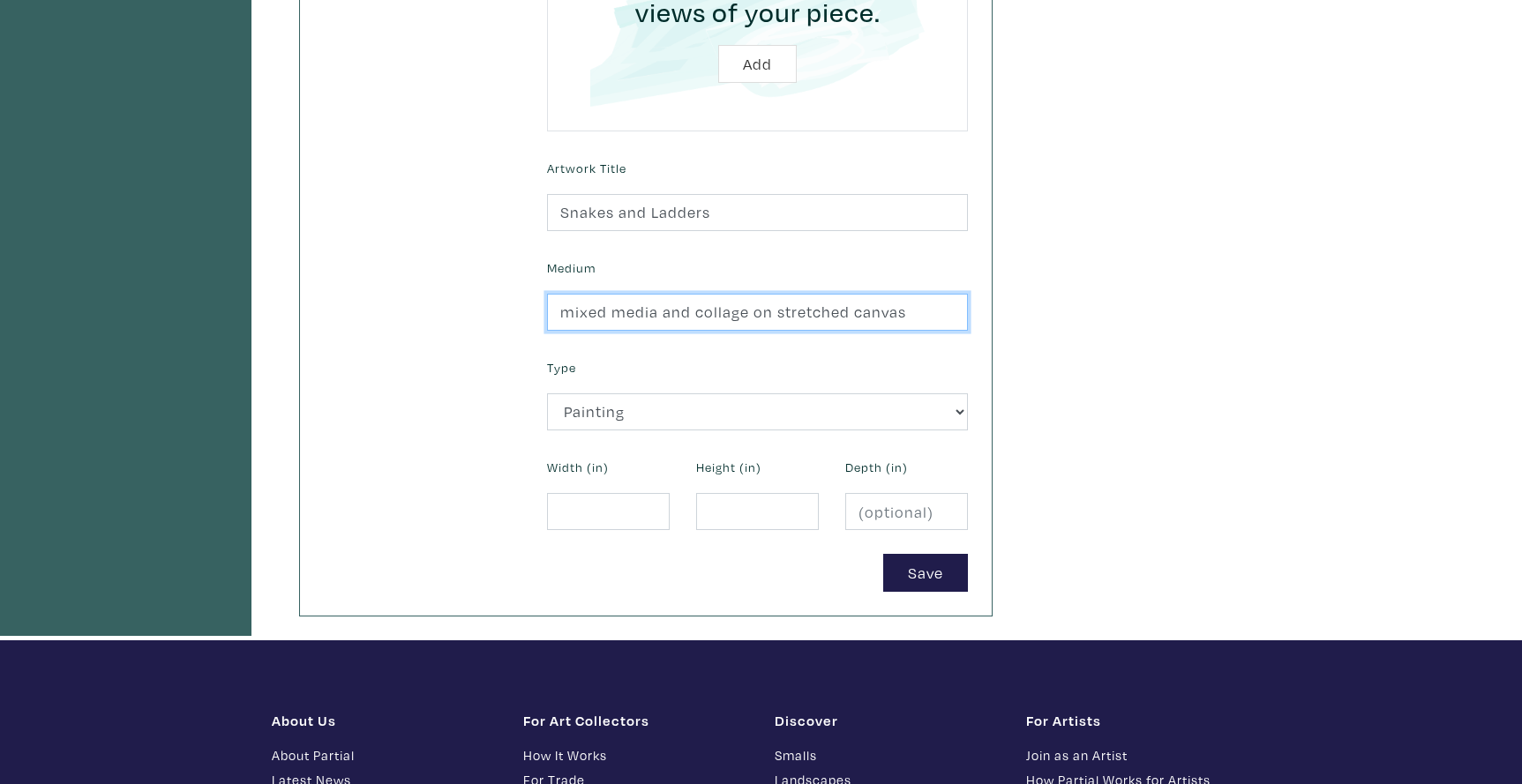
type input "mixed media and collage on stretched canvas"
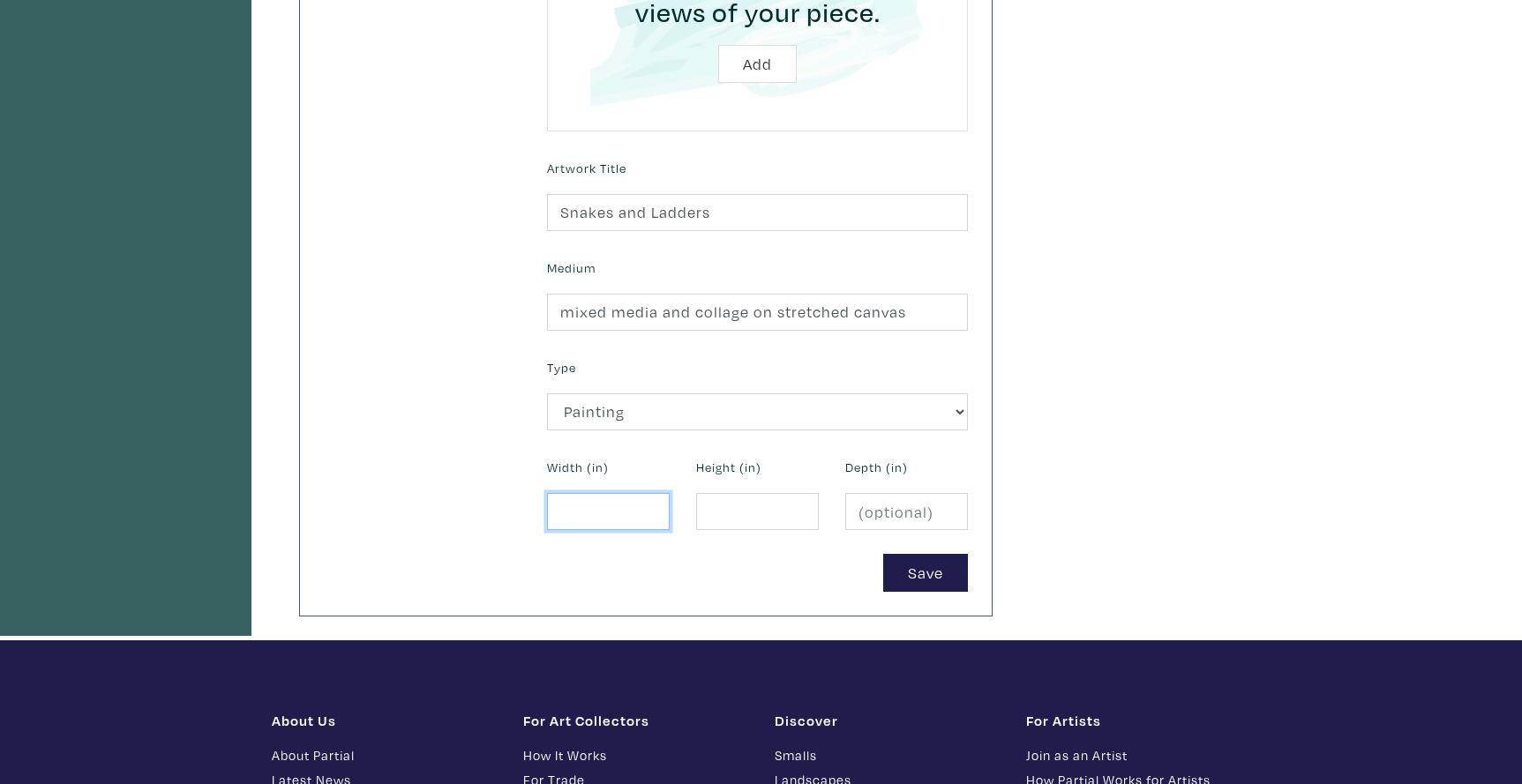
click at [579, 512] on input "number" at bounding box center [607, 512] width 123 height 38
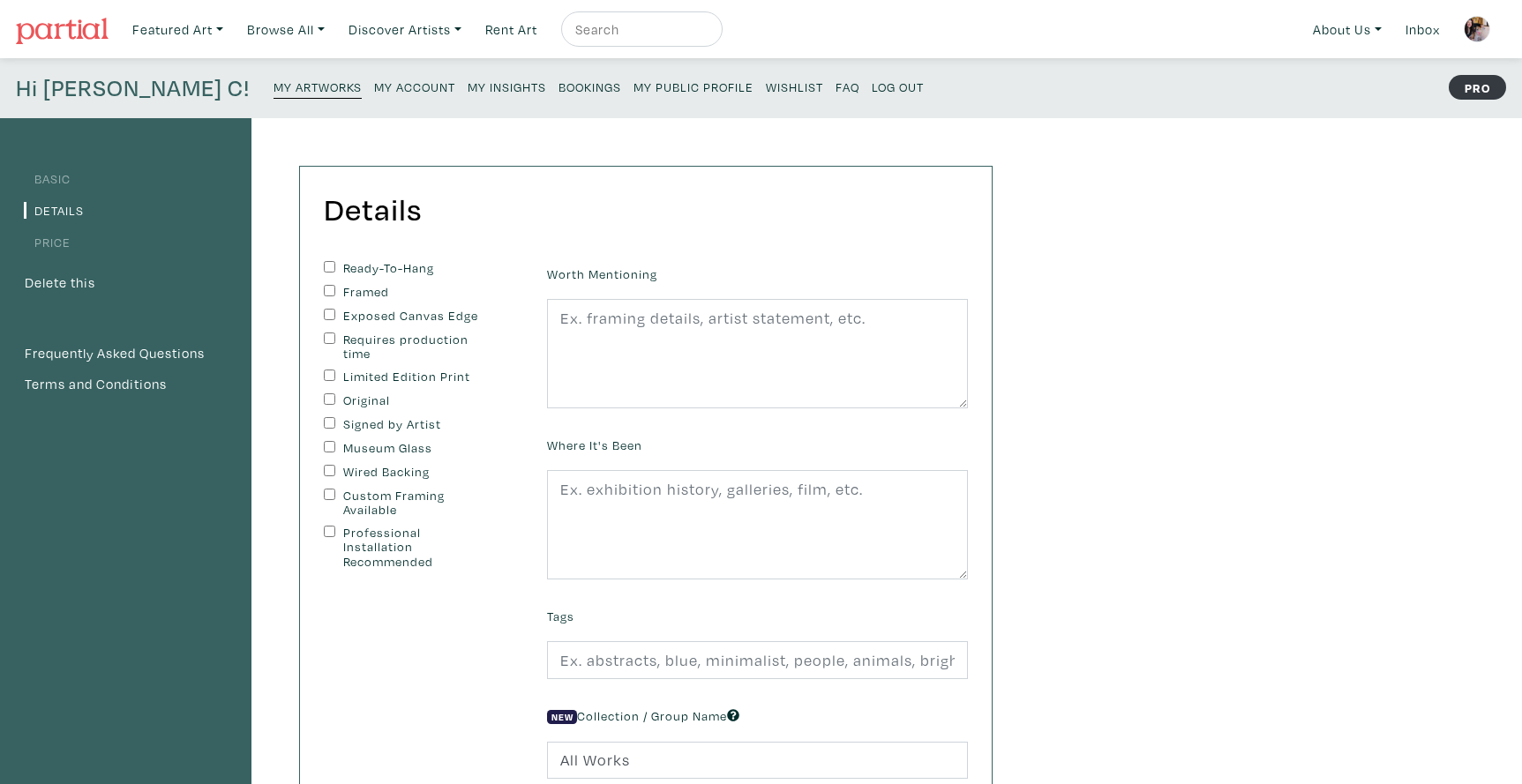
click at [325, 261] on input "Ready-To-Hang" at bounding box center [330, 267] width 12 height 12
checkbox input "true"
click at [327, 311] on input "Exposed Canvas Edge" at bounding box center [330, 315] width 12 height 12
checkbox input "true"
click at [326, 393] on input "Original" at bounding box center [330, 399] width 12 height 12
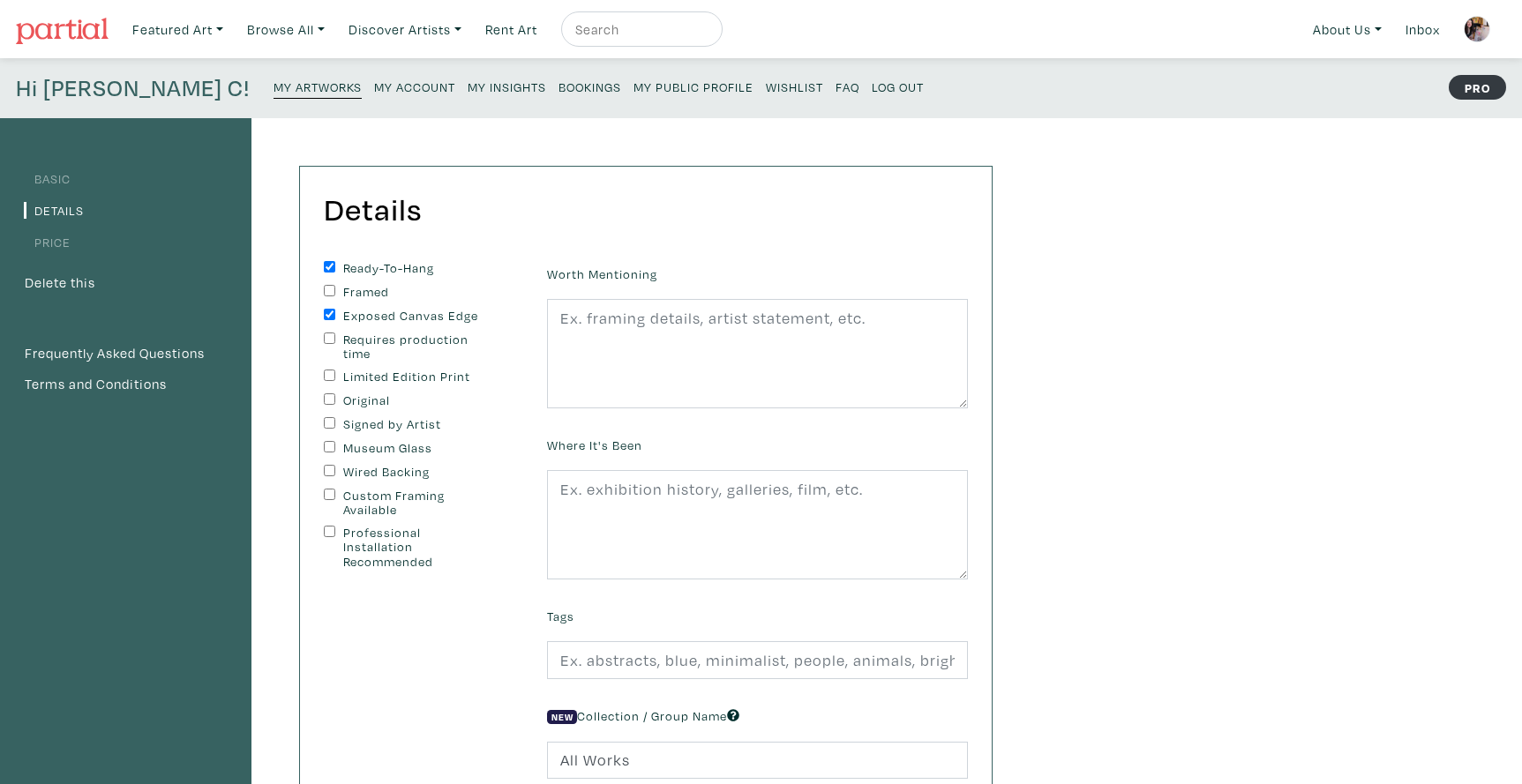
checkbox input "true"
click at [326, 417] on input "Signed by Artist" at bounding box center [330, 423] width 12 height 12
checkbox input "true"
click at [325, 470] on input "Wired Backing" at bounding box center [330, 471] width 12 height 12
checkbox input "true"
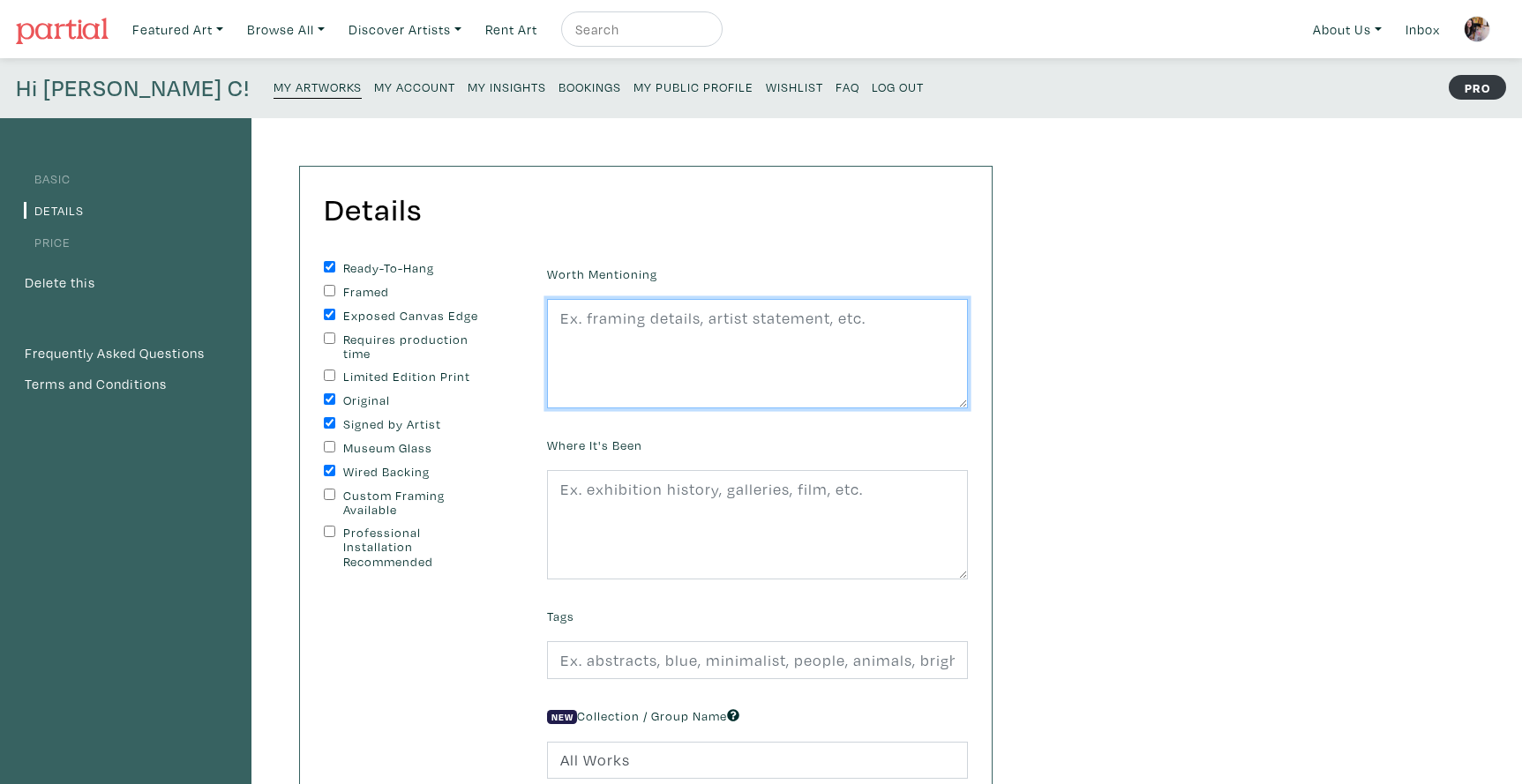
click at [586, 370] on textarea at bounding box center [757, 353] width 421 height 109
type textarea "edges painted black, wire on back, ready to hang"
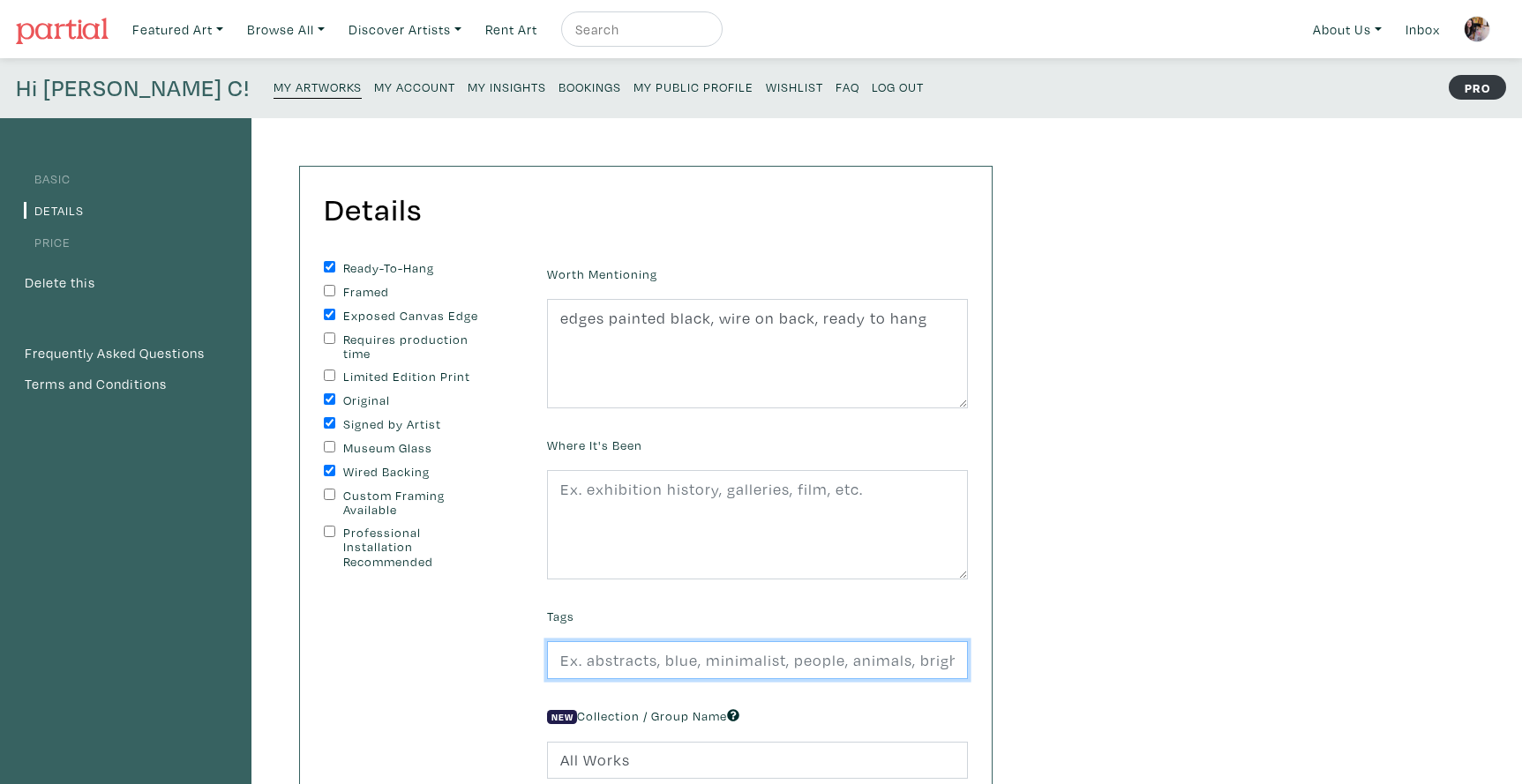
click at [586, 657] on input "text" at bounding box center [757, 660] width 421 height 38
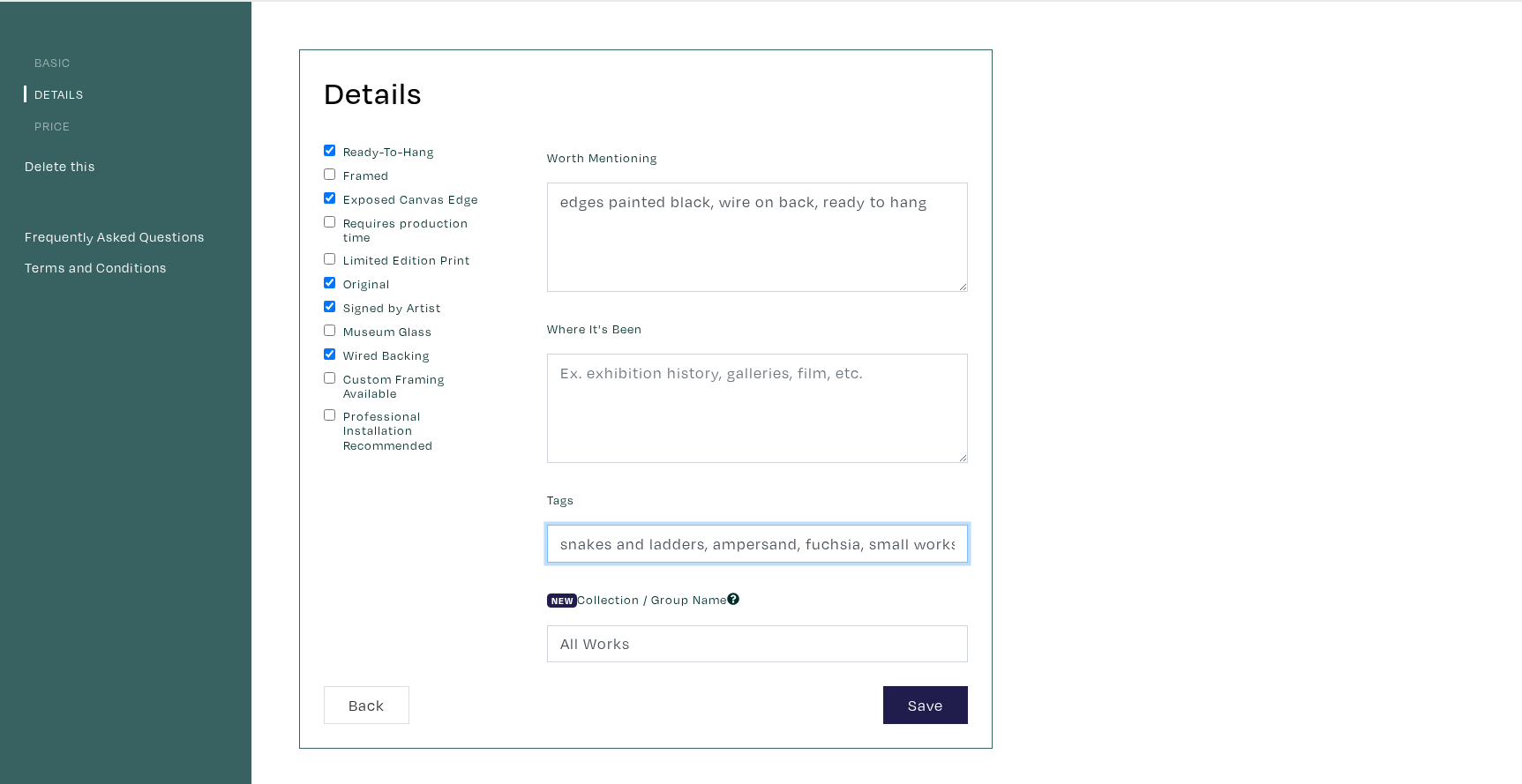
scroll to position [129, 0]
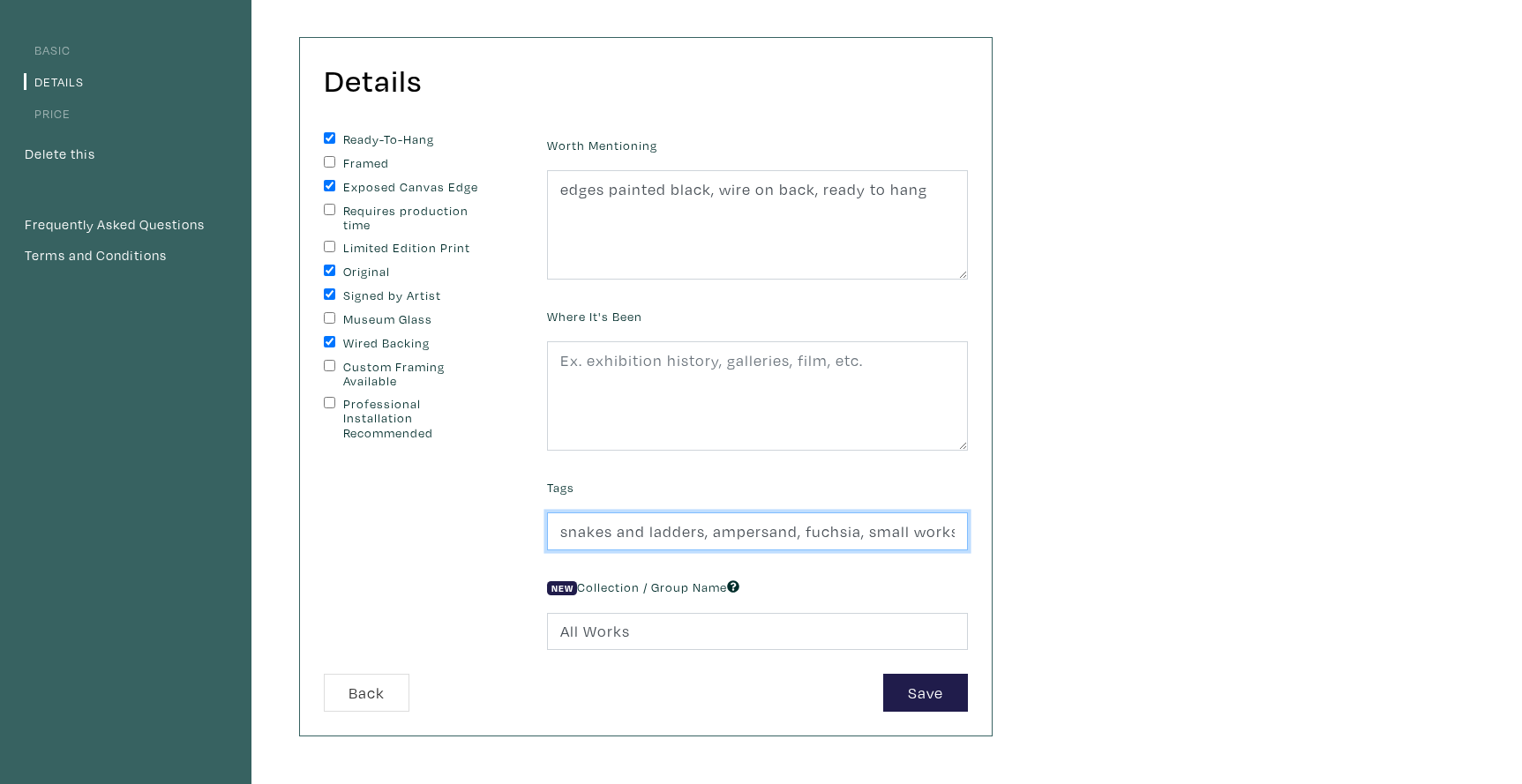
type input "snakes and ladders, ampersand, fuchsia, small works, collage, mixed media, graf…"
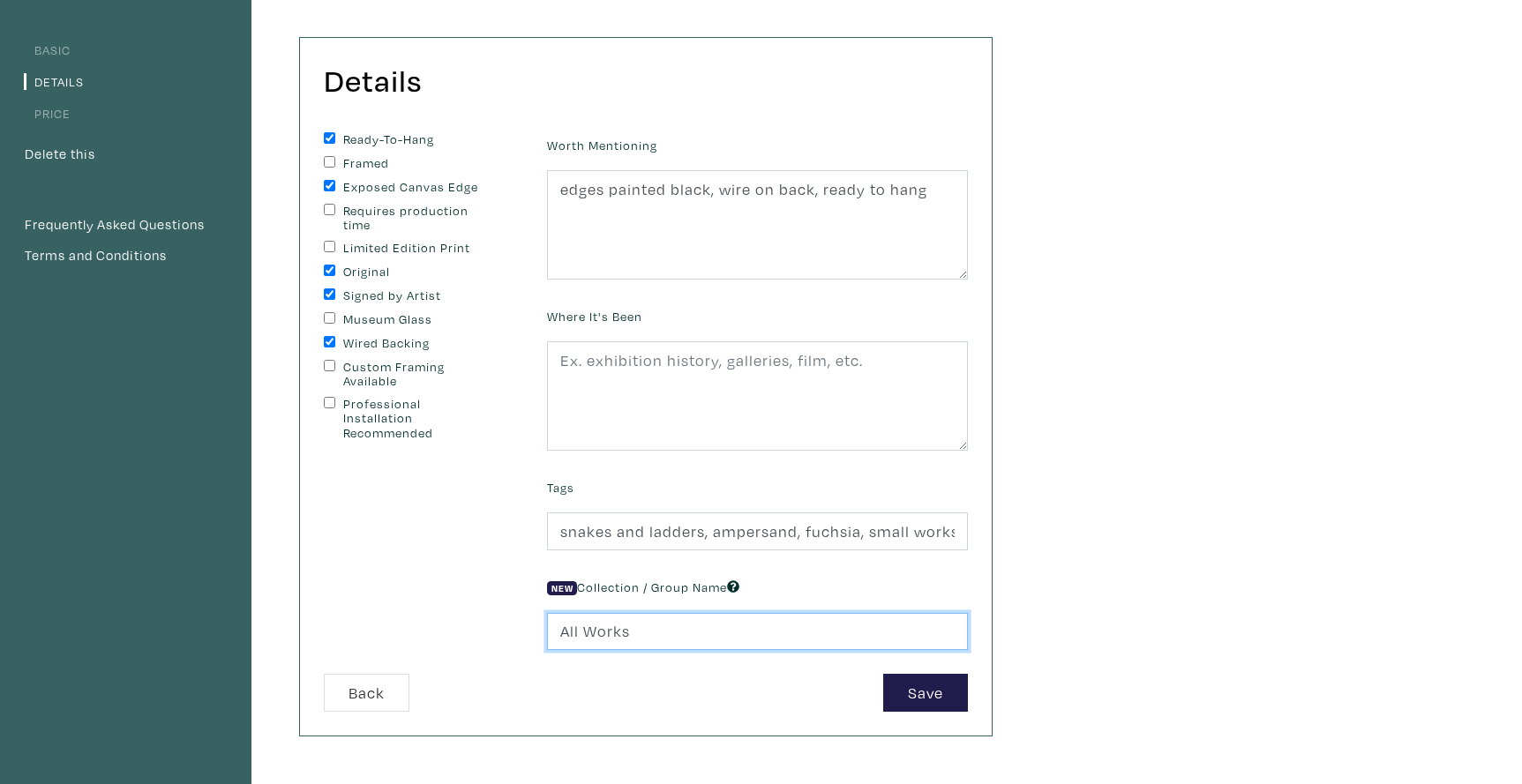
drag, startPoint x: 633, startPoint y: 630, endPoint x: 533, endPoint y: 624, distance: 100.2
click at [533, 624] on form "Ready-To-Hang Framed Exposed Canvas Edge Requires production time Limited Editi…" at bounding box center [645, 422] width 670 height 580
type input "Small Works"
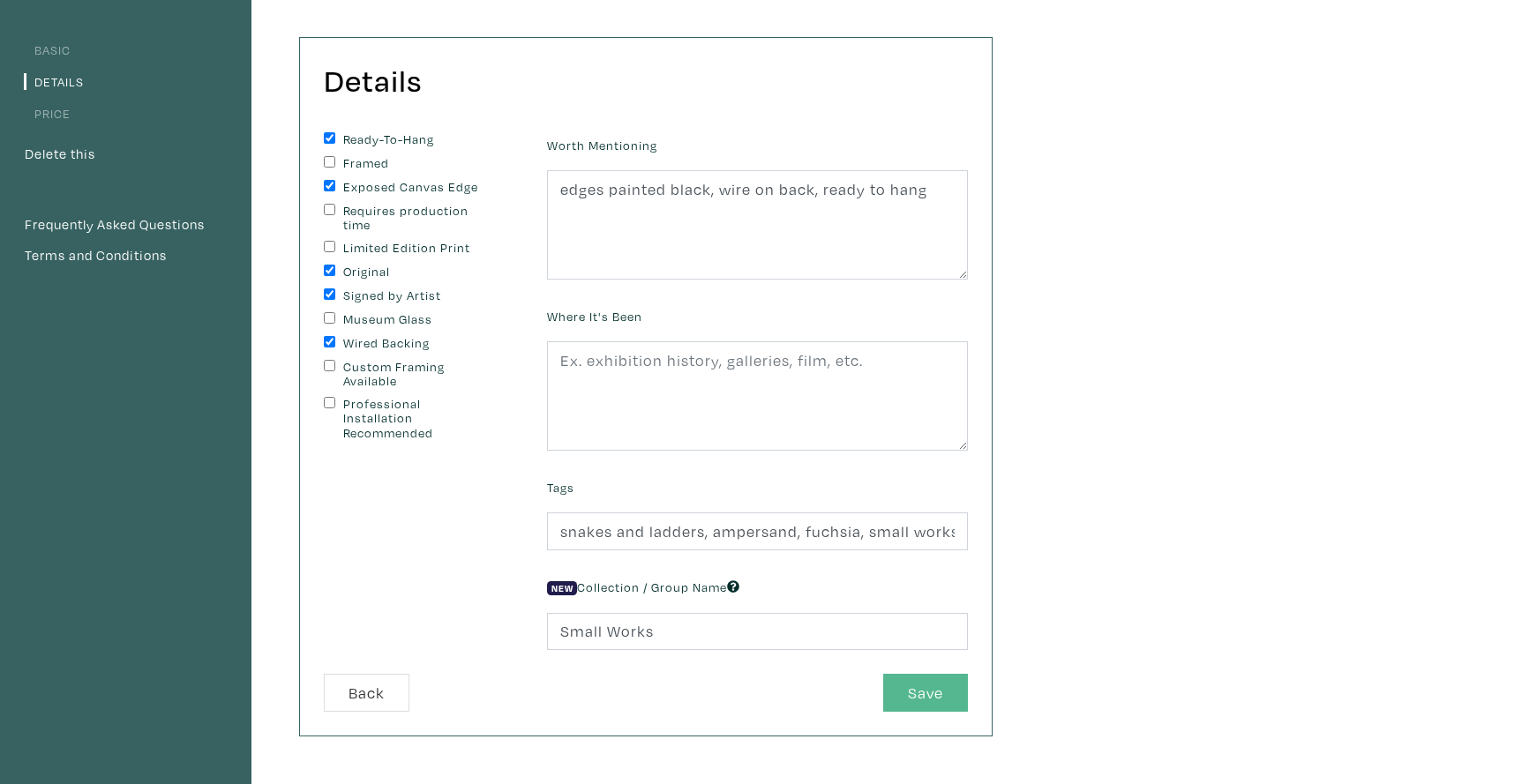
scroll to position [128, 1]
click at [920, 694] on button "Save" at bounding box center [925, 694] width 84 height 38
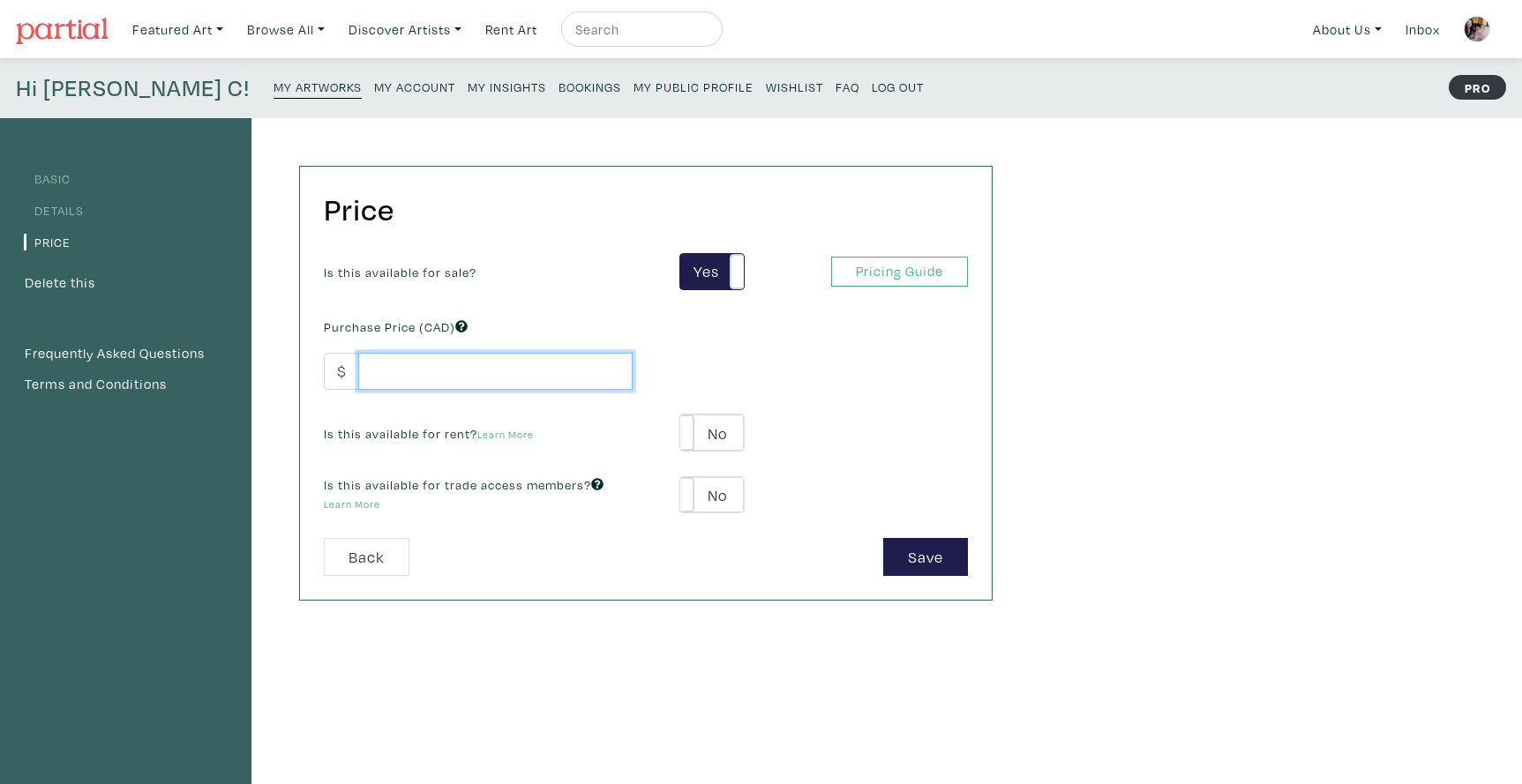
click at [450, 372] on input "number" at bounding box center [496, 372] width 275 height 38
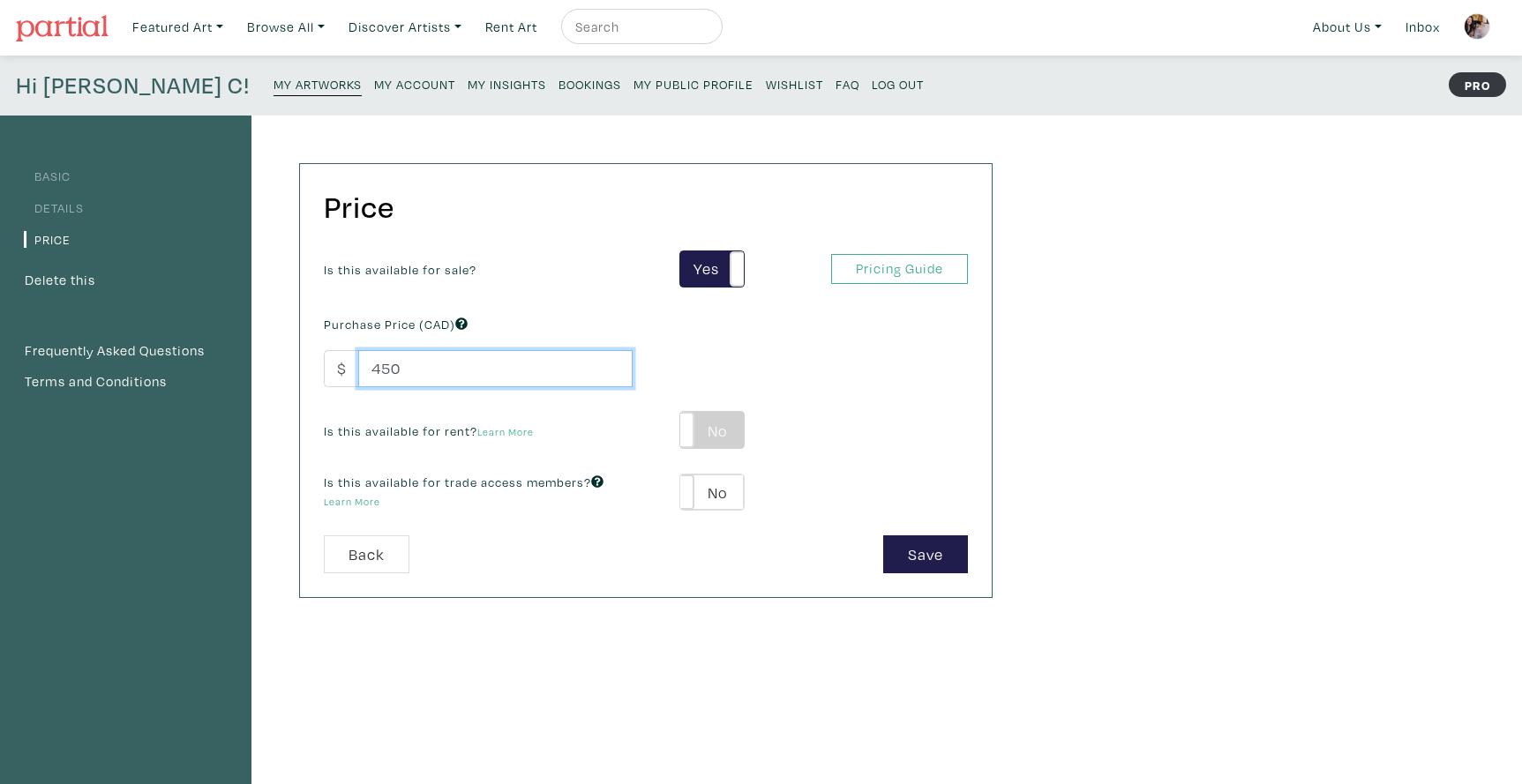
type input "450"
click at [737, 426] on label "No" at bounding box center [711, 430] width 63 height 36
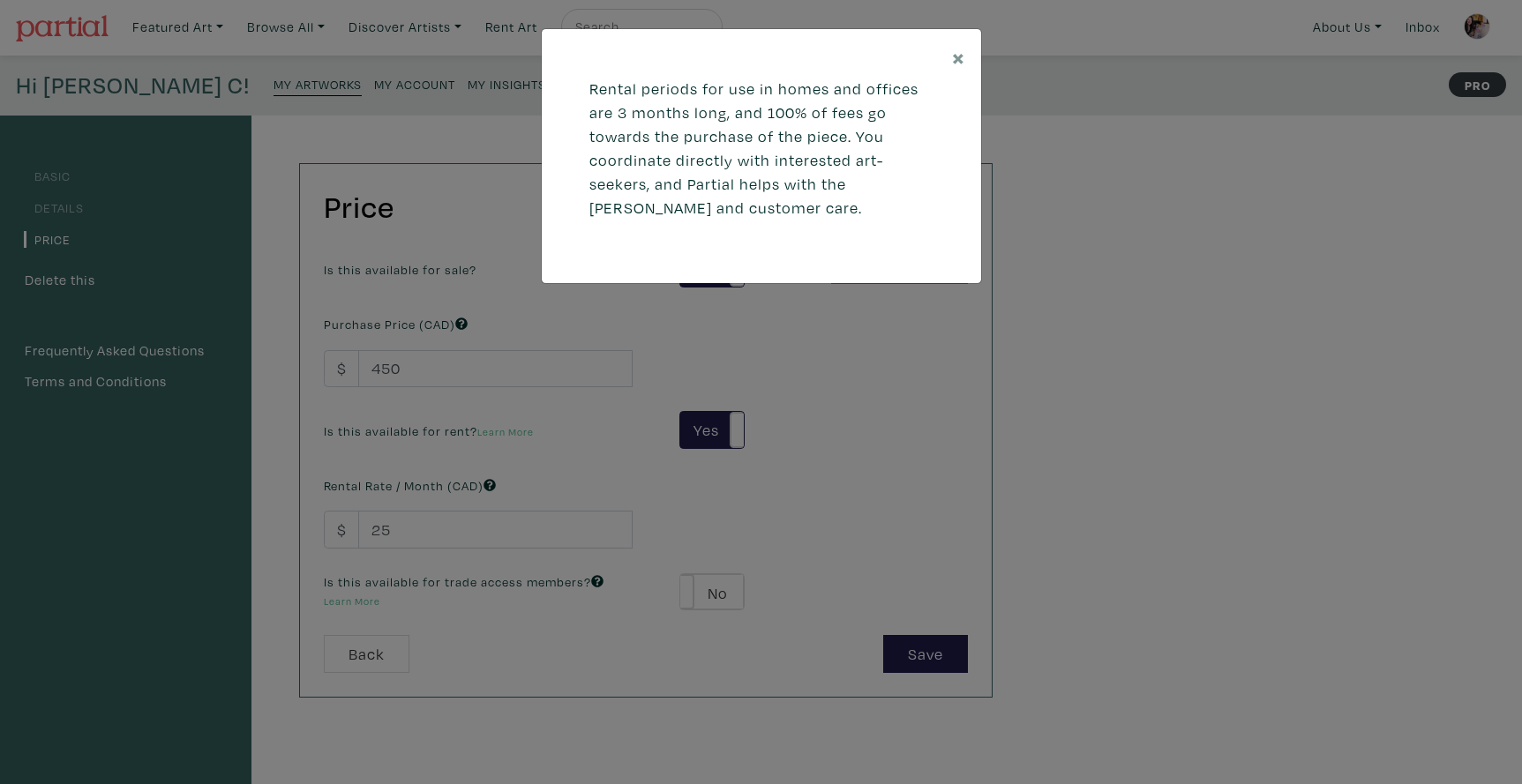
click at [400, 526] on div "× Rental periods for use in homes and offices are 3 months long, and 100% of fe…" at bounding box center [761, 392] width 1522 height 784
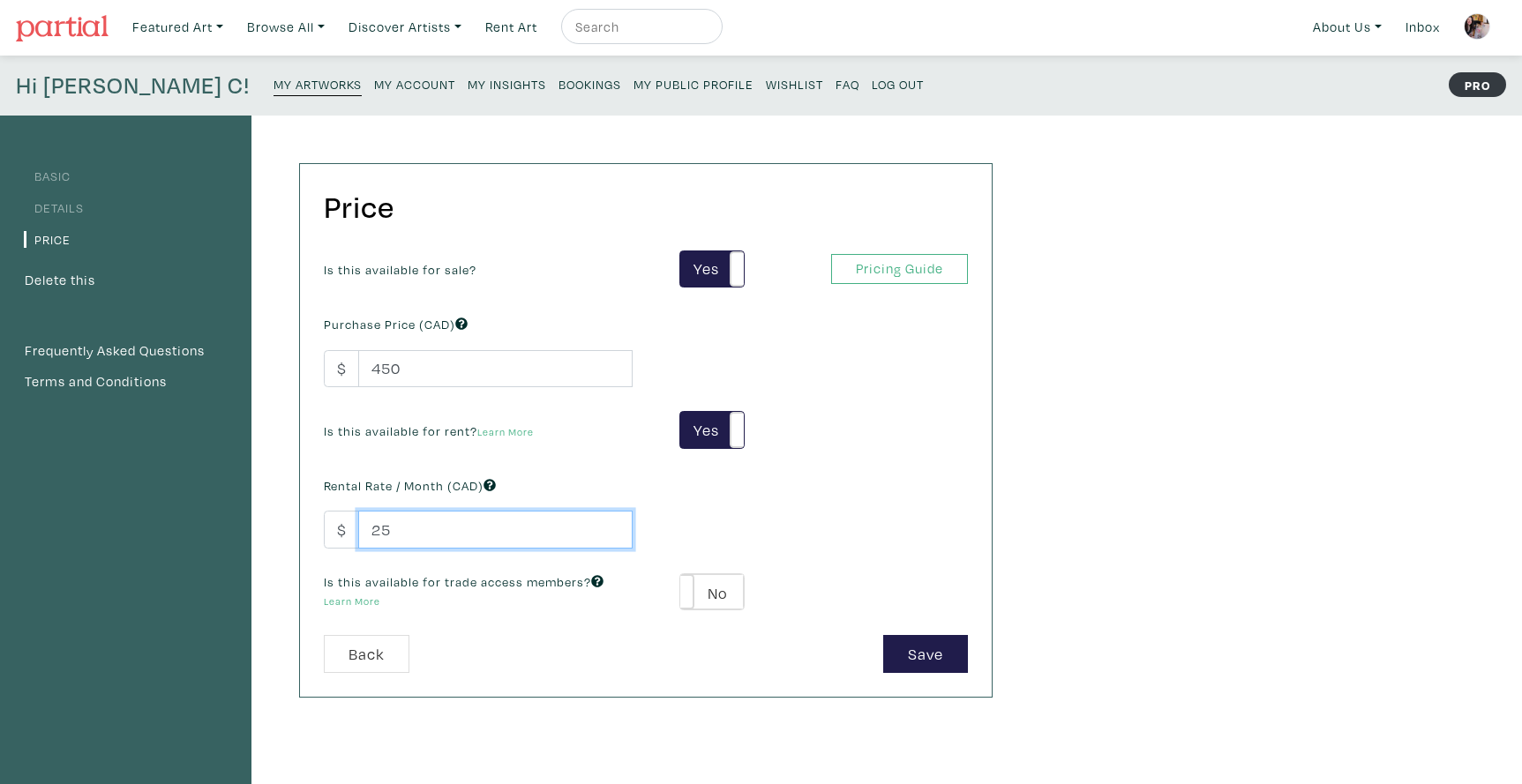
drag, startPoint x: 395, startPoint y: 527, endPoint x: 366, endPoint y: 529, distance: 29.1
click at [366, 529] on input "25" at bounding box center [496, 530] width 275 height 38
type input "75"
click at [739, 591] on label "No" at bounding box center [711, 592] width 63 height 36
type input "39"
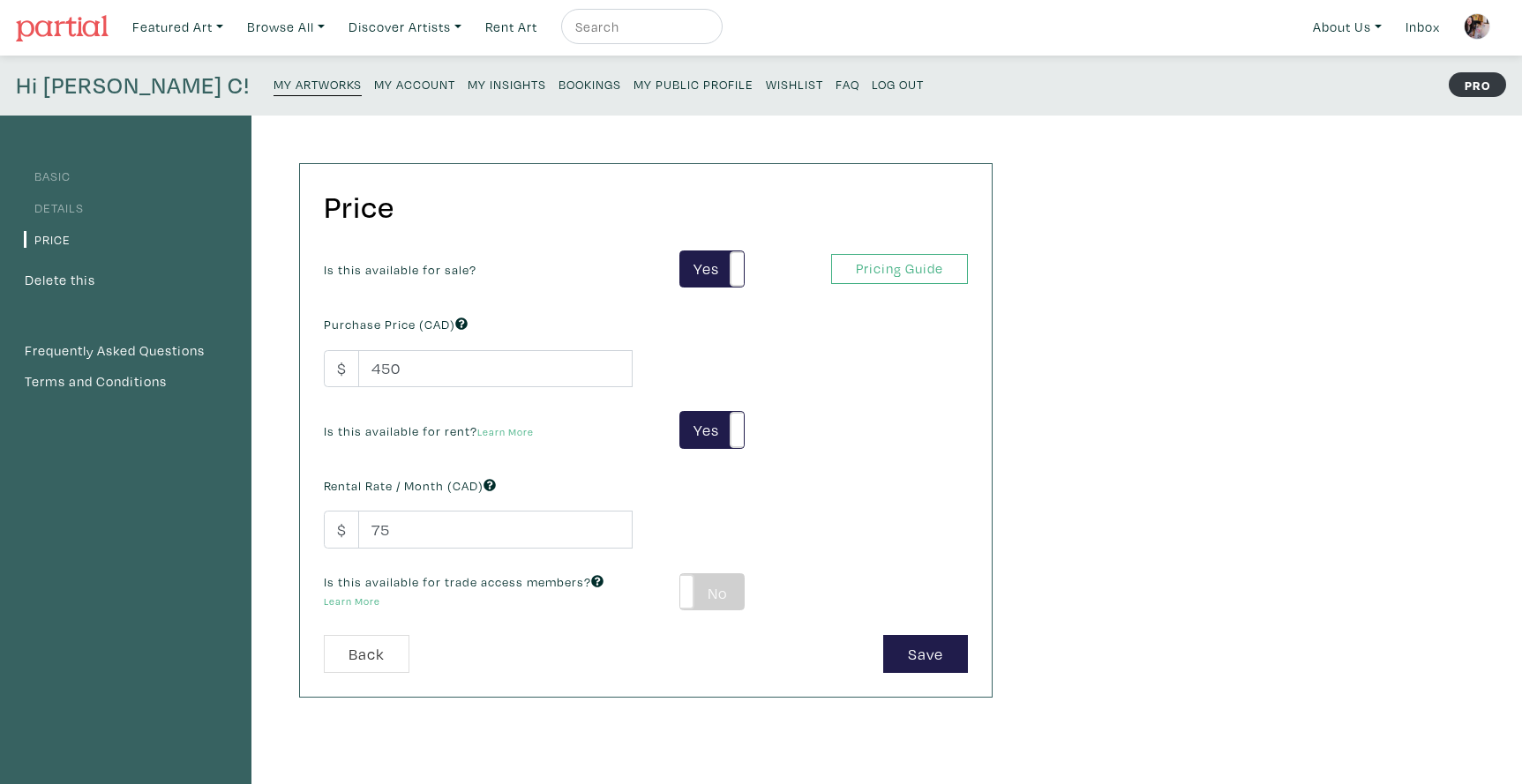
type input "81"
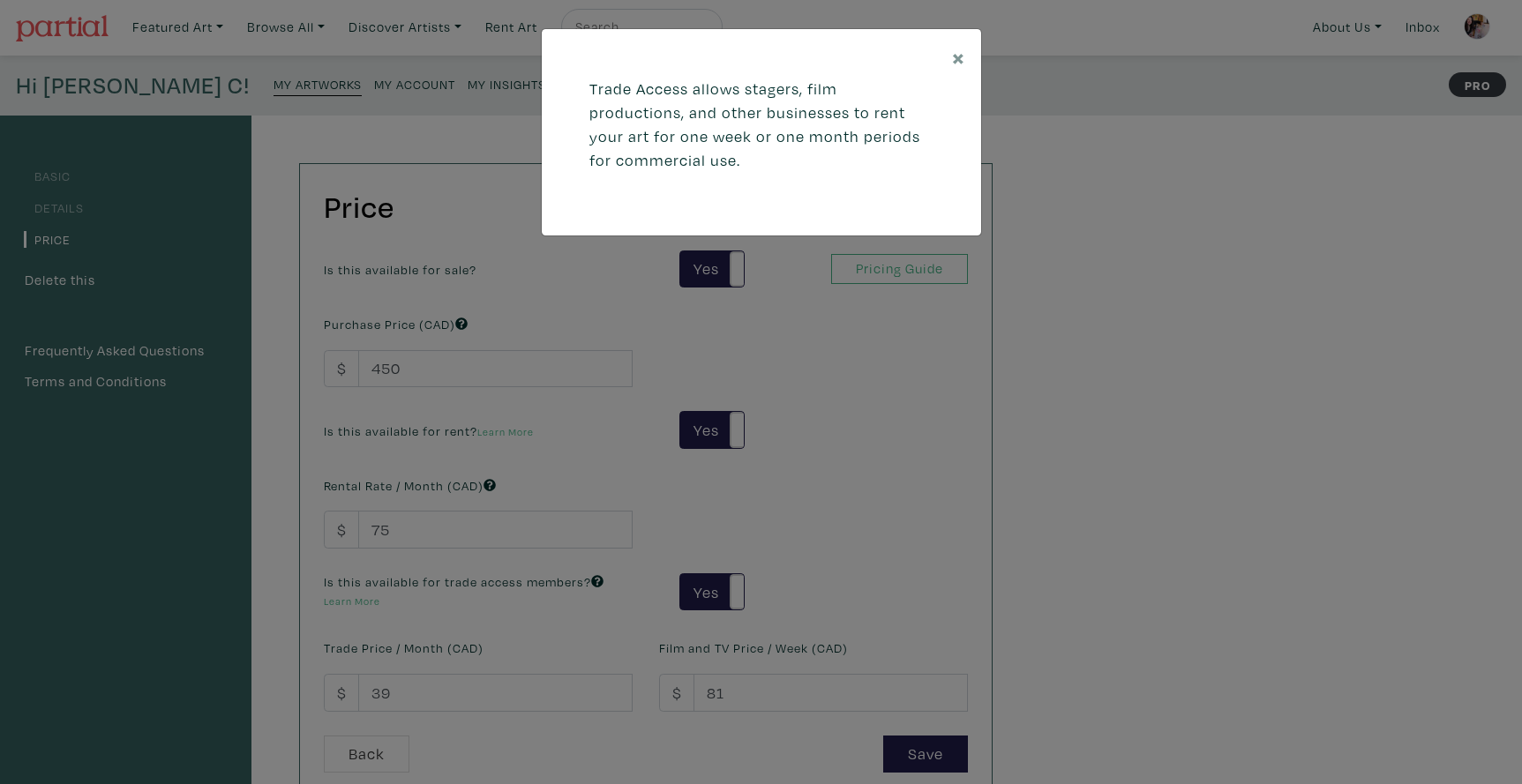
click at [421, 688] on div "× Trade Access allows stagers, film productions, and other businesses to rent y…" at bounding box center [761, 392] width 1522 height 784
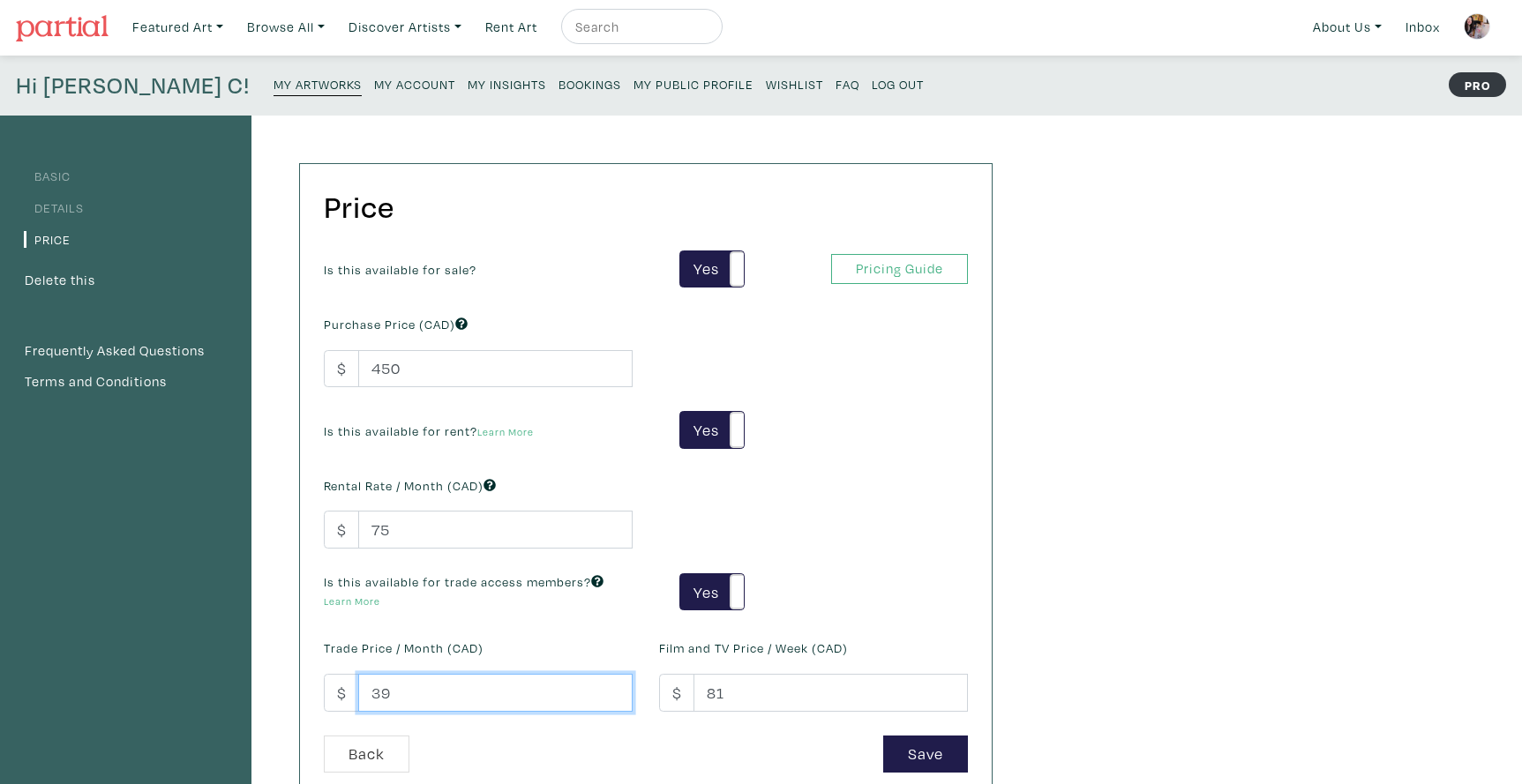
click at [393, 690] on input "39" at bounding box center [496, 693] width 275 height 38
drag, startPoint x: 385, startPoint y: 690, endPoint x: 373, endPoint y: 690, distance: 12.0
click at [373, 690] on input "39" at bounding box center [496, 693] width 275 height 38
type input "75"
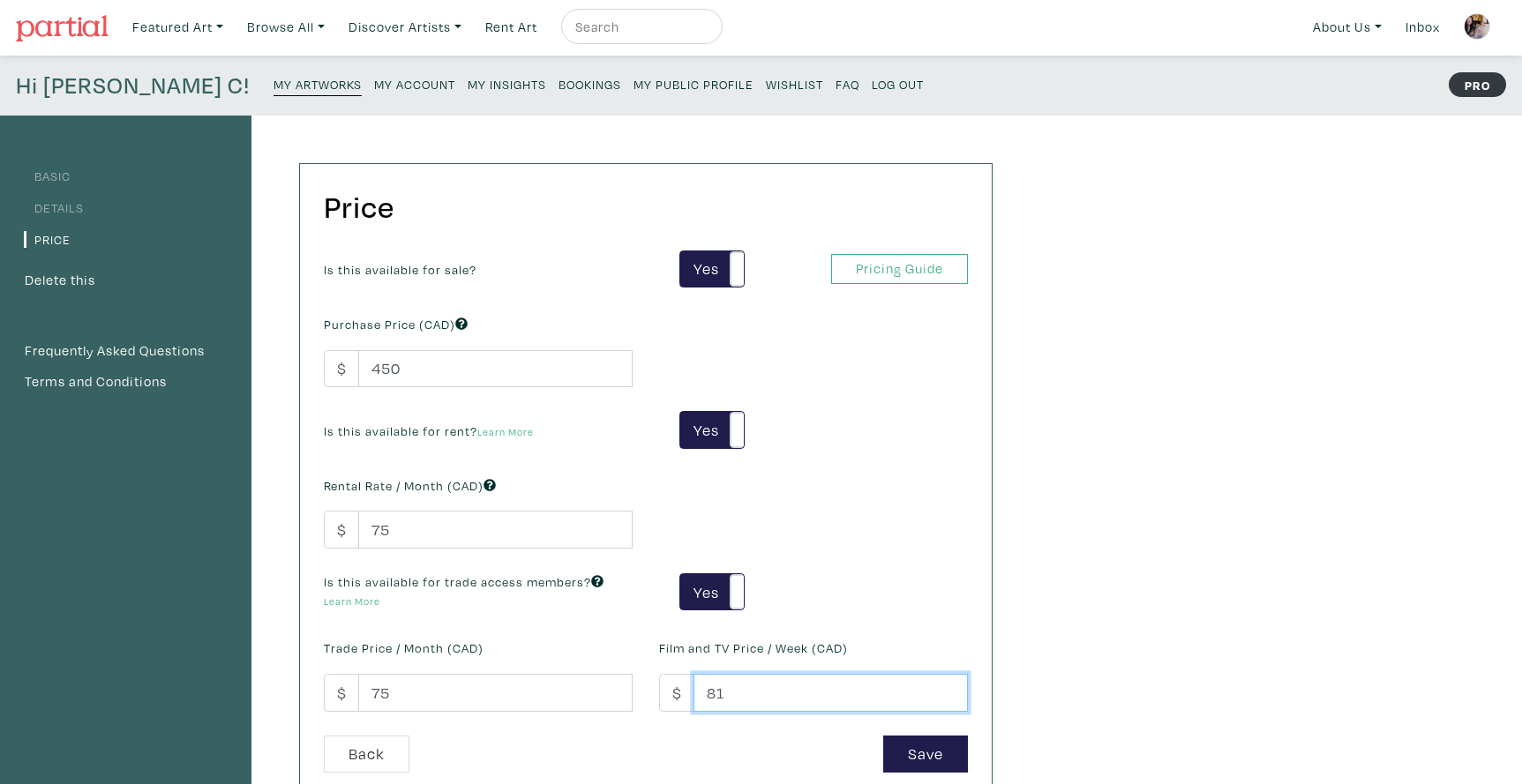
drag, startPoint x: 722, startPoint y: 687, endPoint x: 707, endPoint y: 692, distance: 15.8
click at [707, 692] on input "81" at bounding box center [831, 693] width 275 height 38
type input "75"
click at [909, 736] on button "Save" at bounding box center [925, 755] width 84 height 38
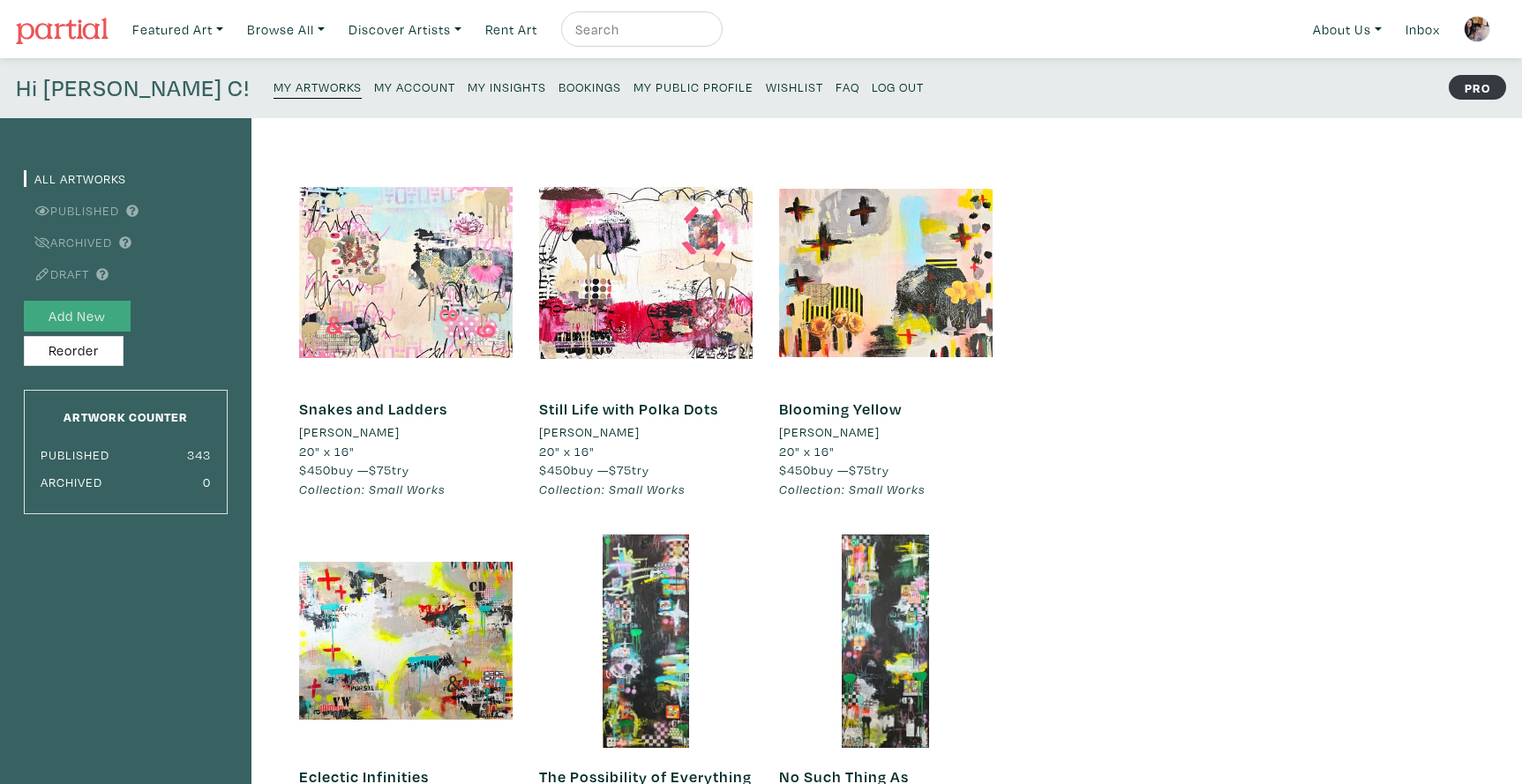
click at [86, 310] on button "Add New" at bounding box center [77, 316] width 107 height 30
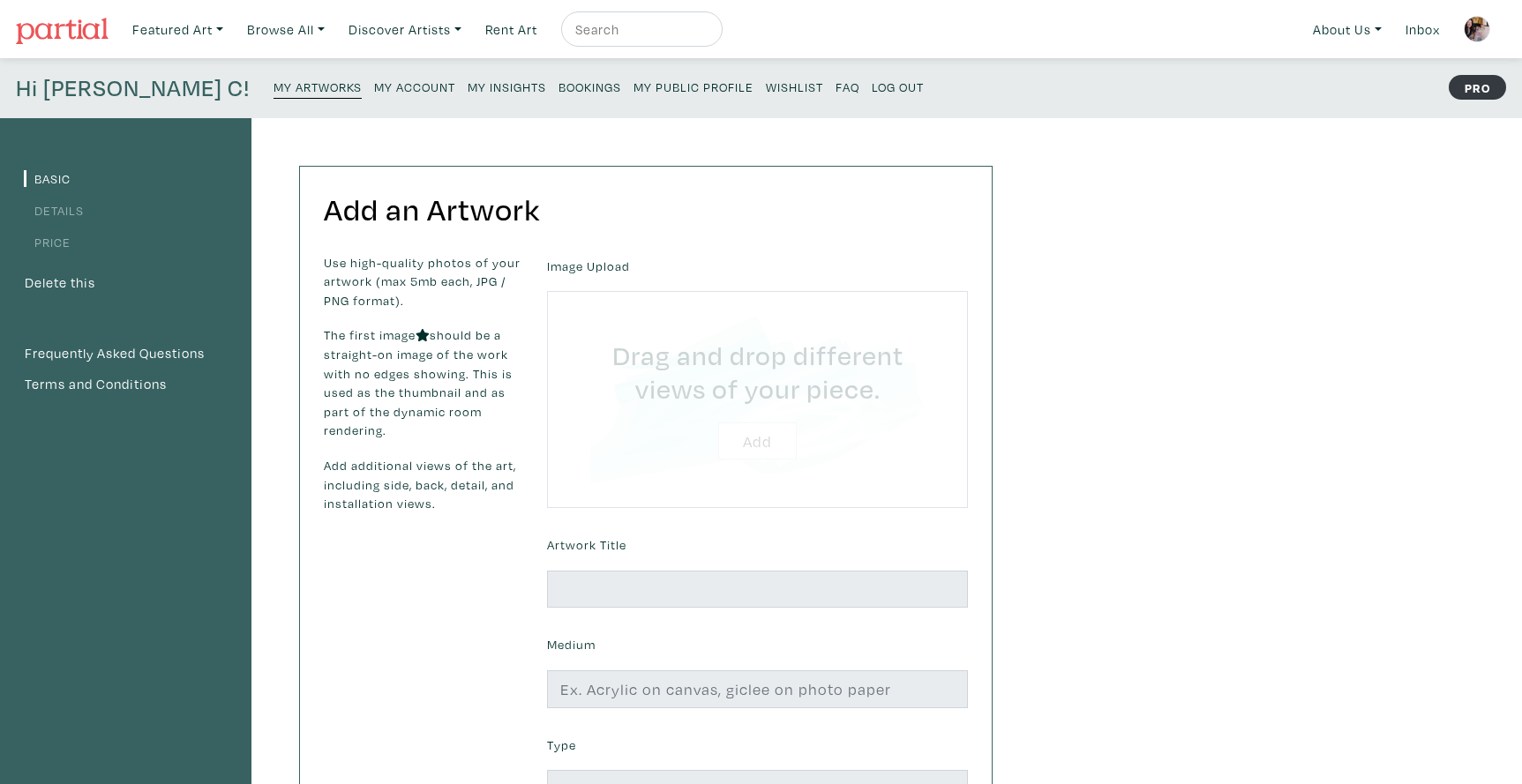
type input "C:\fakepath\A Song in Blue and Purple 2025 [PERSON_NAME] Luzajic 16x20".jpg"
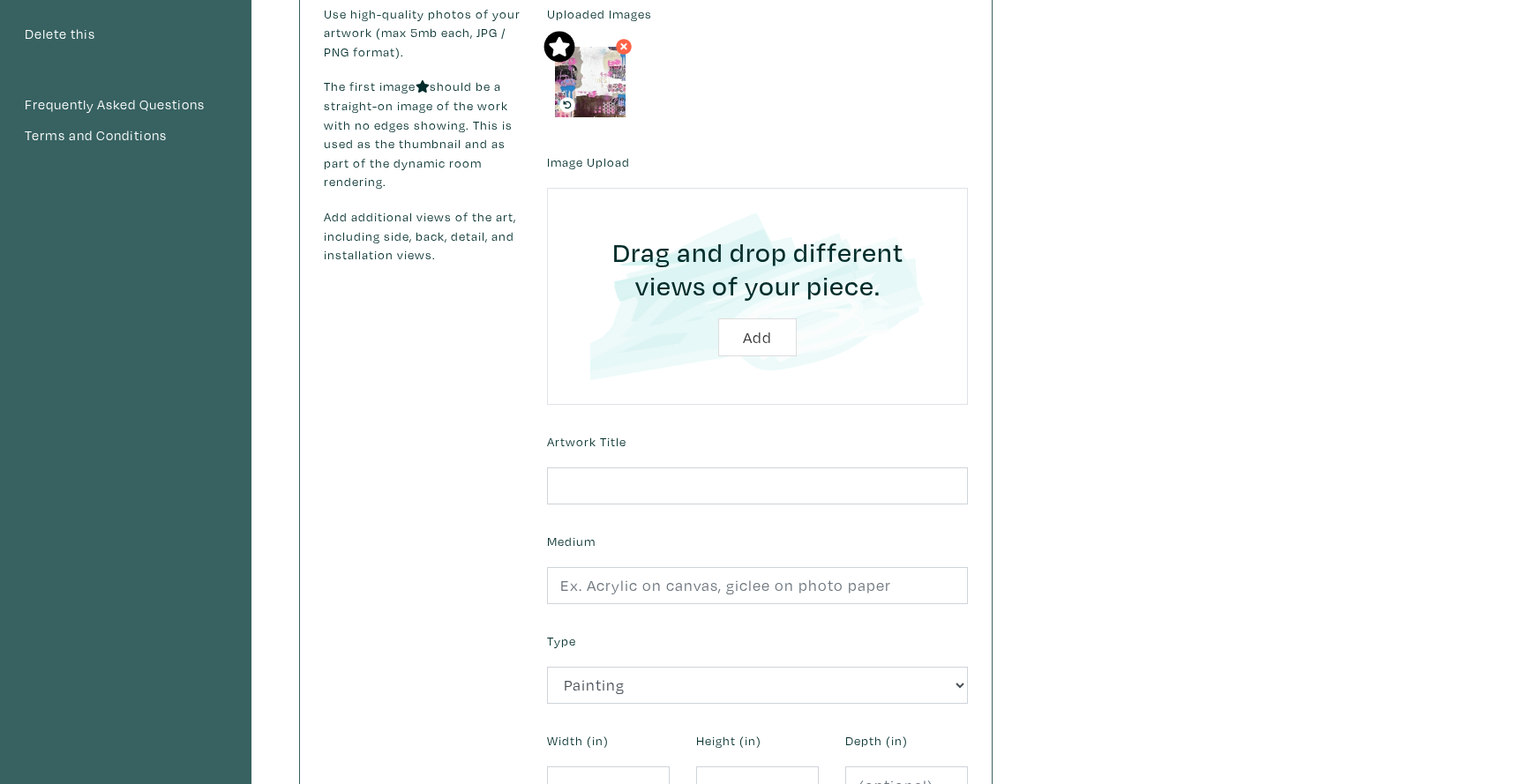
scroll to position [264, 0]
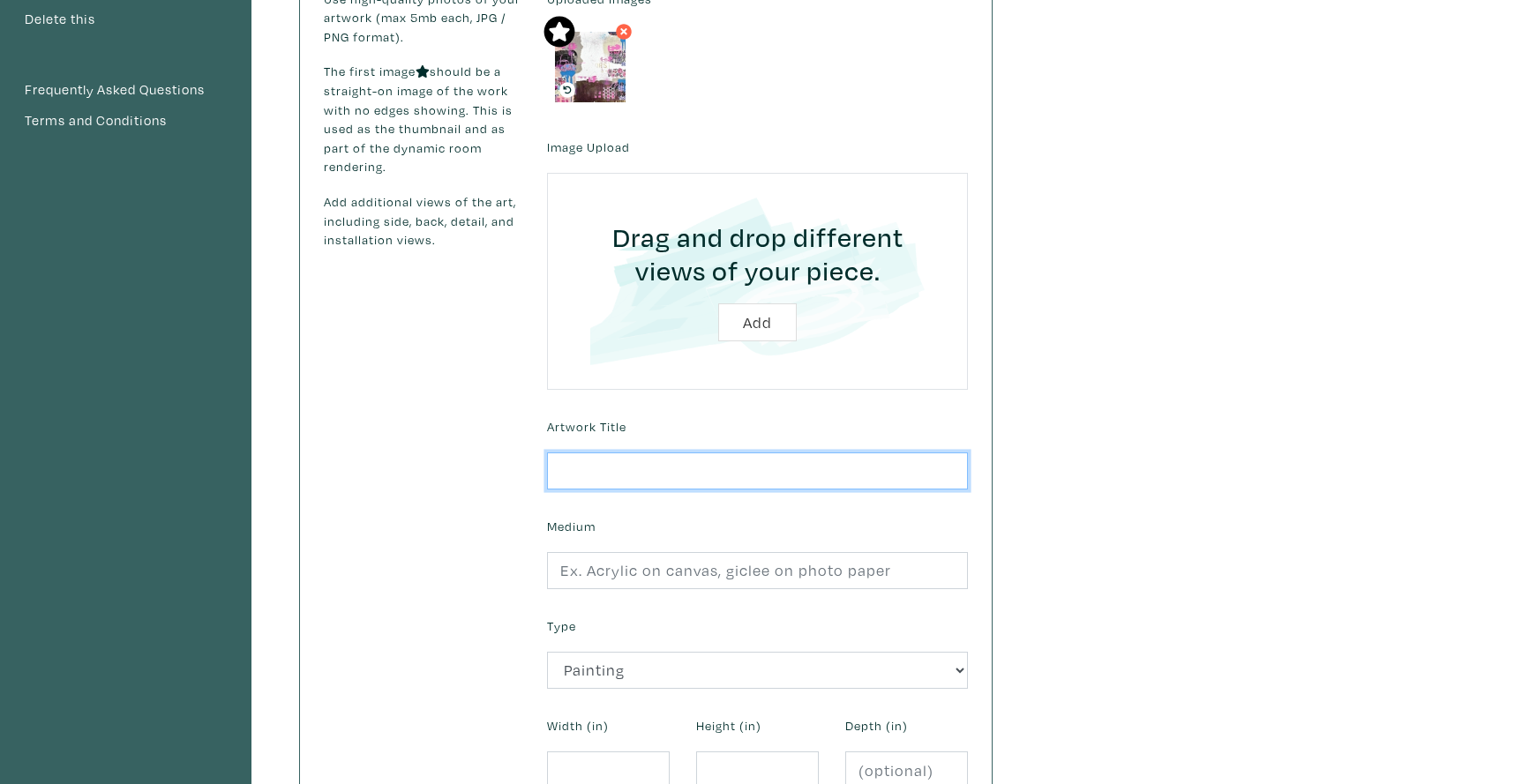
click at [586, 473] on input "text" at bounding box center [757, 471] width 421 height 38
type input "A Song in Blue and Purple"
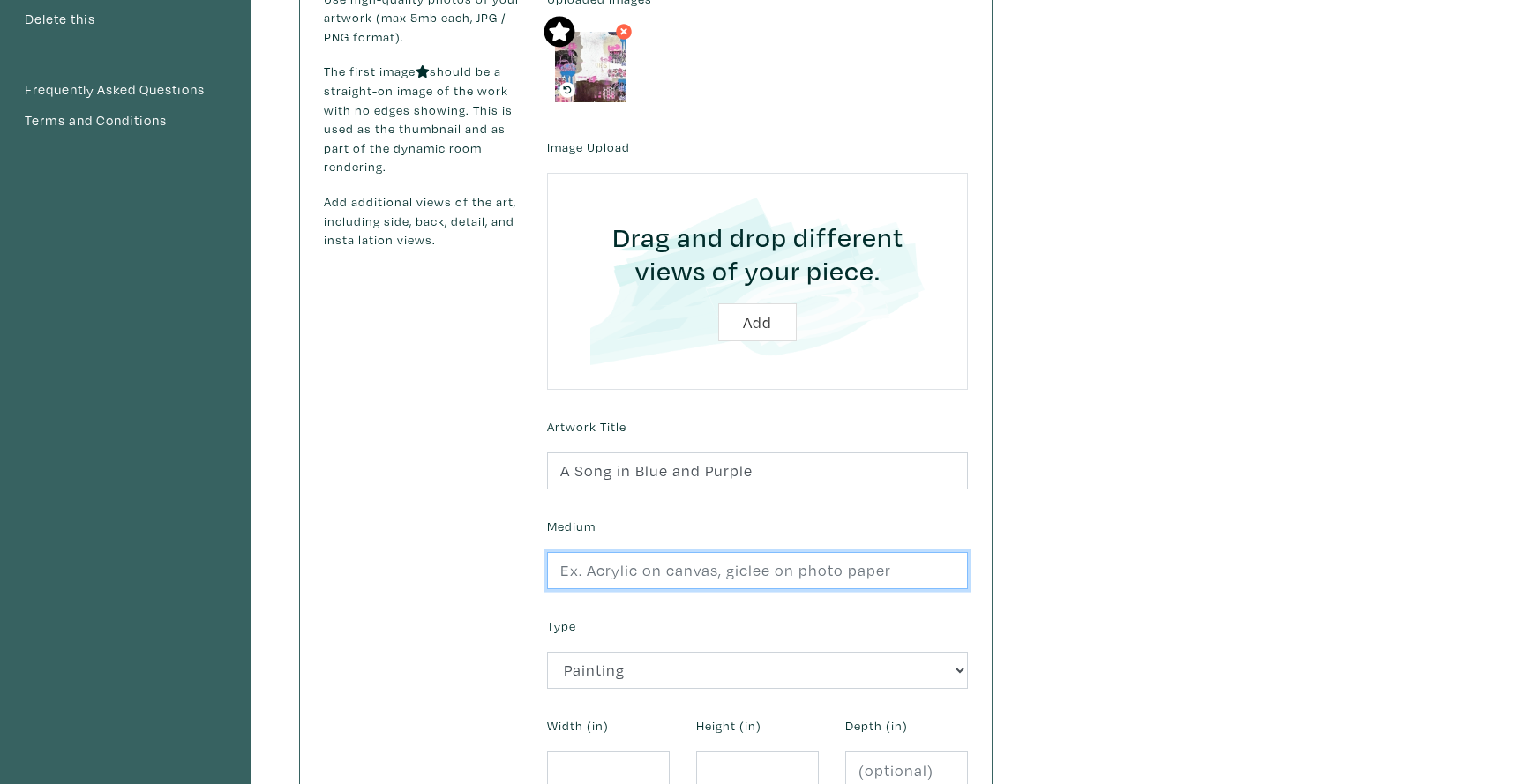
click at [589, 572] on input "text" at bounding box center [757, 571] width 421 height 38
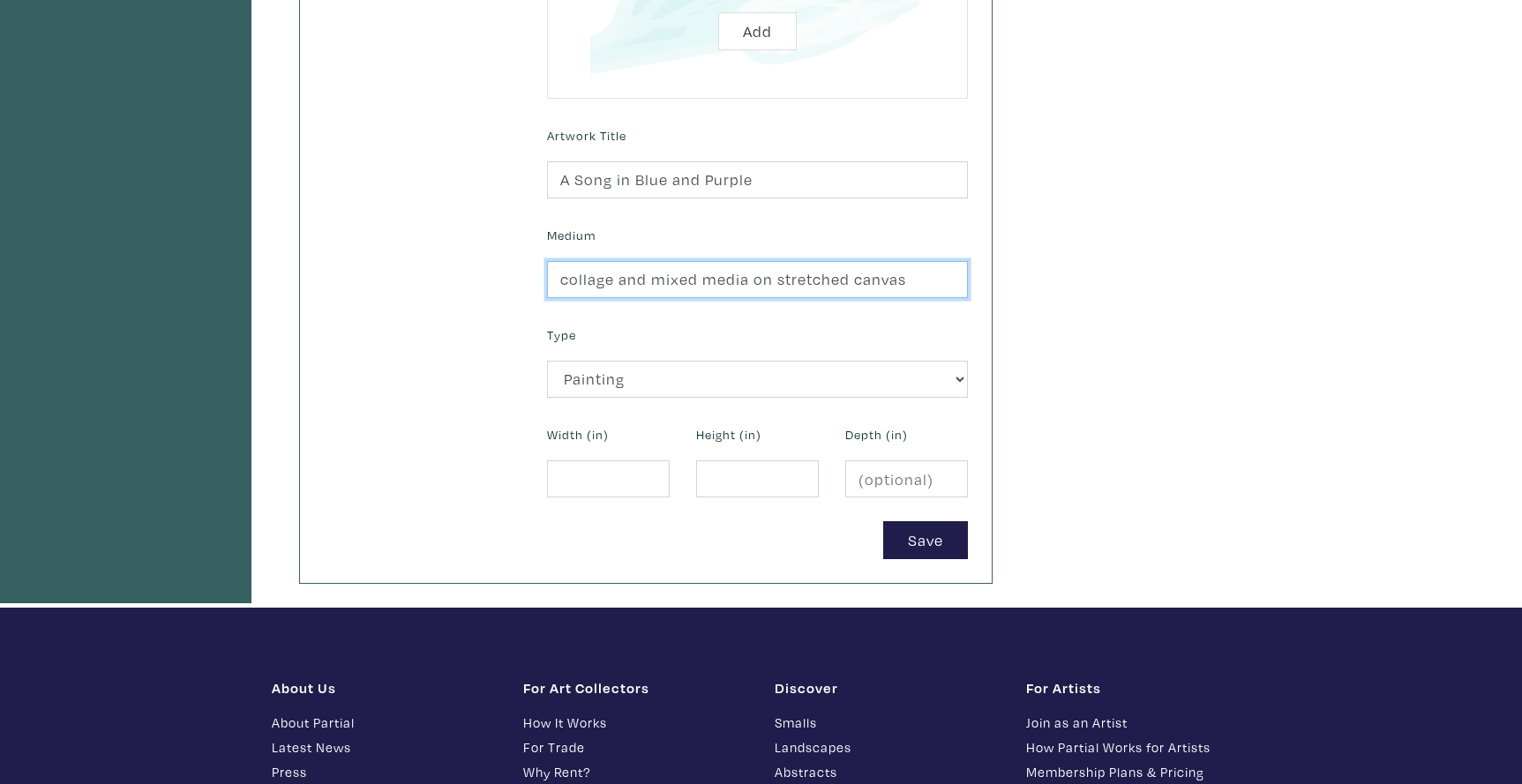
scroll to position [555, 0]
type input "collage and mixed media on stretched canvas"
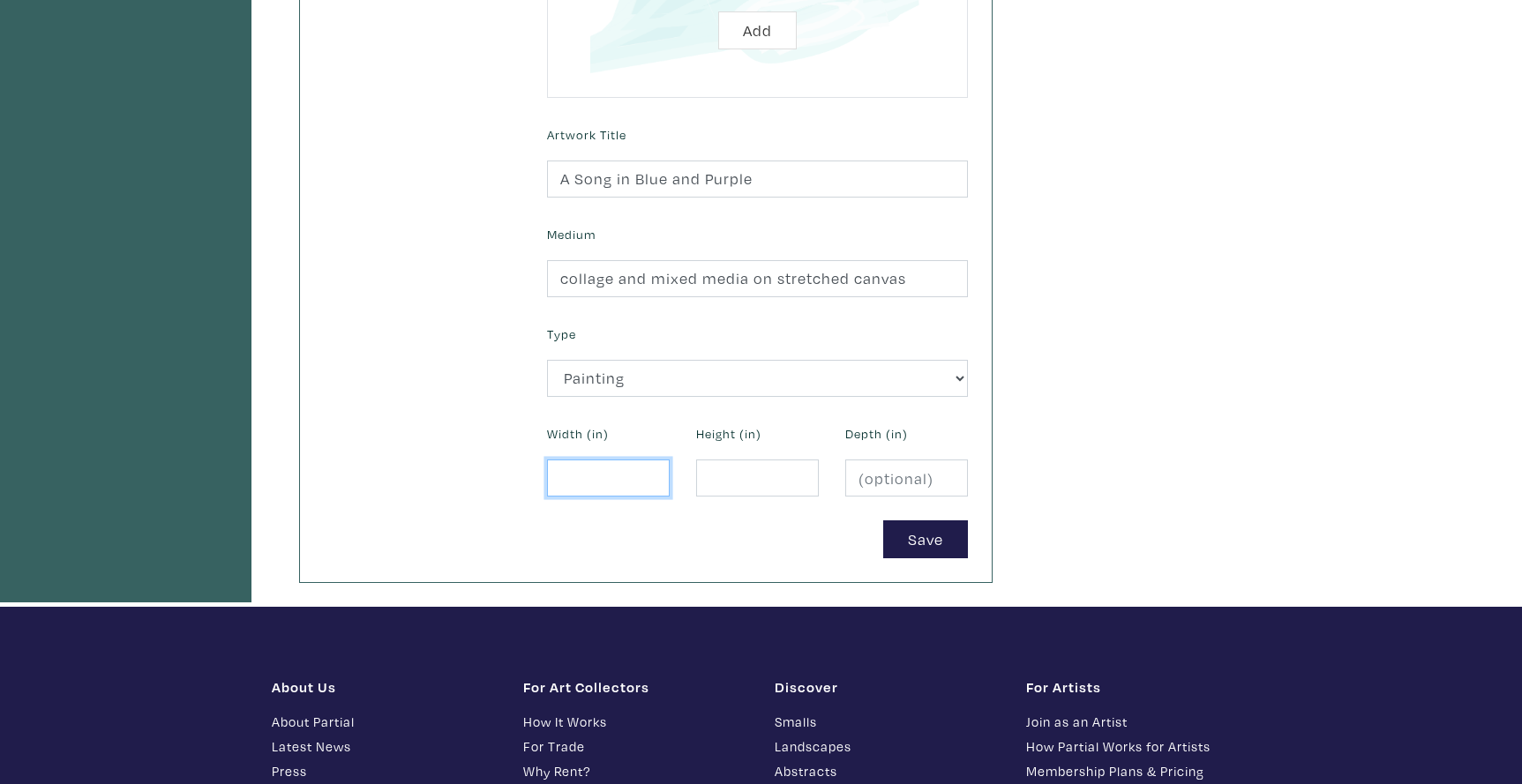
click at [590, 476] on input "number" at bounding box center [607, 478] width 123 height 38
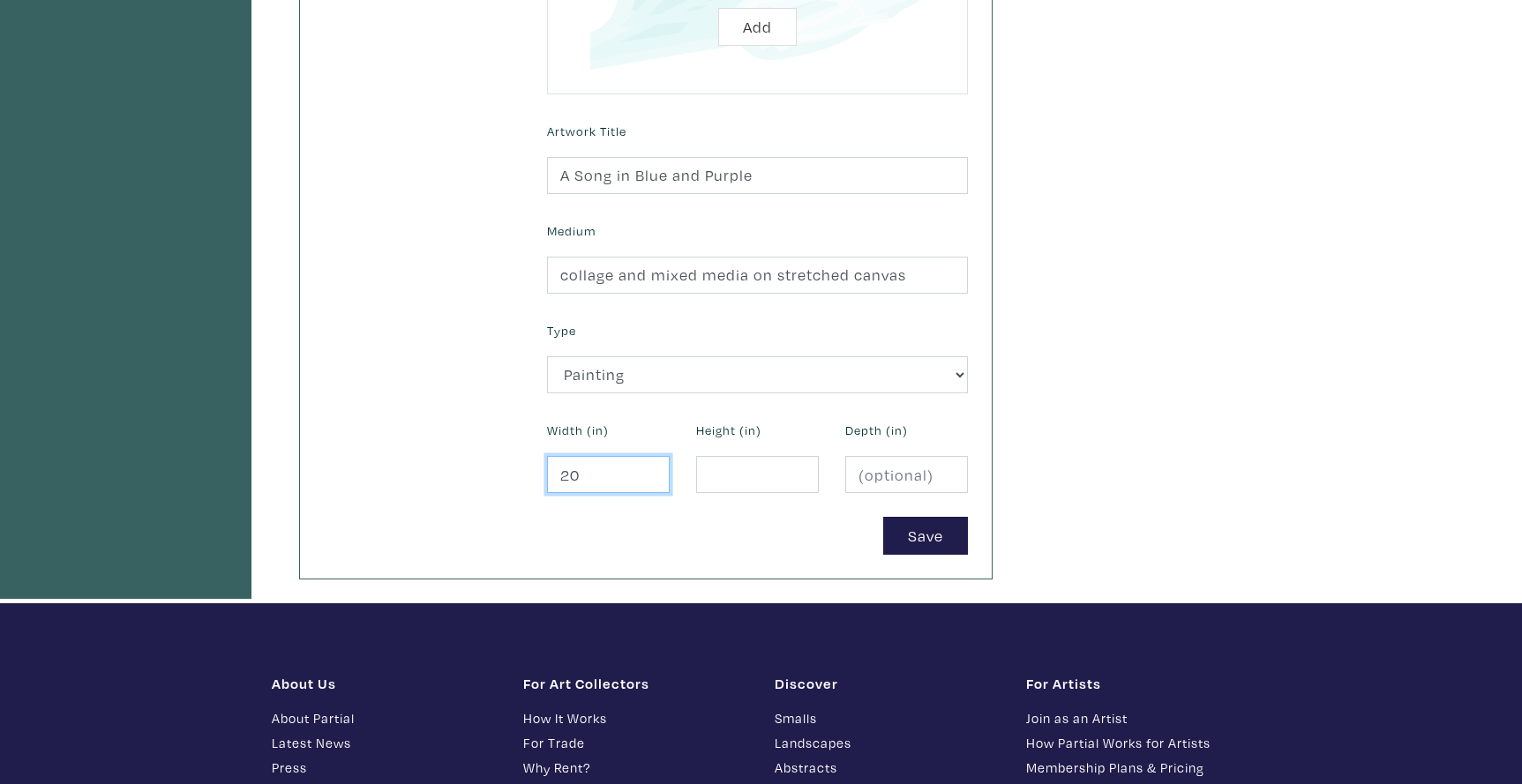
type input "20"
click at [723, 471] on input "number" at bounding box center [757, 475] width 123 height 38
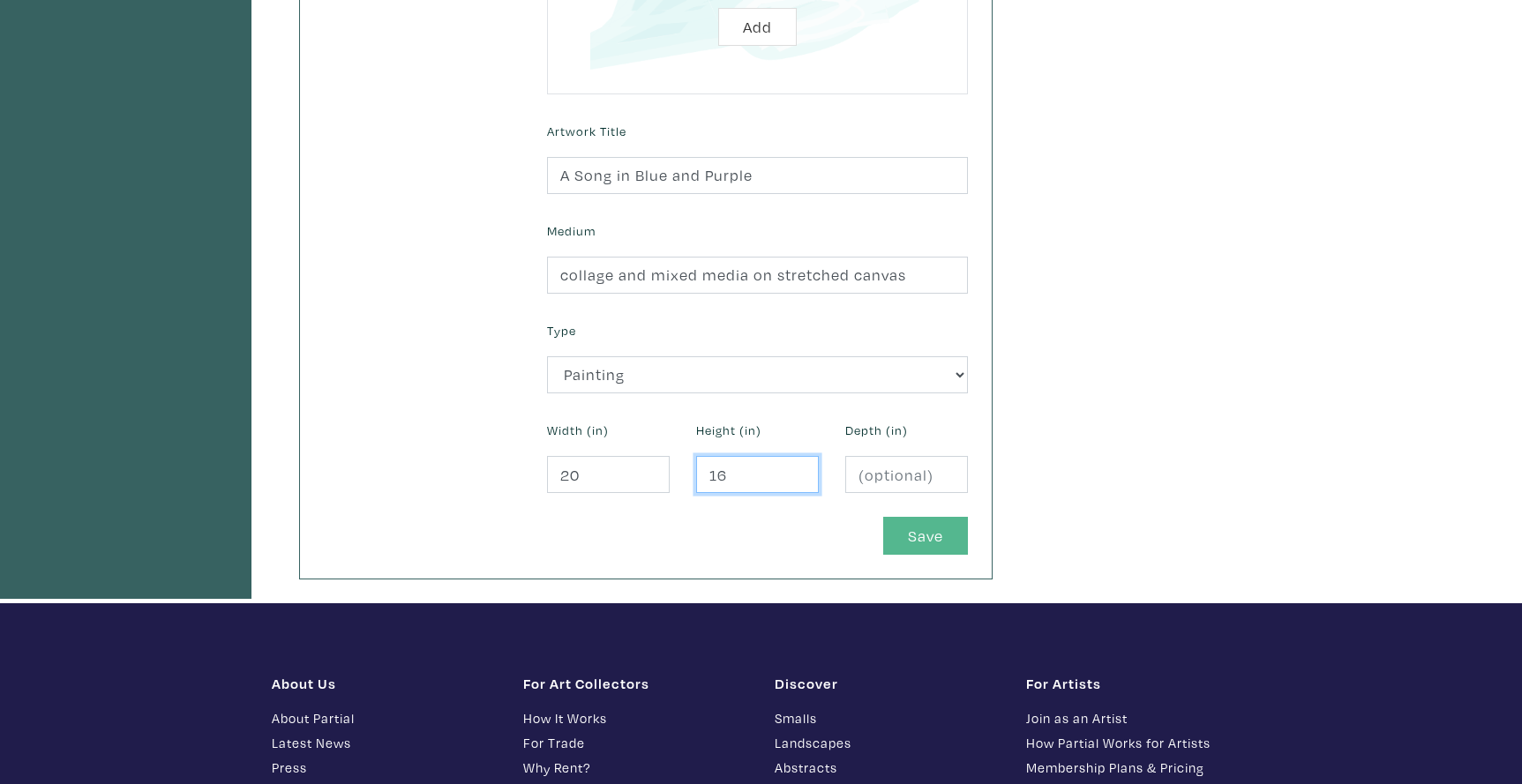
type input "16"
click at [914, 535] on button "Save" at bounding box center [925, 536] width 84 height 38
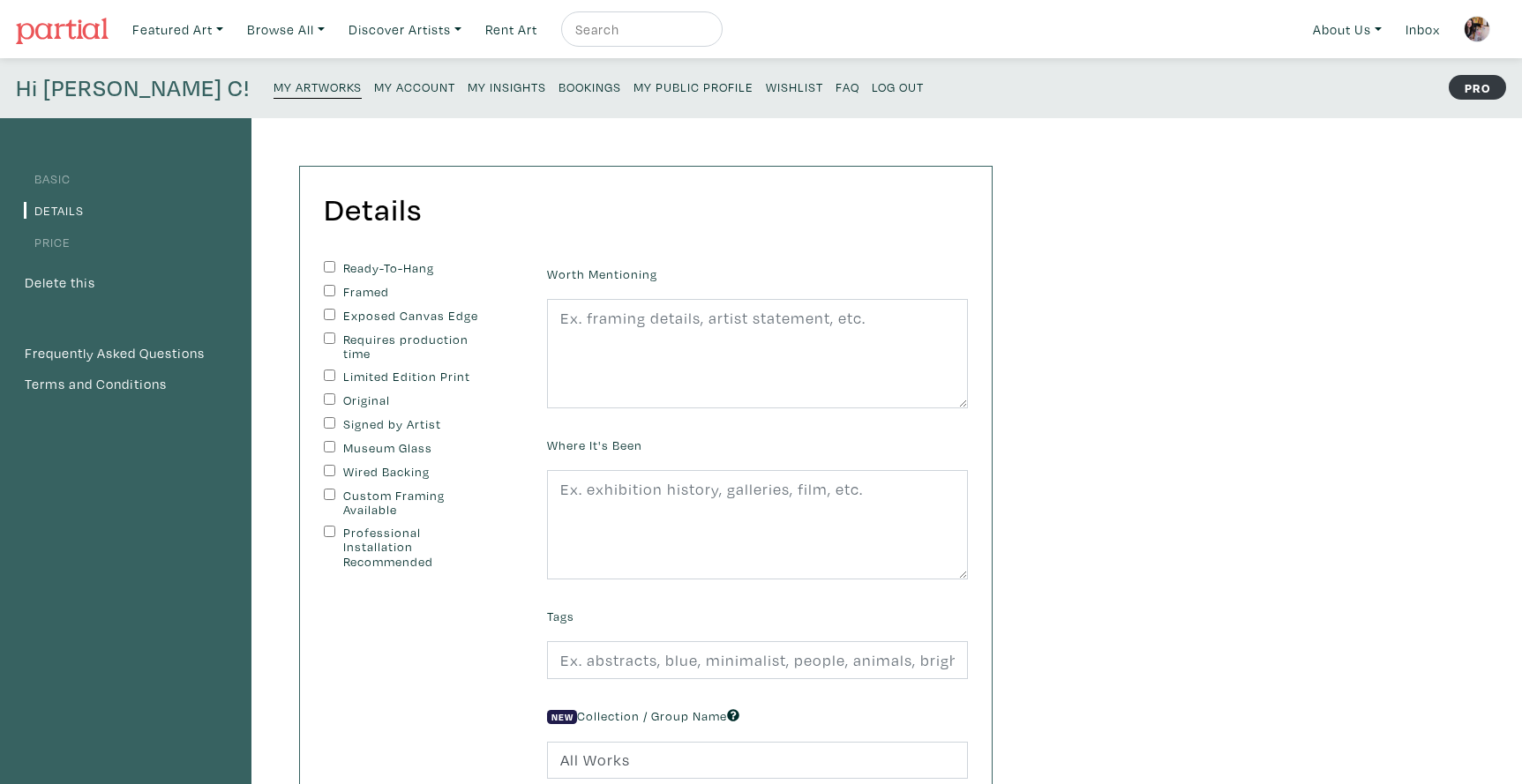
click at [328, 264] on input "Ready-To-Hang" at bounding box center [330, 267] width 12 height 12
checkbox input "true"
click at [326, 312] on input "Exposed Canvas Edge" at bounding box center [330, 315] width 12 height 12
checkbox input "true"
click at [327, 395] on input "Original" at bounding box center [330, 399] width 12 height 12
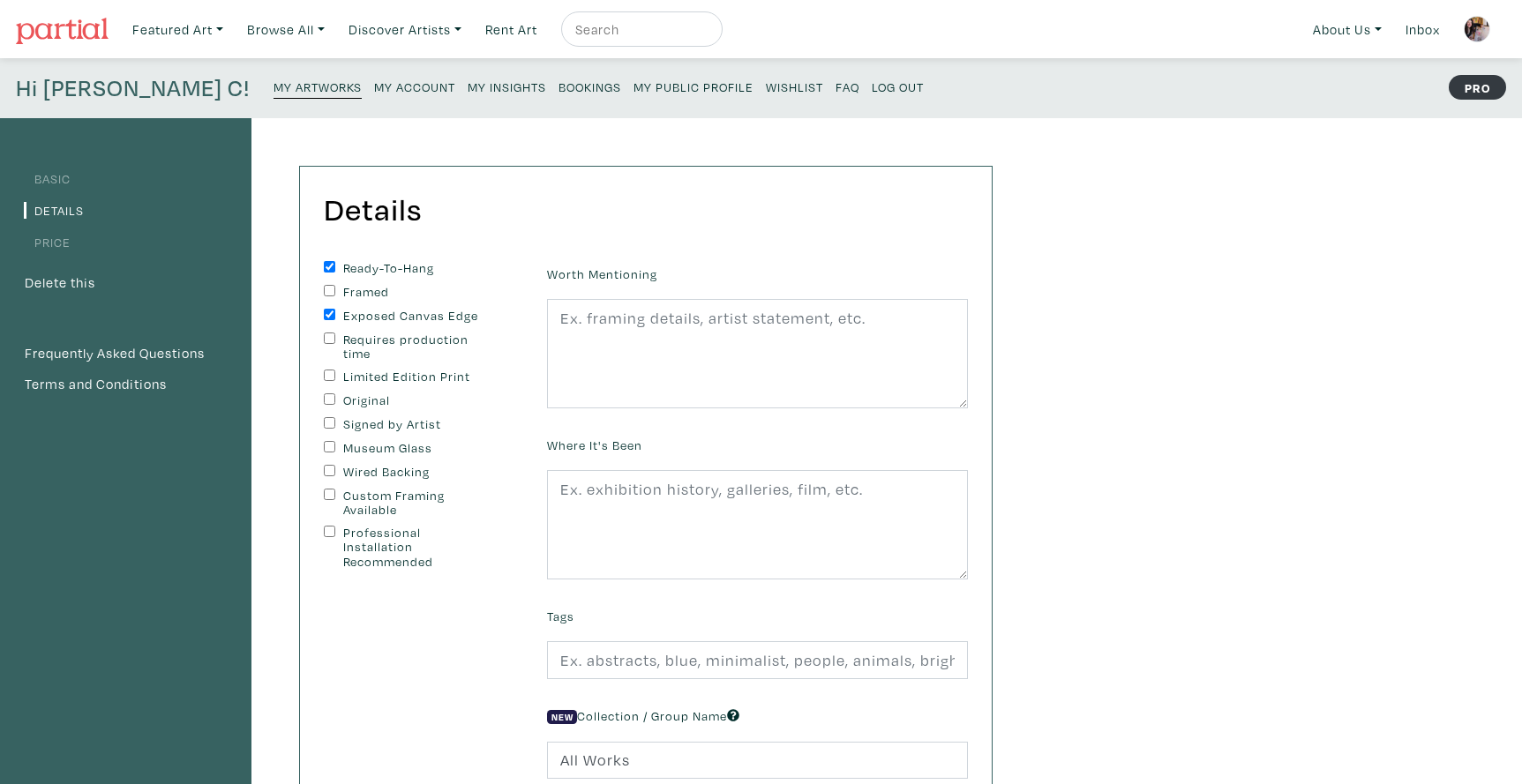
checkbox input "true"
click at [326, 419] on input "Signed by Artist" at bounding box center [330, 423] width 12 height 12
checkbox input "true"
drag, startPoint x: 326, startPoint y: 468, endPoint x: 415, endPoint y: 446, distance: 91.7
click at [328, 468] on input "Wired Backing" at bounding box center [330, 471] width 12 height 12
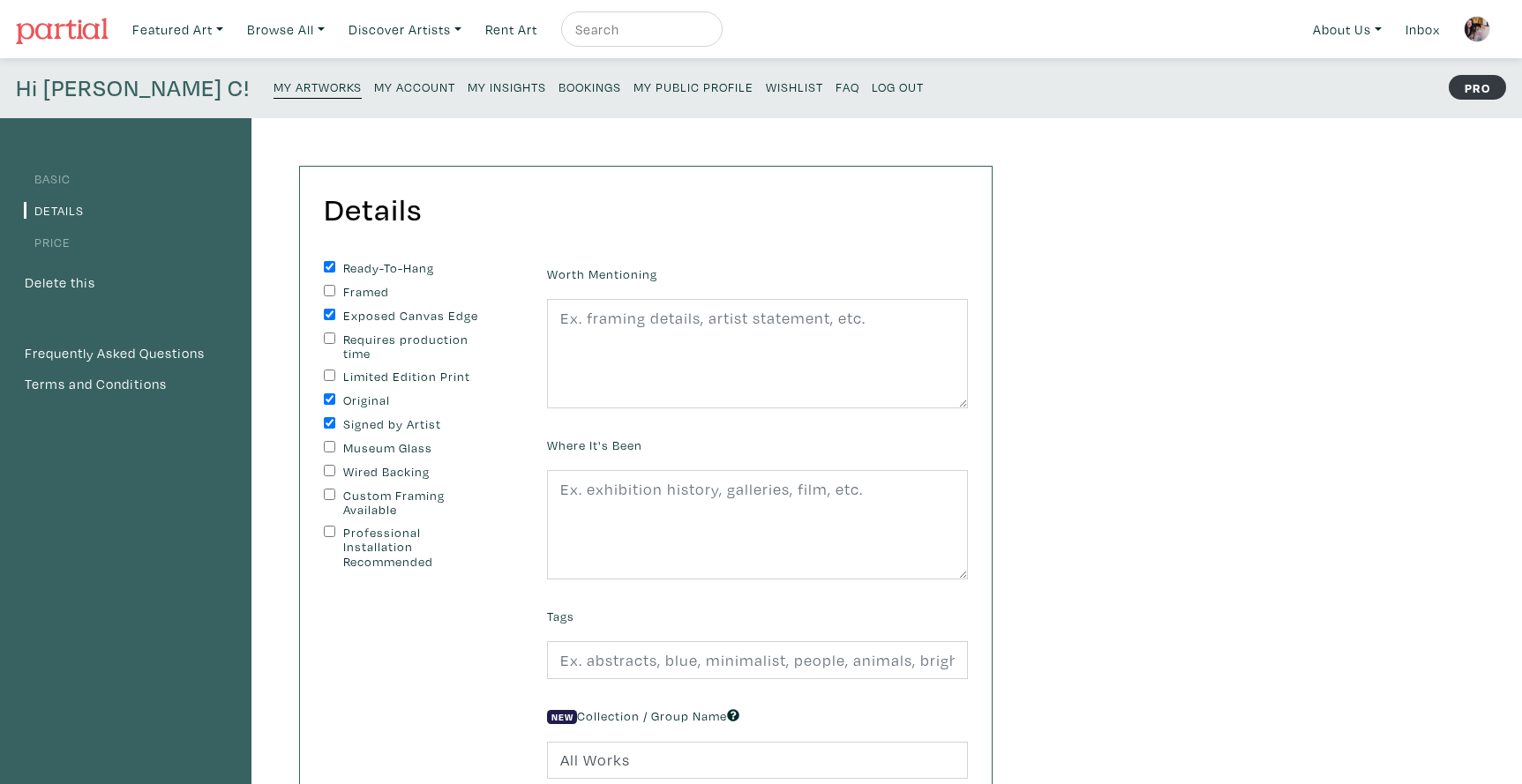
checkbox input "true"
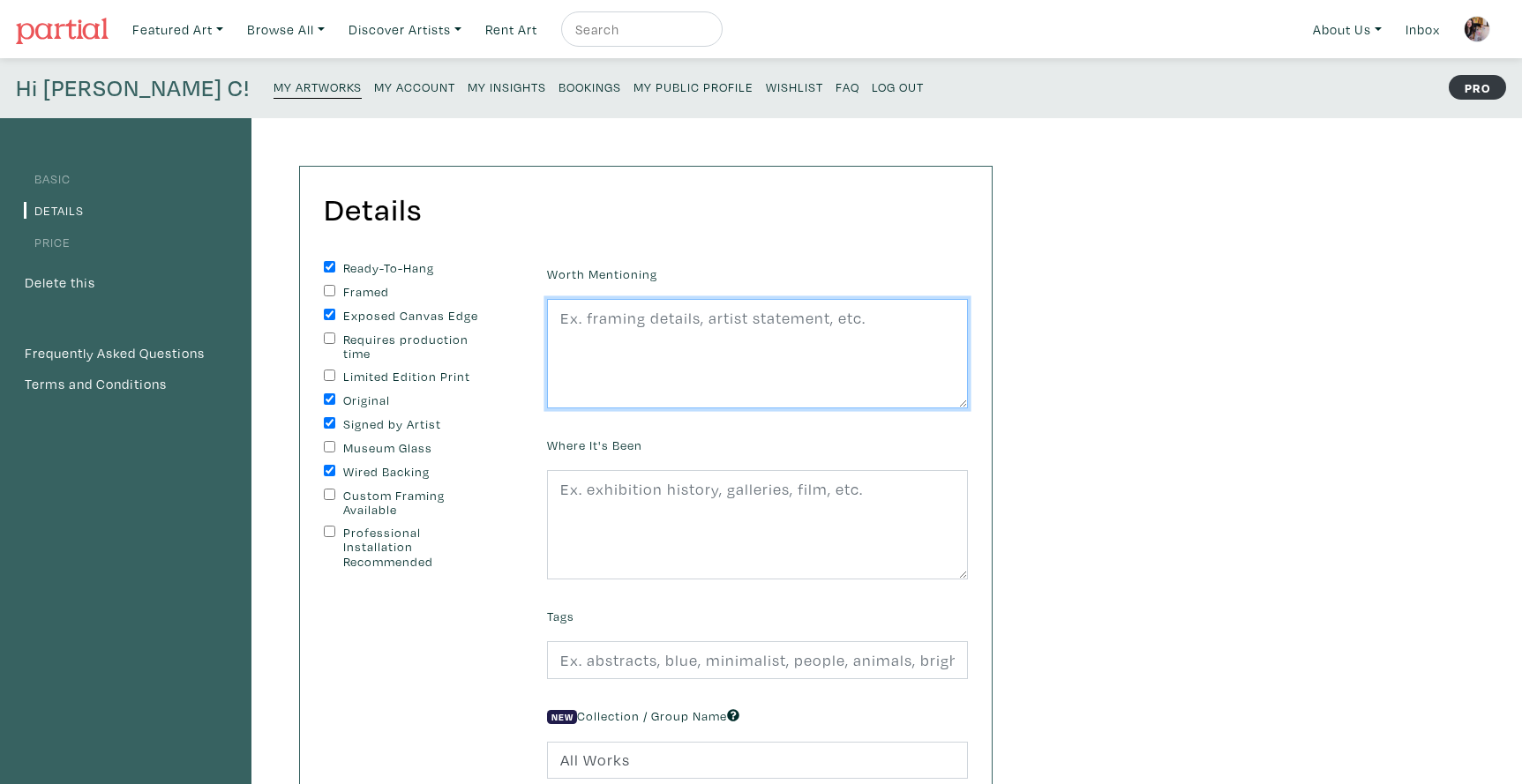
click at [581, 365] on textarea at bounding box center [757, 353] width 421 height 109
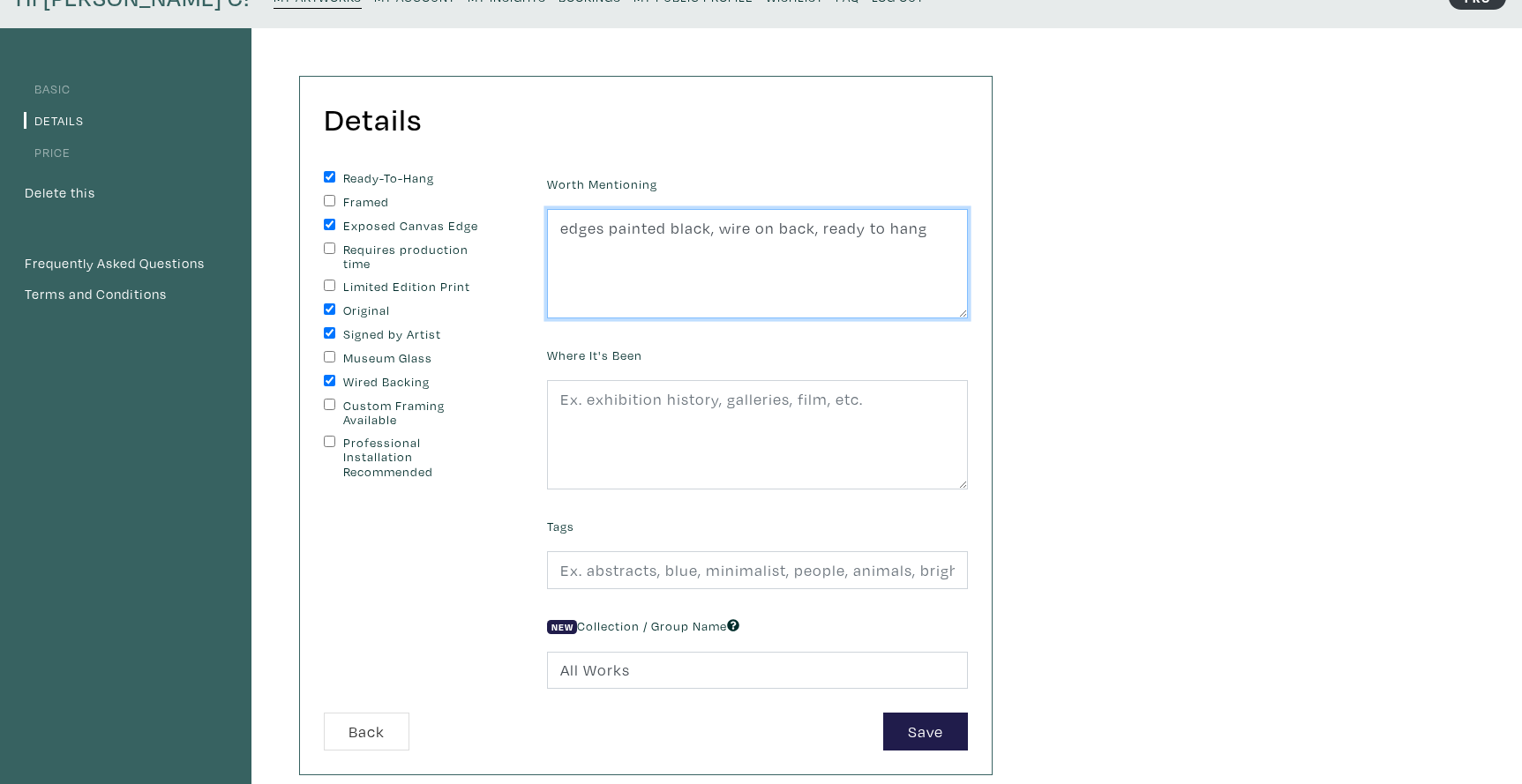
scroll to position [85, 0]
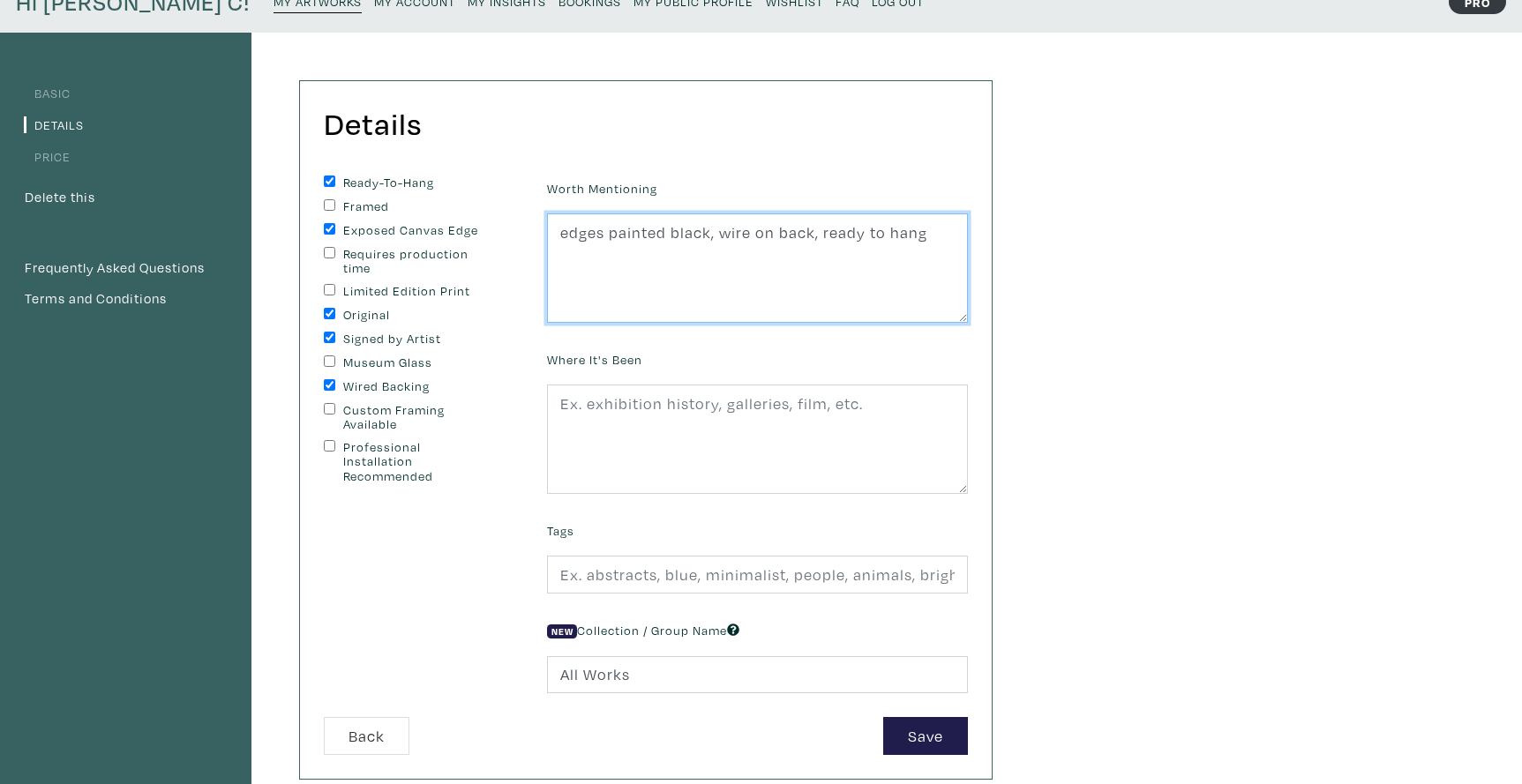
type textarea "edges painted black, wire on back, ready to hang"
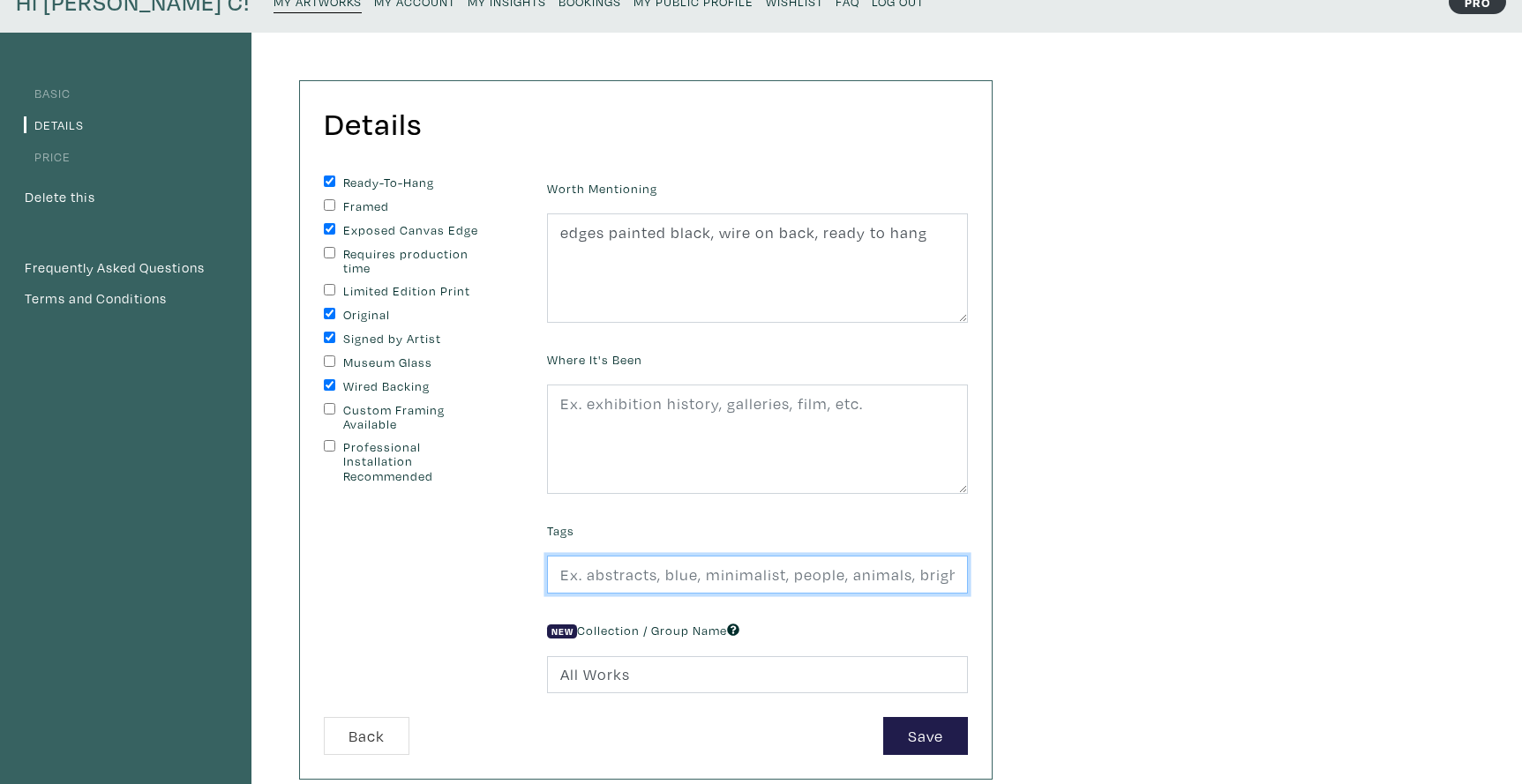
click at [581, 574] on input "text" at bounding box center [757, 574] width 421 height 38
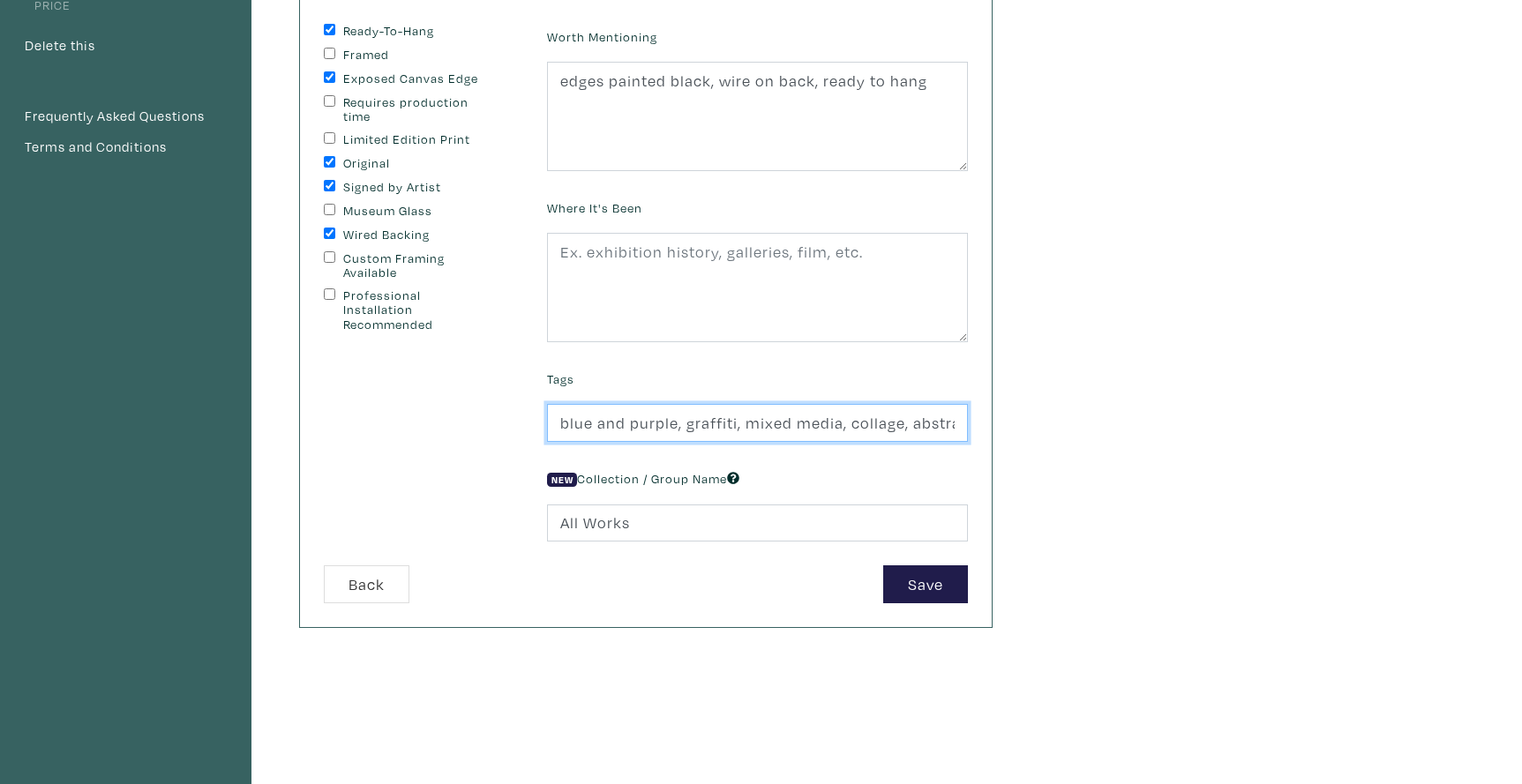
scroll to position [242, 0]
type input "blue and purple, graffiti, mixed media, collage, abstract, small works, small a…"
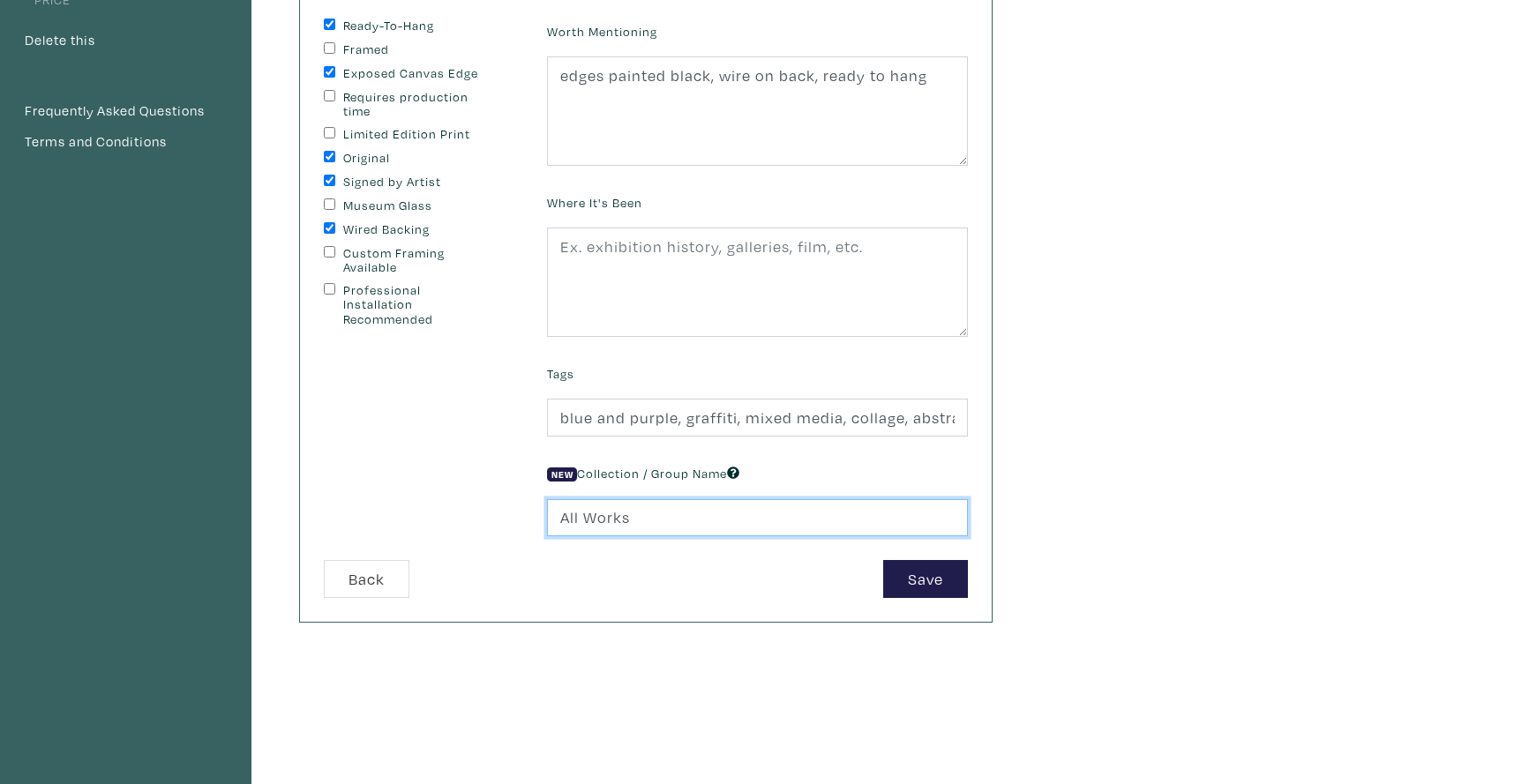
drag, startPoint x: 642, startPoint y: 515, endPoint x: 539, endPoint y: 511, distance: 103.1
click at [539, 512] on div "New Collection / Group Name All Works" at bounding box center [758, 497] width 447 height 76
type input "Small Works"
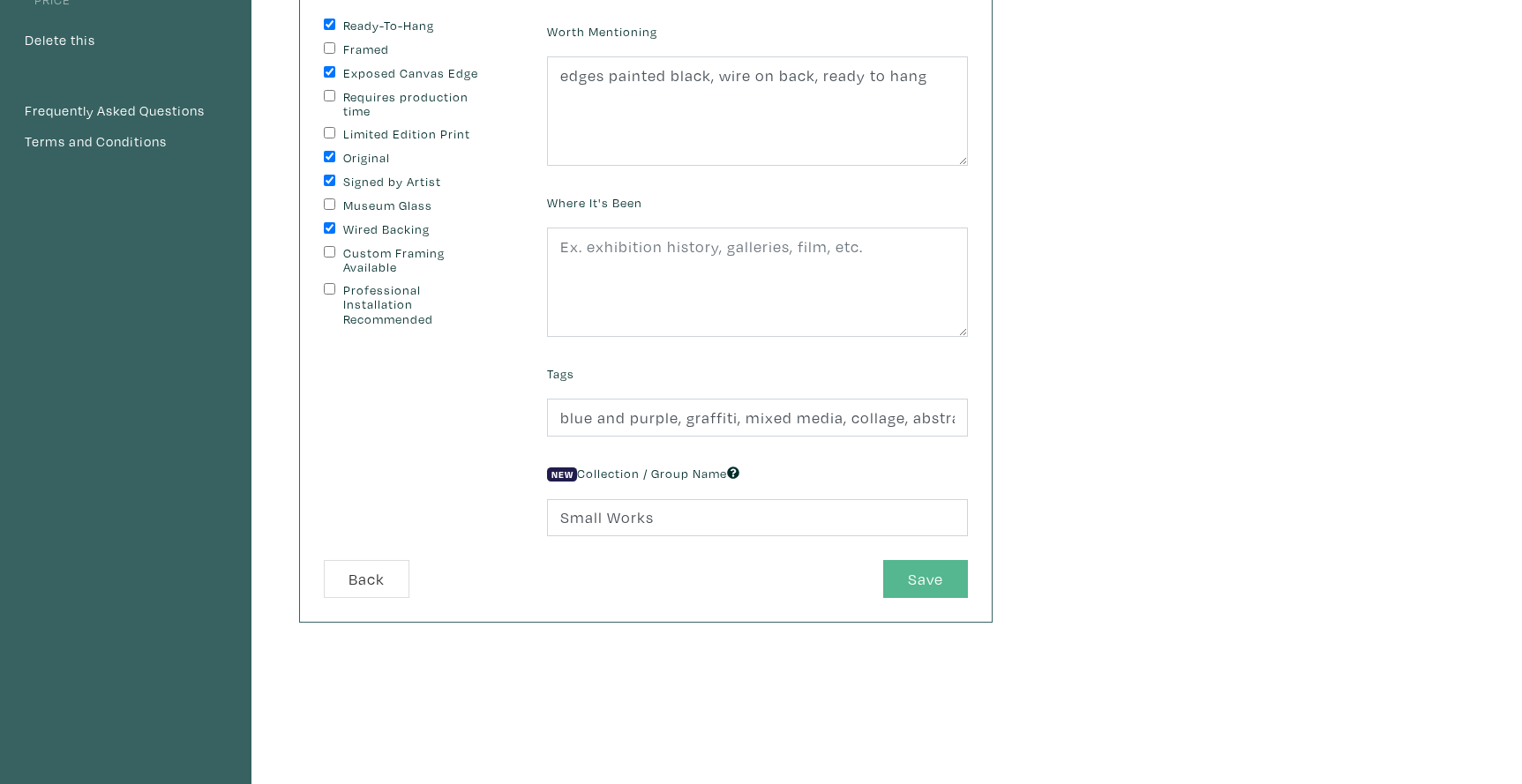
click at [920, 573] on button "Save" at bounding box center [925, 579] width 84 height 38
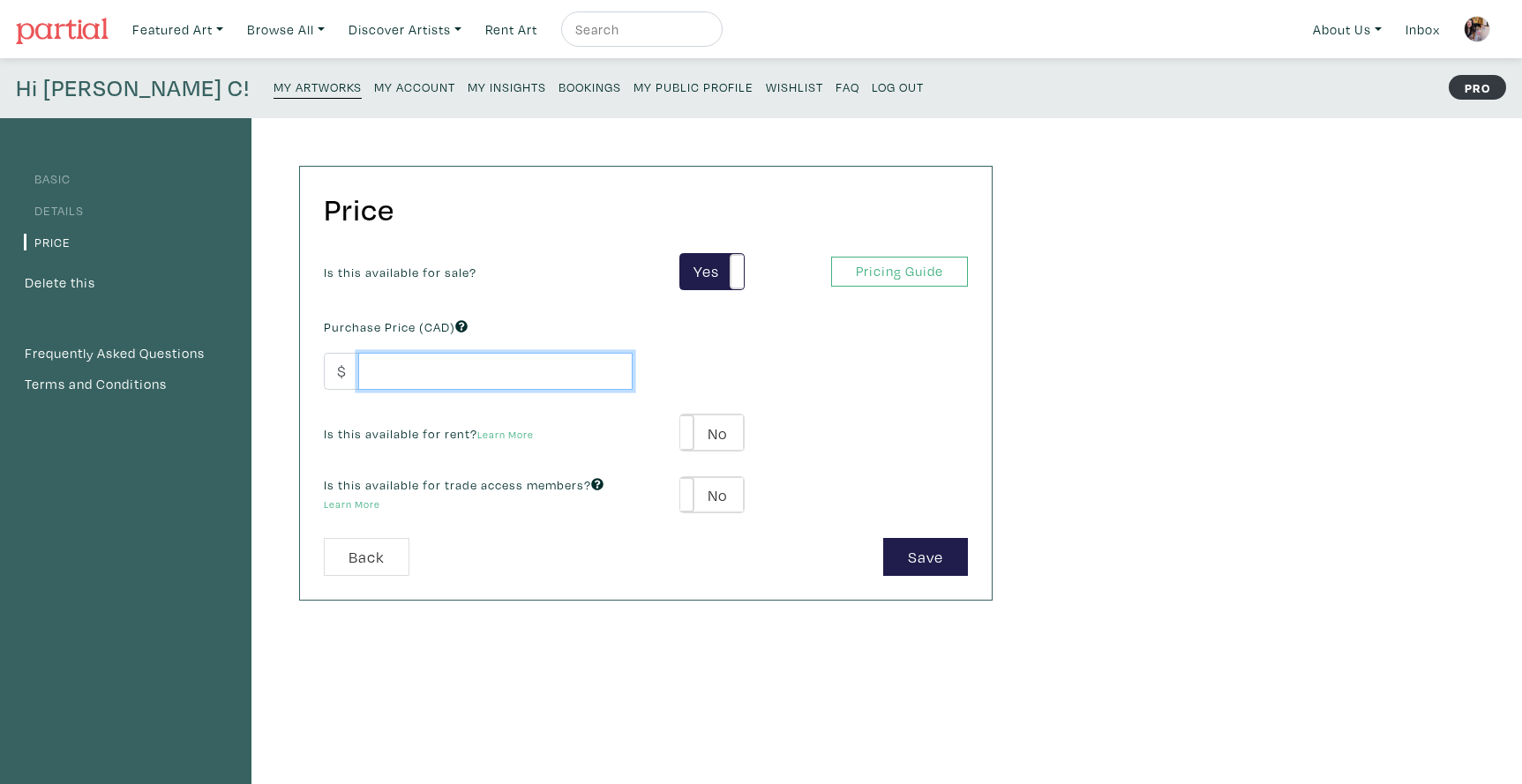
click at [462, 372] on input "number" at bounding box center [496, 372] width 275 height 38
type input "75"
click at [730, 424] on label "No" at bounding box center [711, 433] width 63 height 36
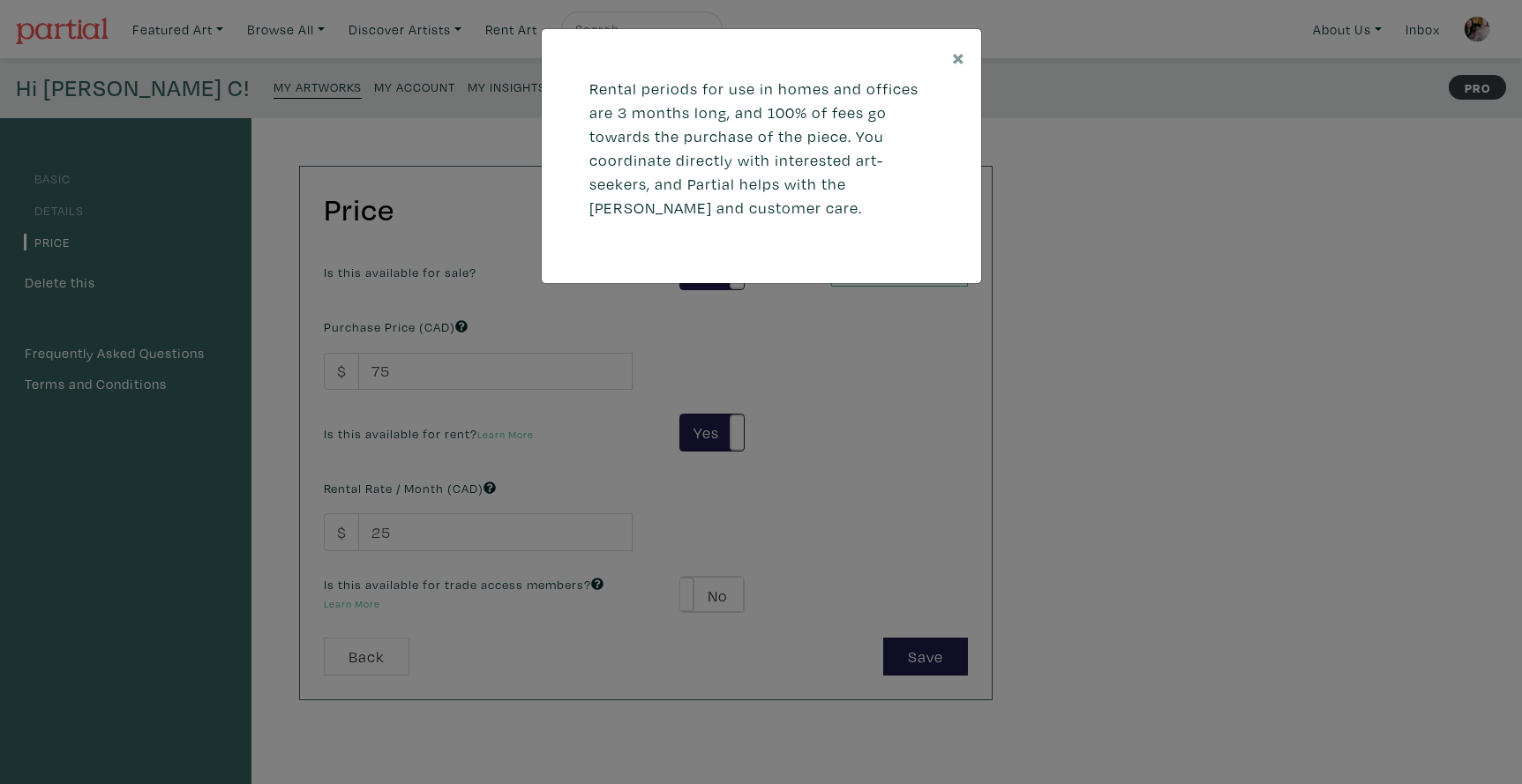
click at [415, 533] on div "× Rental periods for use in homes and offices are 3 months long, and 100% of fe…" at bounding box center [761, 392] width 1522 height 784
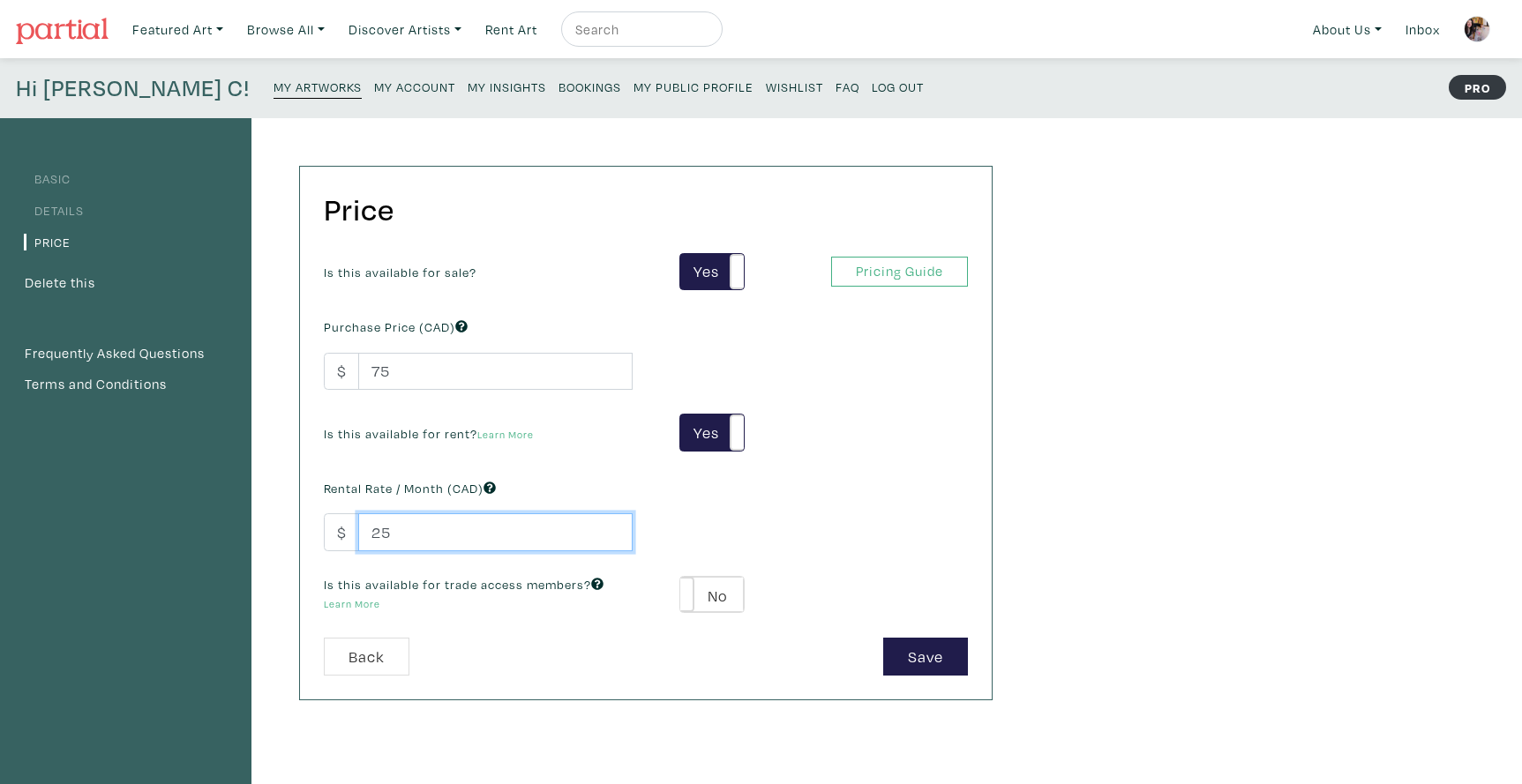
drag, startPoint x: 395, startPoint y: 527, endPoint x: 367, endPoint y: 528, distance: 28.0
click at [367, 528] on input "25" at bounding box center [496, 532] width 275 height 38
type input "75"
click at [731, 593] on label "No" at bounding box center [711, 595] width 63 height 36
type input "39"
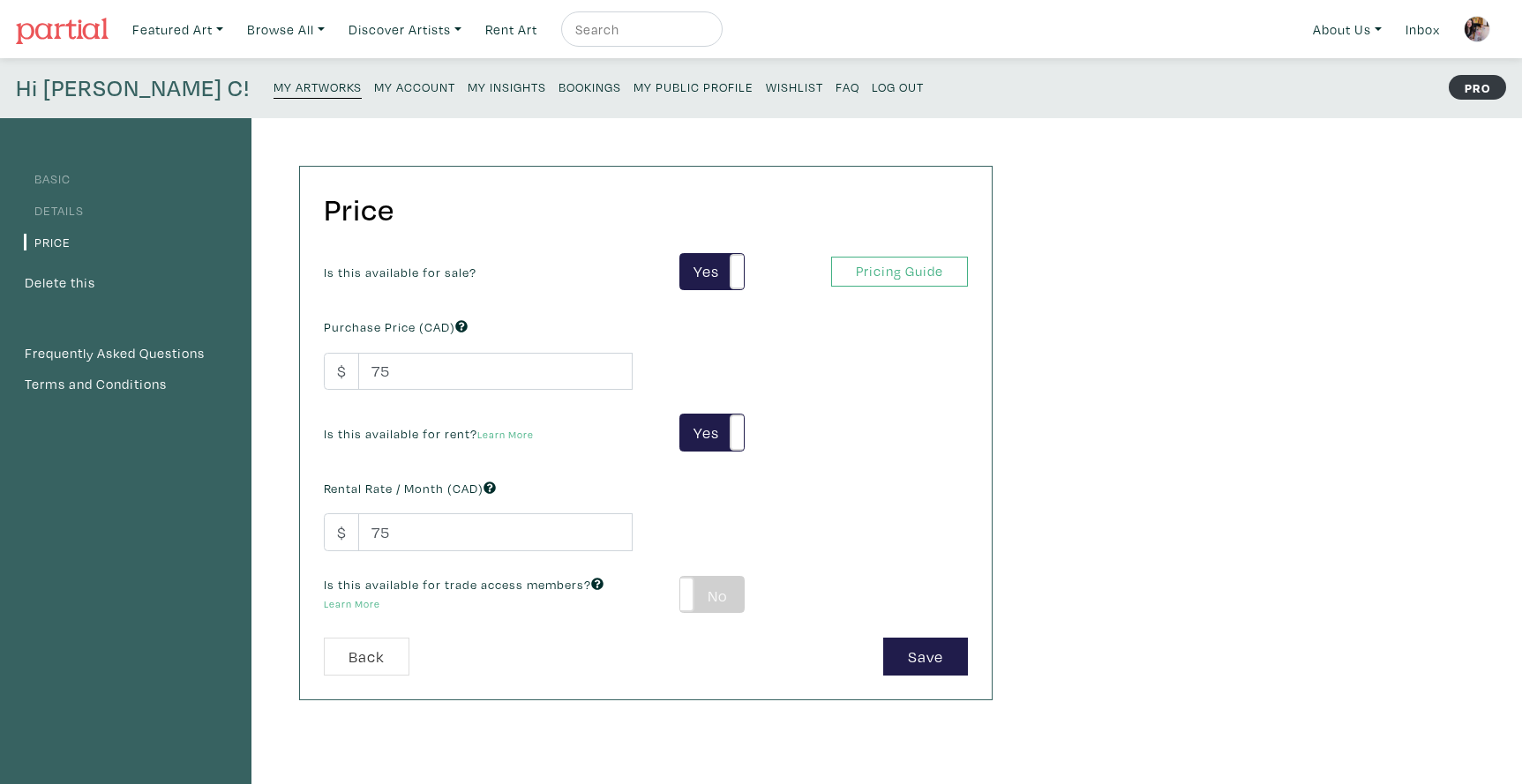
type input "39"
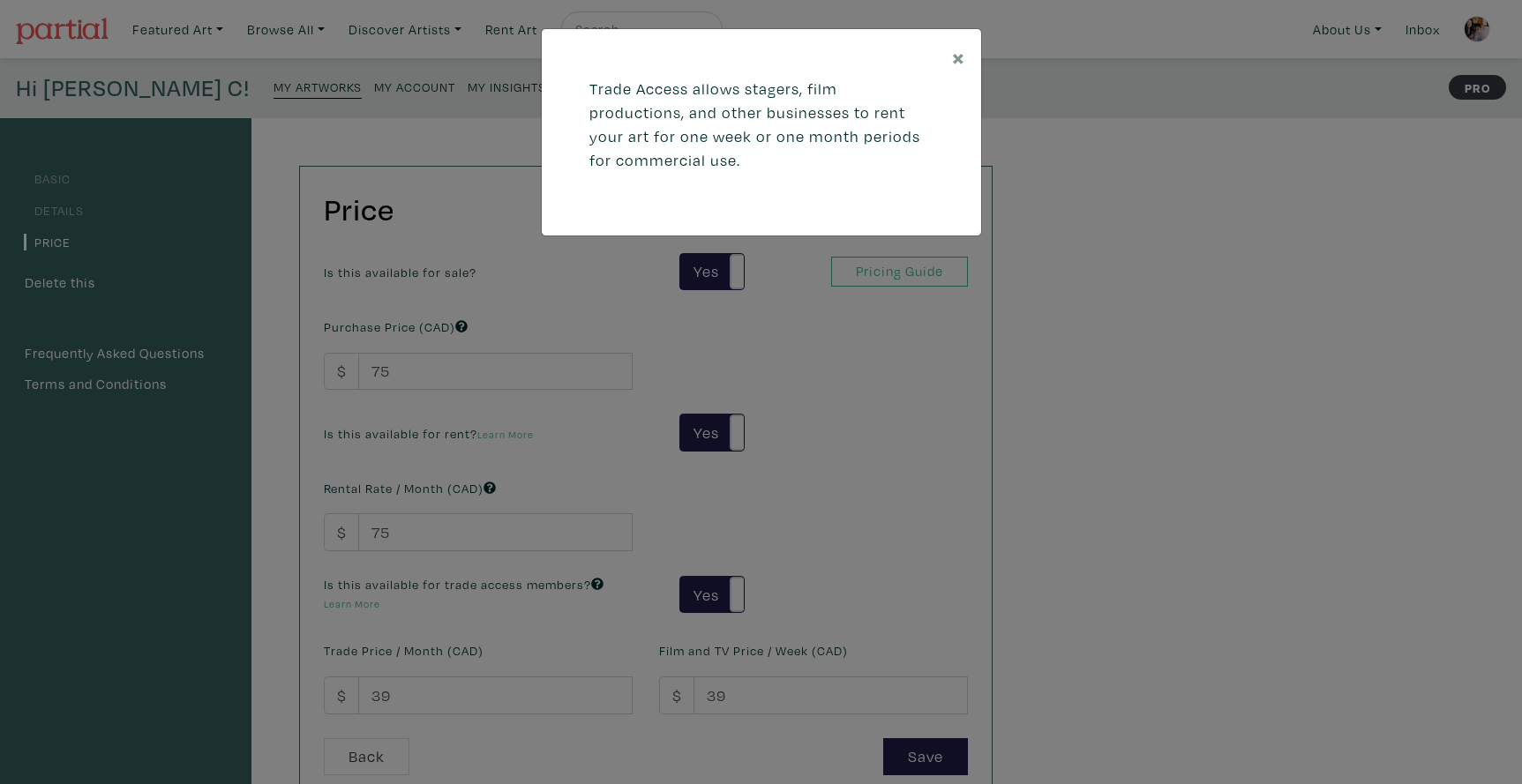
click at [500, 642] on div "× Trade Access allows stagers, film productions, and other businesses to rent y…" at bounding box center [761, 392] width 1522 height 784
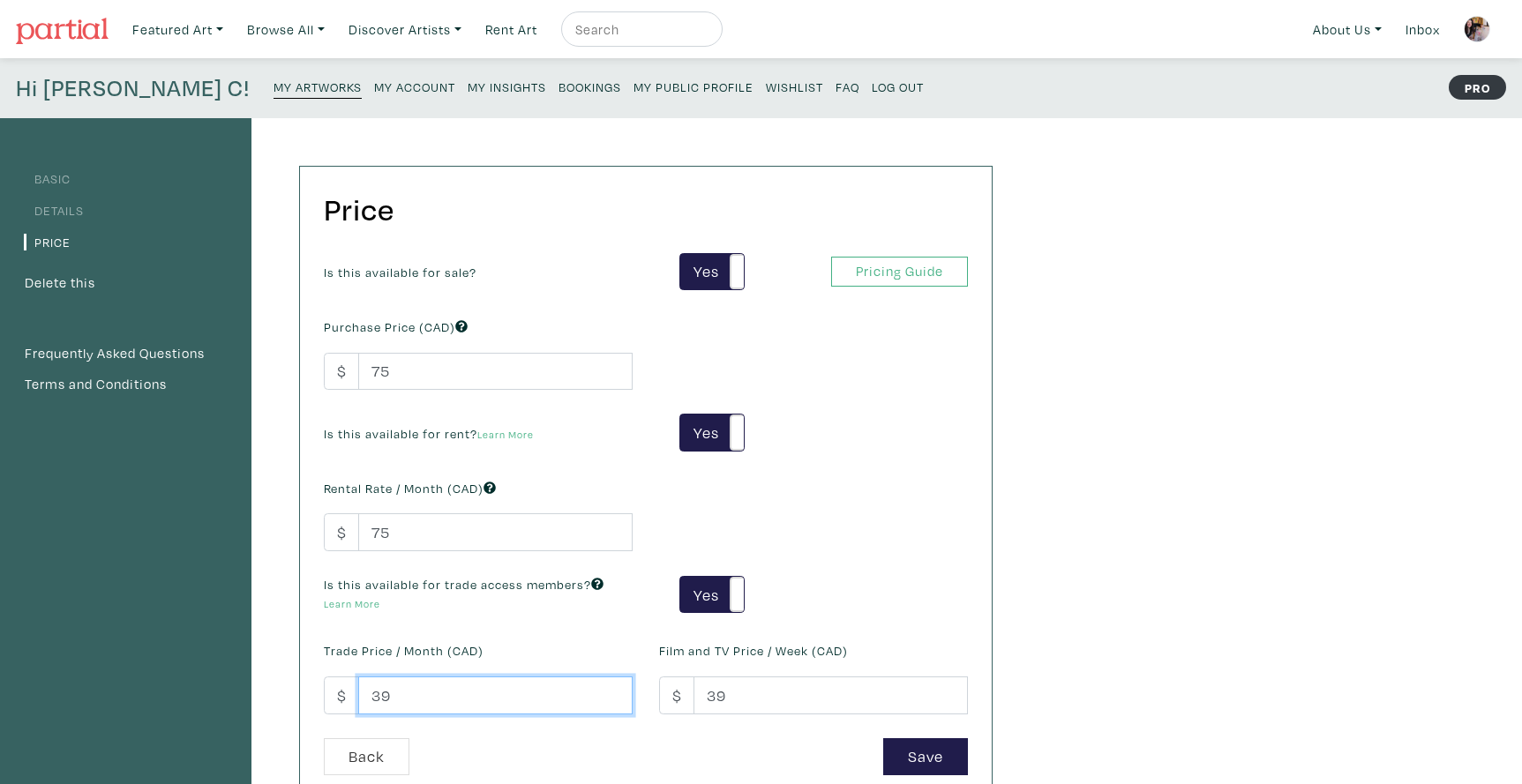
drag, startPoint x: 394, startPoint y: 694, endPoint x: 372, endPoint y: 694, distance: 22.0
click at [372, 694] on input "39" at bounding box center [496, 696] width 275 height 38
type input "75"
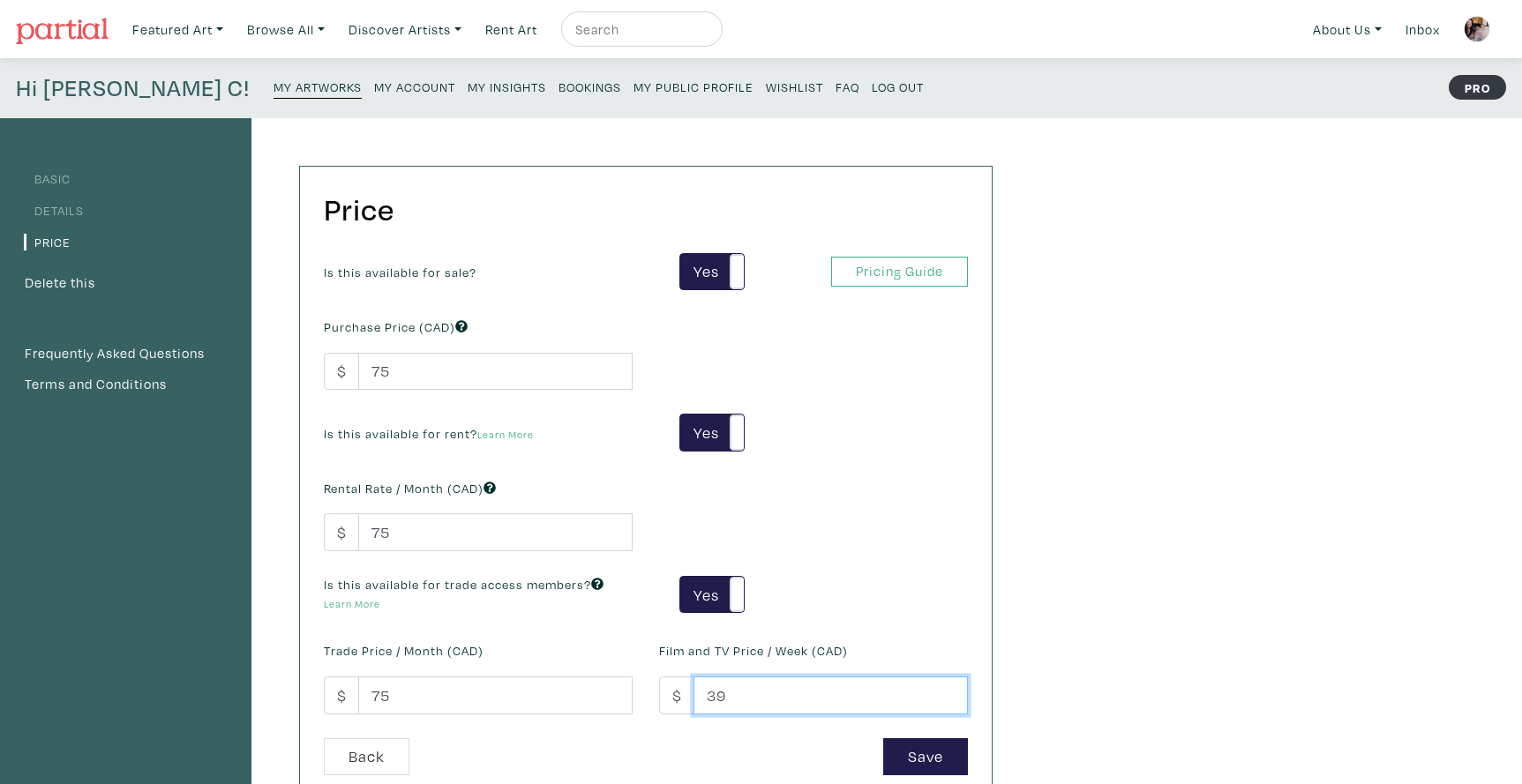
drag, startPoint x: 718, startPoint y: 693, endPoint x: 704, endPoint y: 693, distance: 14.0
click at [704, 693] on input "39" at bounding box center [831, 696] width 275 height 38
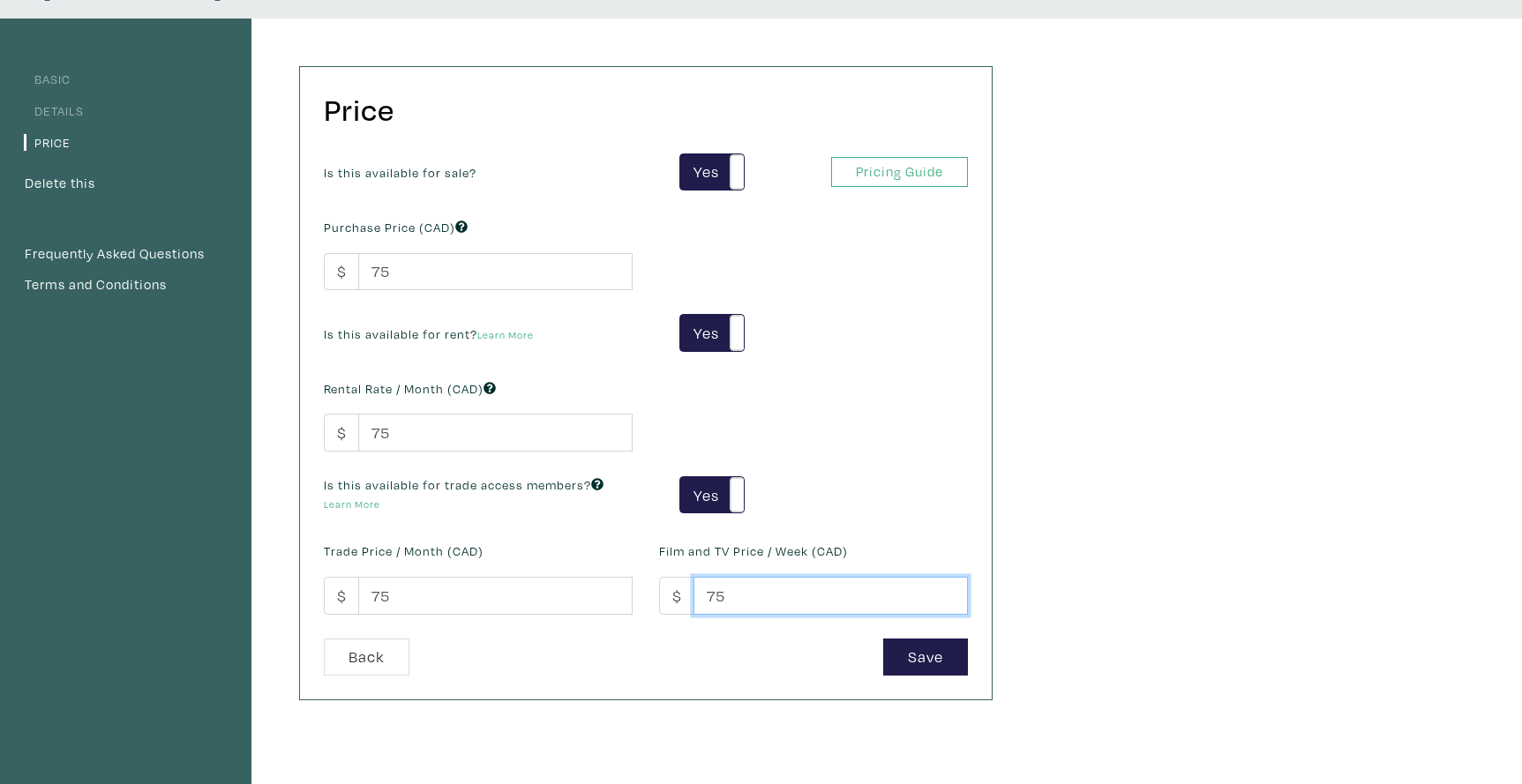
scroll to position [114, 0]
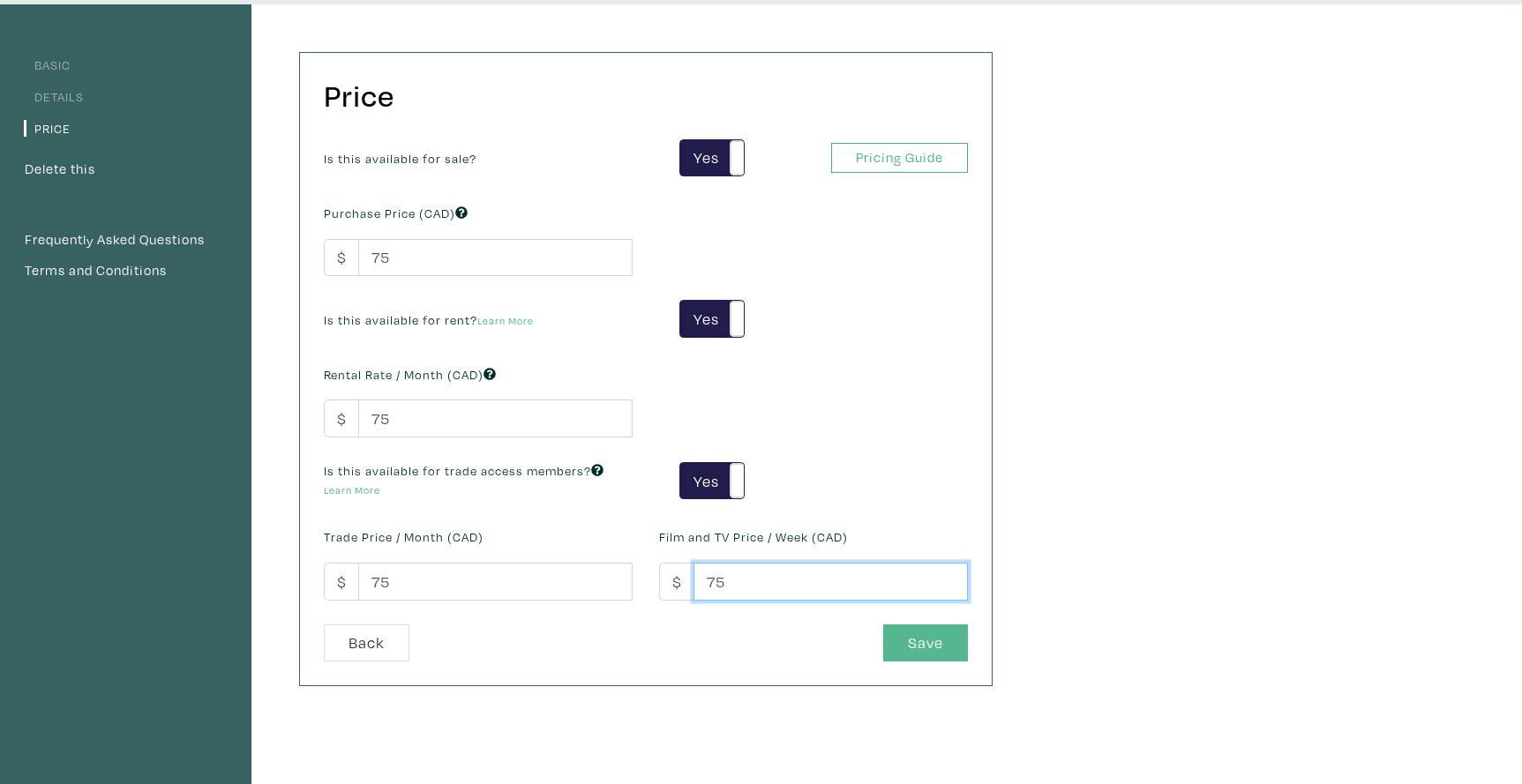
type input "75"
click at [926, 637] on button "Save" at bounding box center [925, 644] width 84 height 38
